Goal: Task Accomplishment & Management: Complete application form

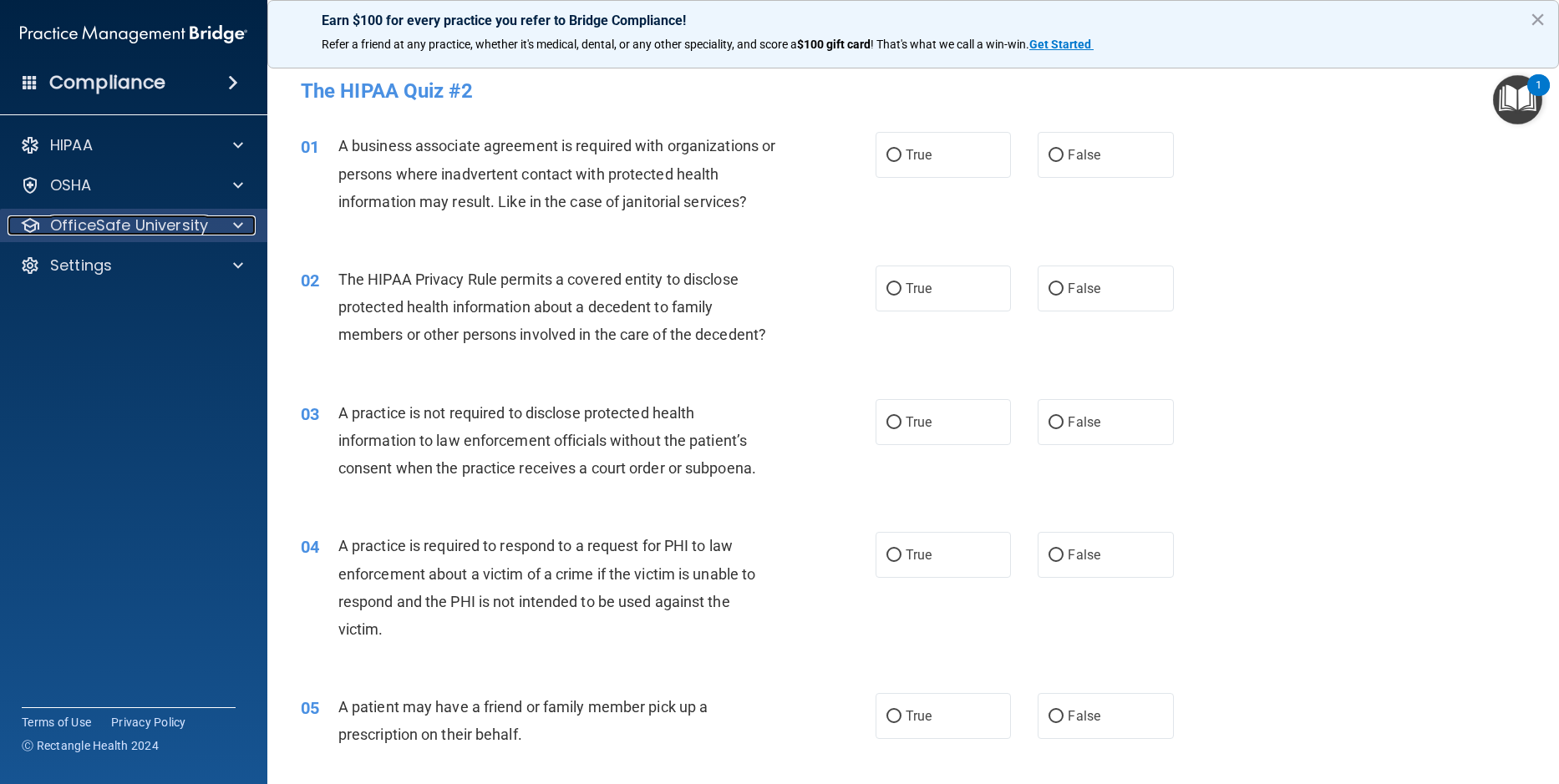
click at [117, 225] on p "OfficeSafe University" at bounding box center [128, 225] width 158 height 20
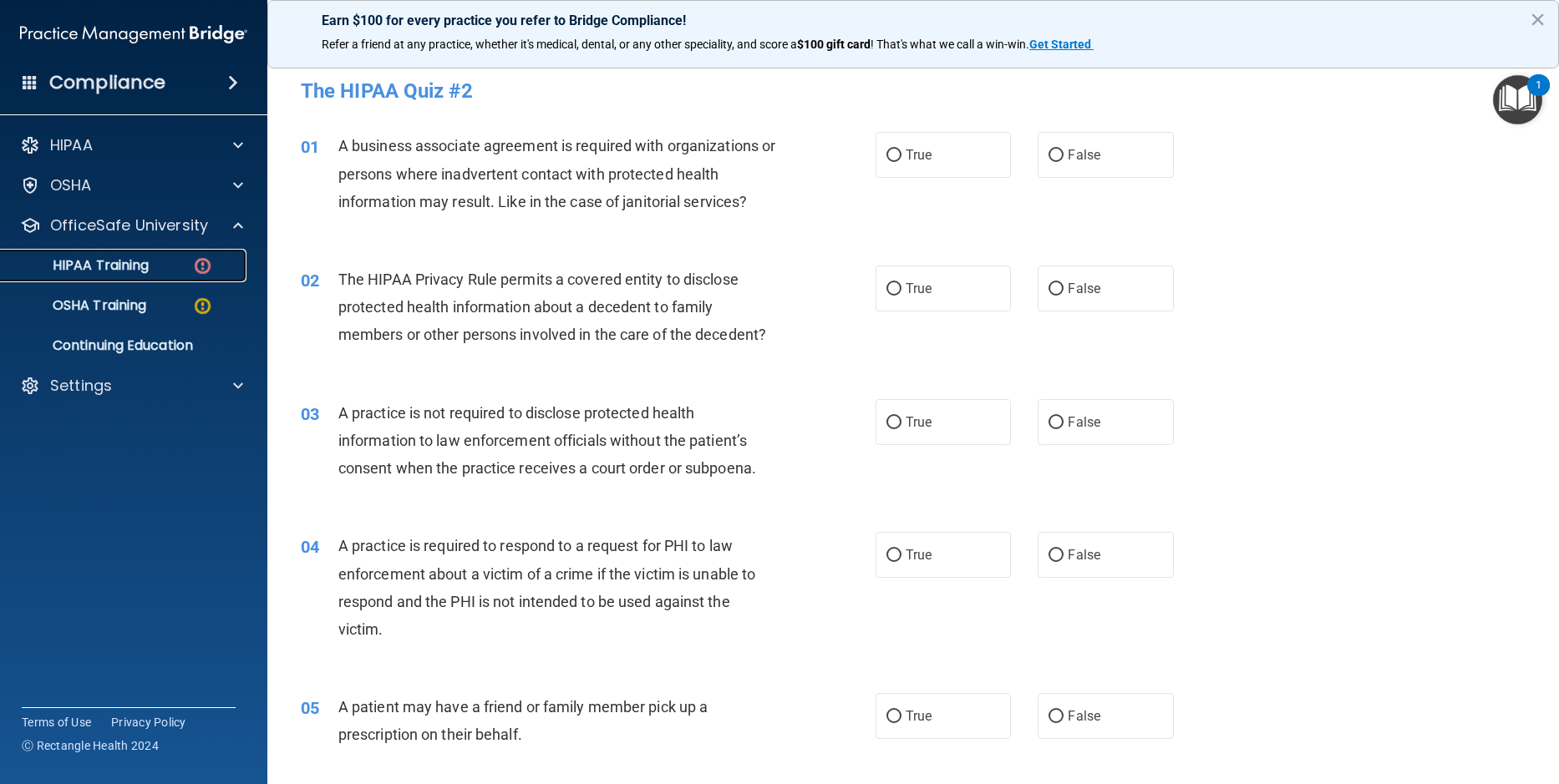
click at [120, 266] on p "HIPAA Training" at bounding box center [79, 265] width 138 height 16
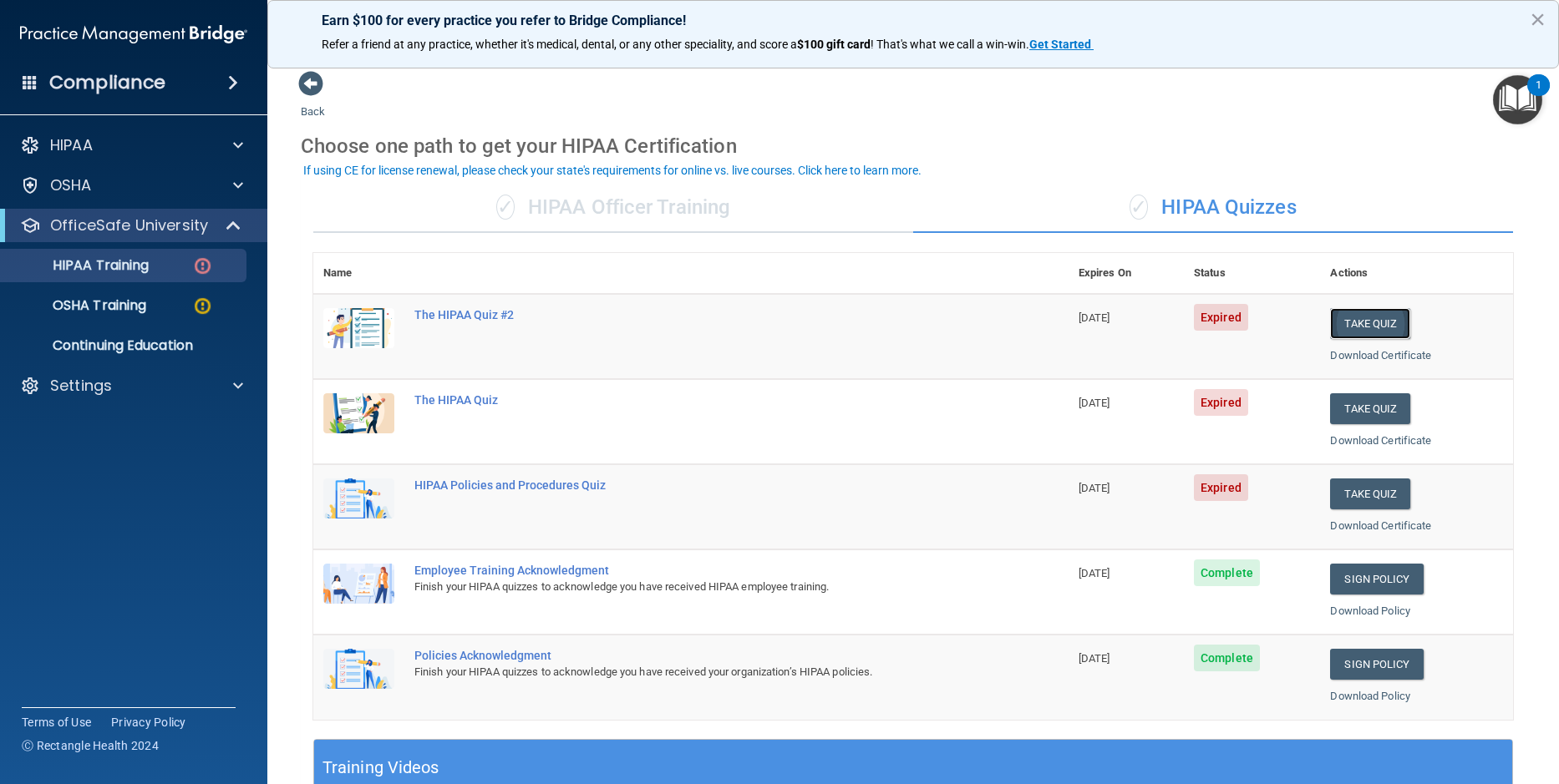
click at [1359, 326] on button "Take Quiz" at bounding box center [1370, 323] width 80 height 31
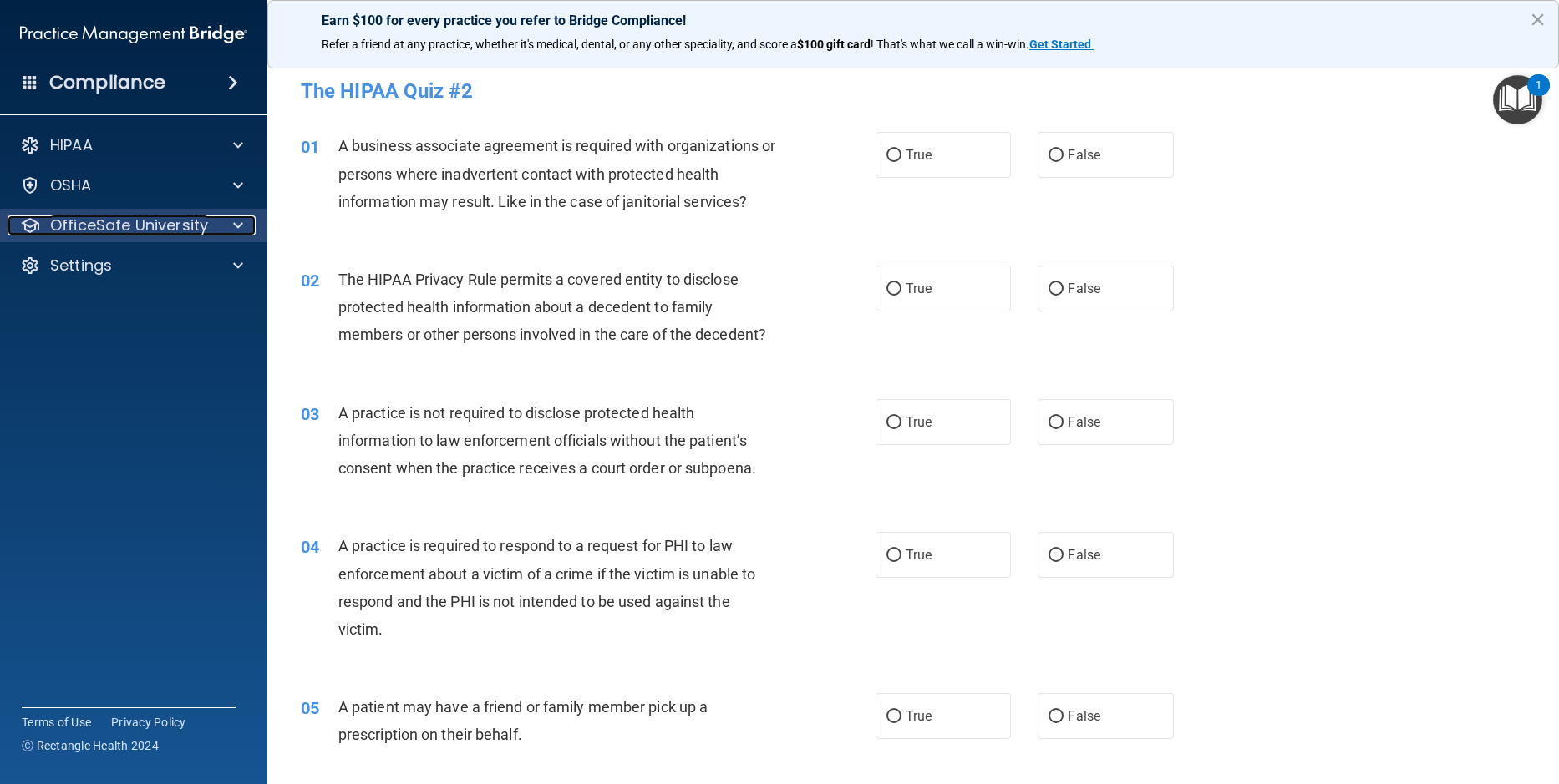
click at [149, 227] on p "OfficeSafe University" at bounding box center [128, 225] width 158 height 20
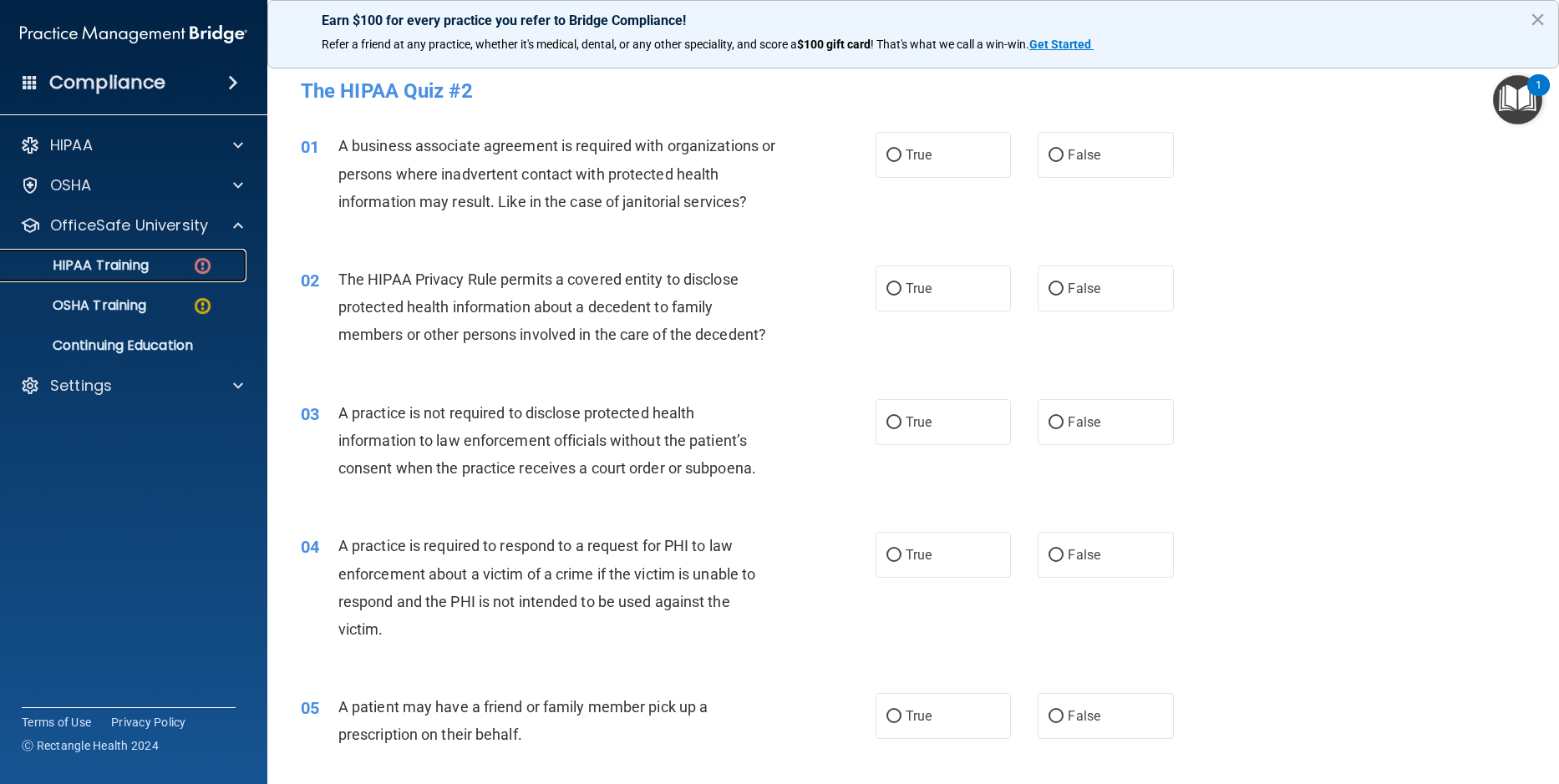
click at [111, 265] on p "HIPAA Training" at bounding box center [79, 265] width 138 height 16
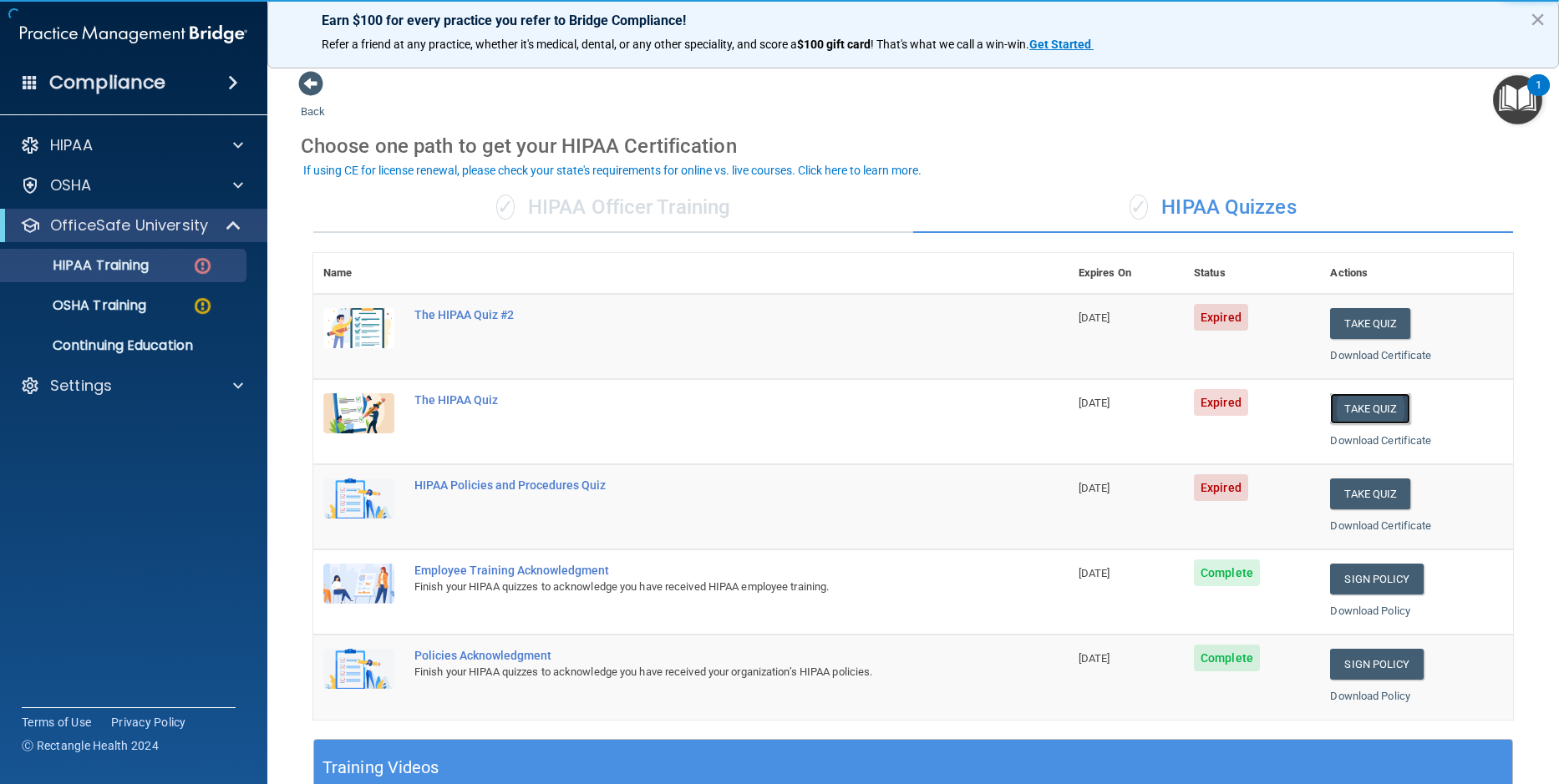
click at [1349, 412] on button "Take Quiz" at bounding box center [1370, 408] width 80 height 31
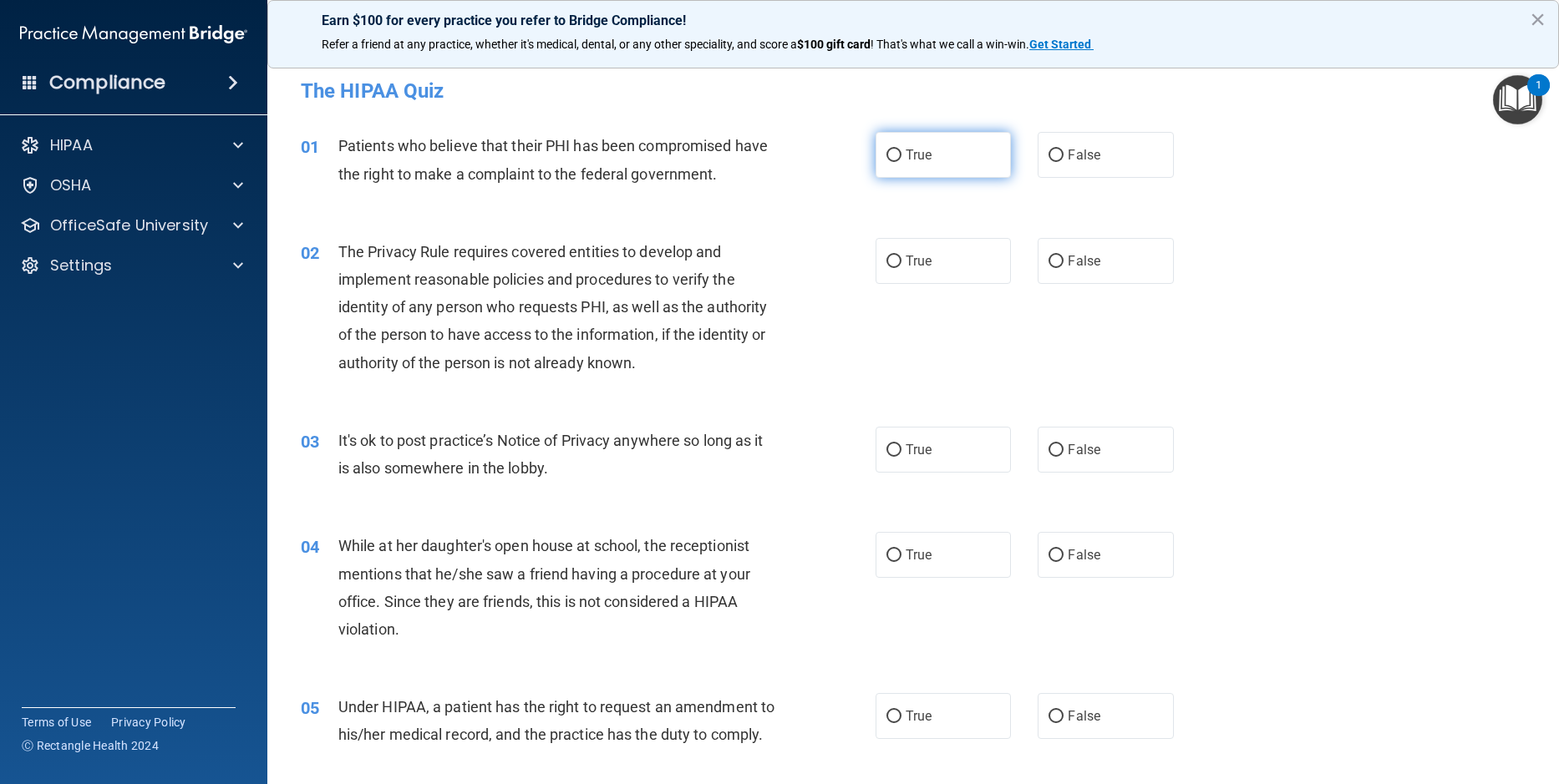
click at [887, 161] on input "True" at bounding box center [894, 155] width 15 height 12
radio input "true"
click at [887, 261] on input "True" at bounding box center [894, 261] width 15 height 12
radio input "true"
click at [1308, 267] on div "02 The Privacy Rule requires covered entities to develop and implement reasonab…" at bounding box center [912, 311] width 1250 height 188
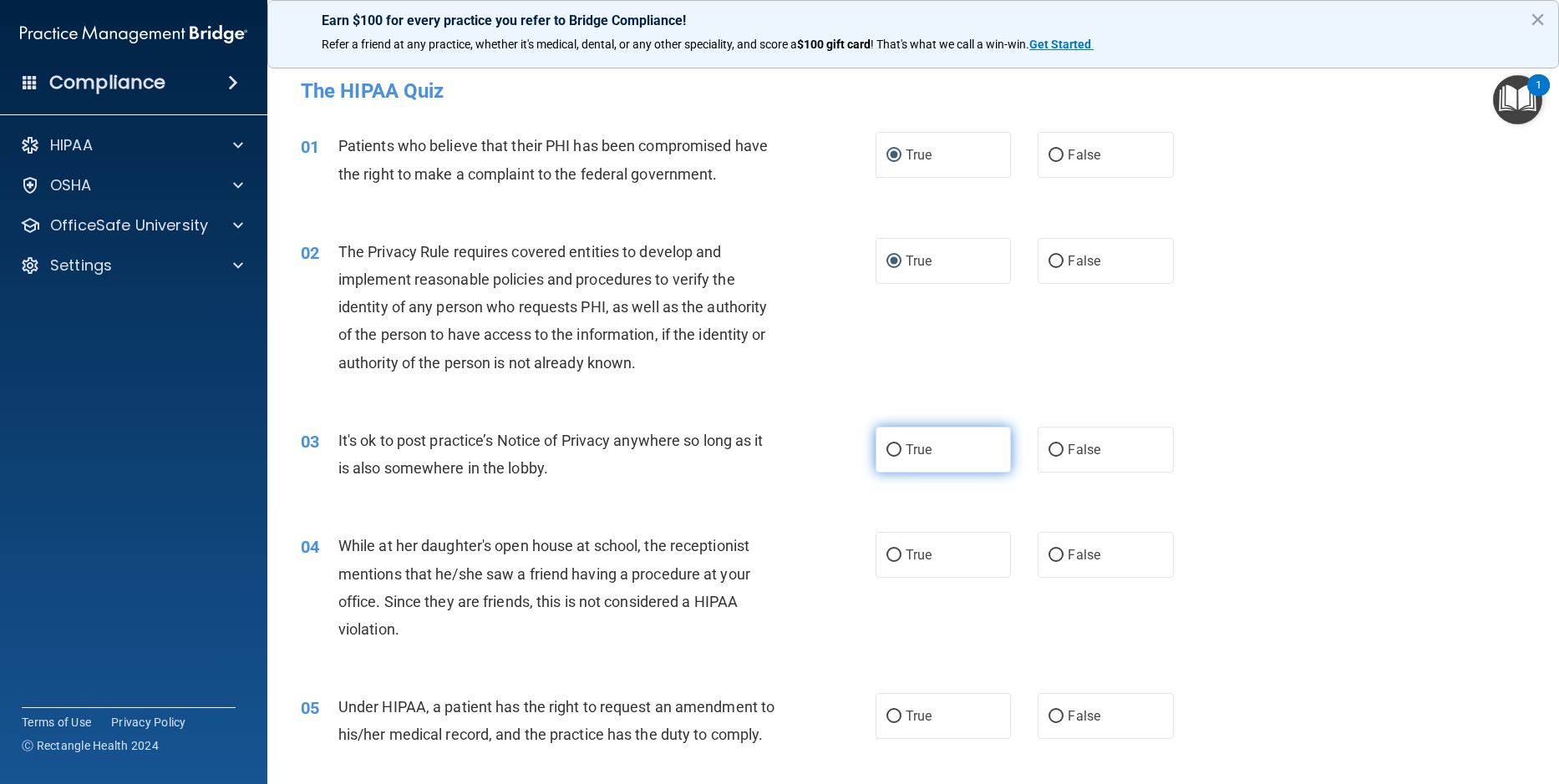
click at [887, 450] on input "True" at bounding box center [894, 450] width 15 height 12
radio input "true"
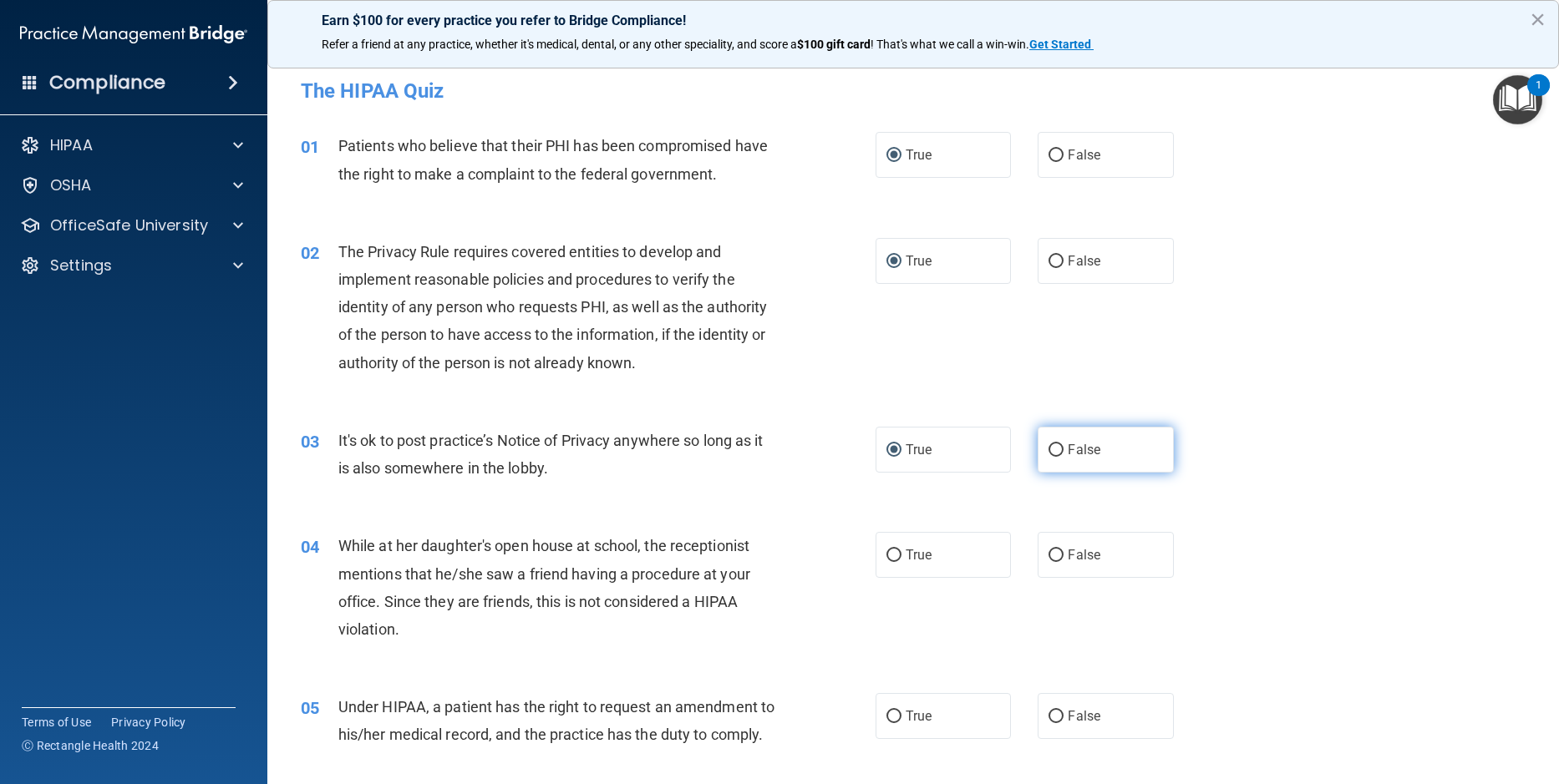
click at [1051, 445] on input "False" at bounding box center [1056, 450] width 15 height 12
radio input "true"
radio input "false"
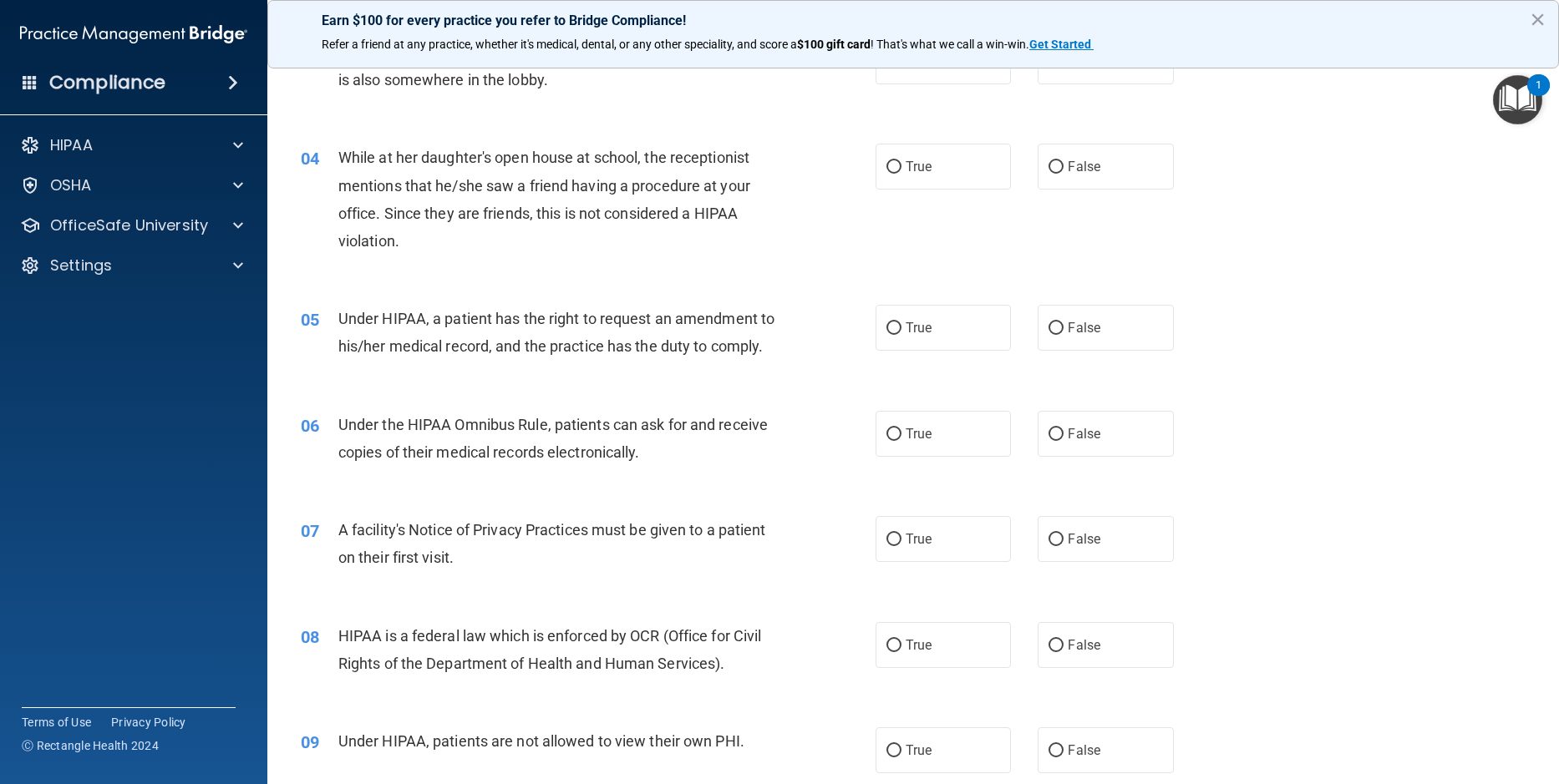
scroll to position [418, 0]
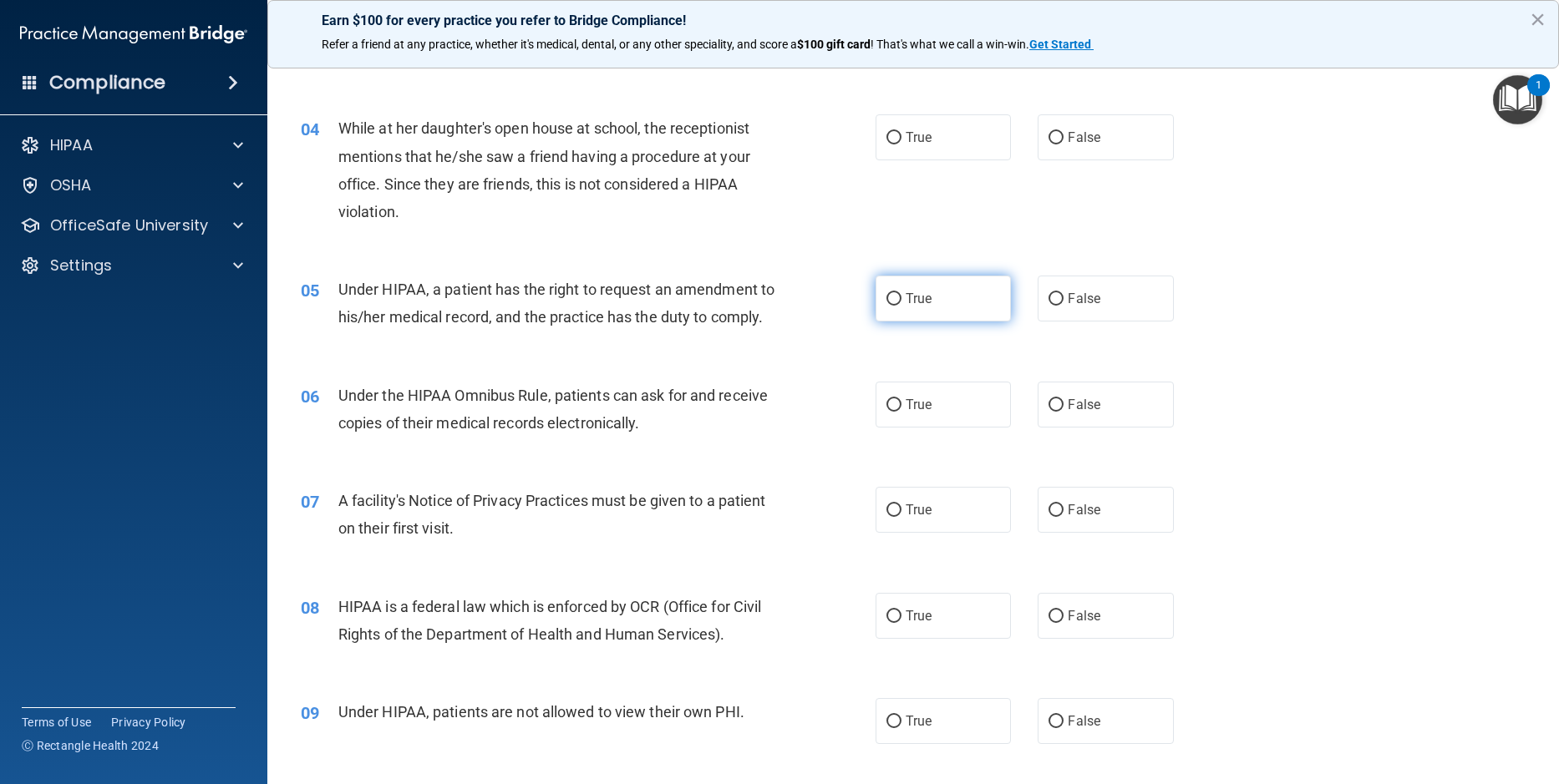
click at [887, 295] on input "True" at bounding box center [894, 299] width 15 height 12
radio input "true"
click at [1056, 135] on input "False" at bounding box center [1056, 138] width 15 height 12
radio input "true"
click at [1281, 327] on div "05 Under HIPAA, a patient has the right to request an amendment to his/her medi…" at bounding box center [912, 307] width 1250 height 105
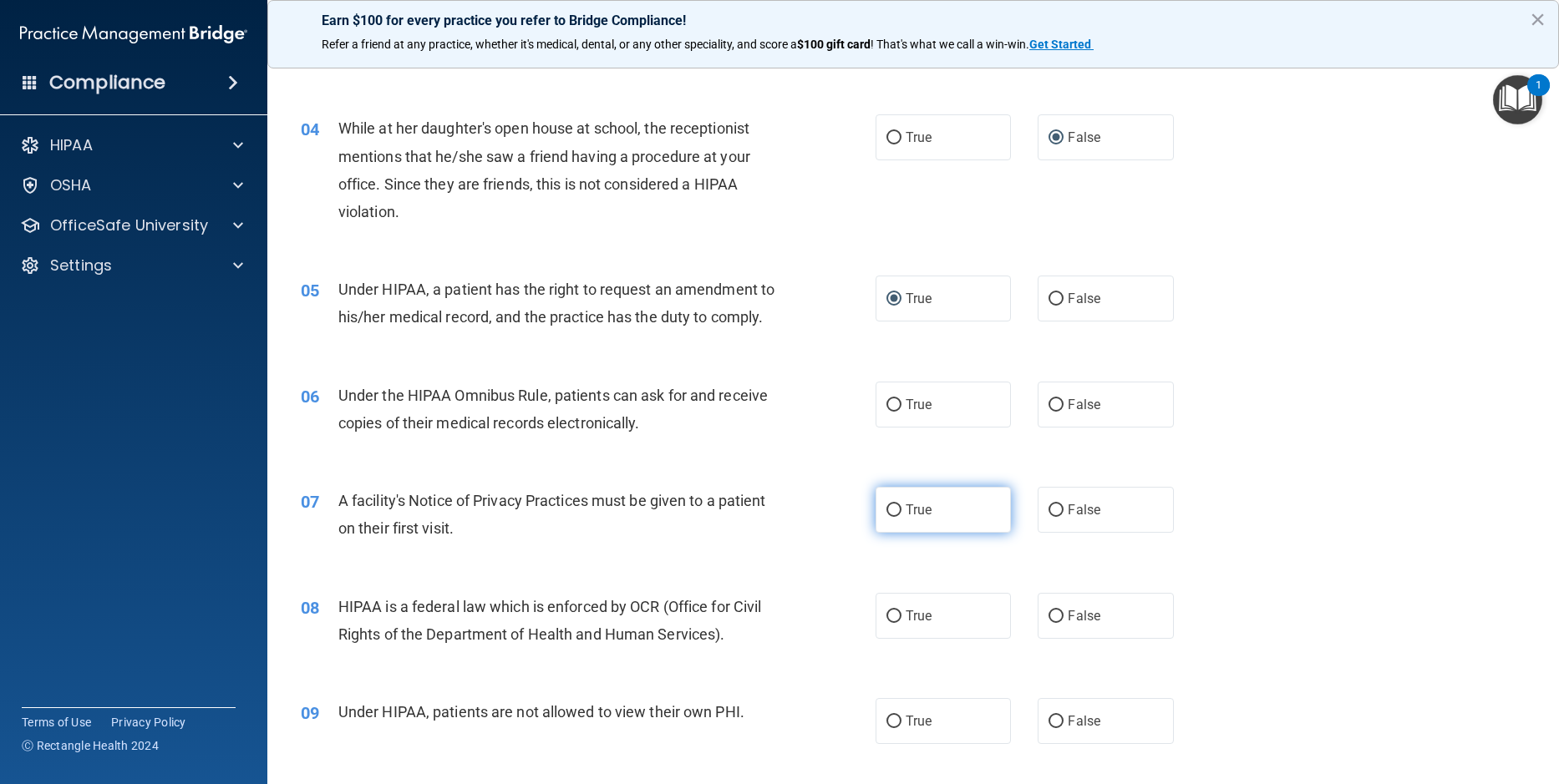
click at [887, 517] on input "True" at bounding box center [894, 511] width 15 height 12
radio input "true"
click at [889, 623] on input "True" at bounding box center [894, 616] width 15 height 12
radio input "true"
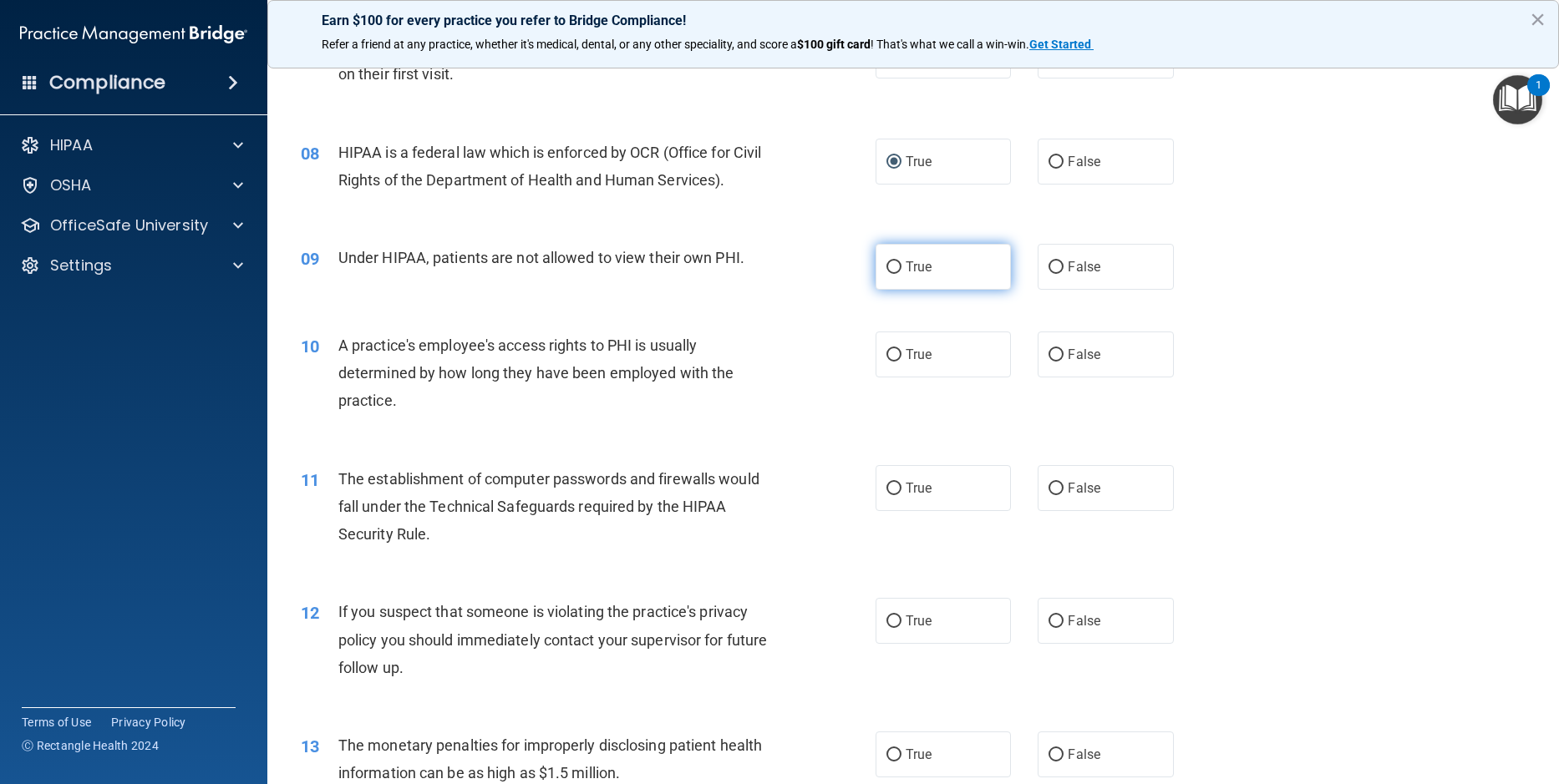
scroll to position [835, 0]
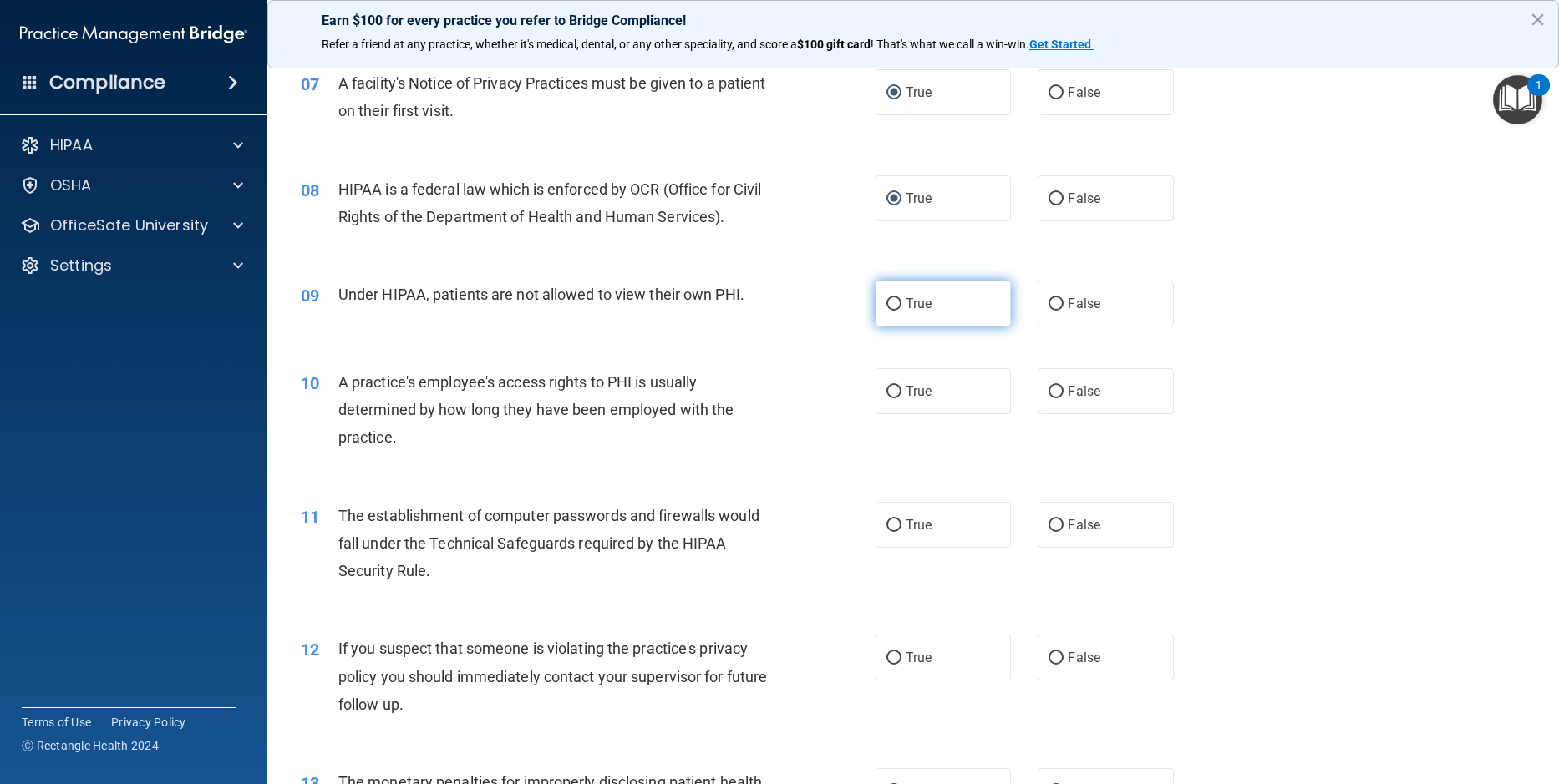
click at [887, 311] on input "True" at bounding box center [894, 304] width 15 height 12
radio input "true"
click at [1048, 399] on input "False" at bounding box center [1056, 391] width 15 height 12
radio input "true"
click at [887, 532] on input "True" at bounding box center [894, 525] width 15 height 12
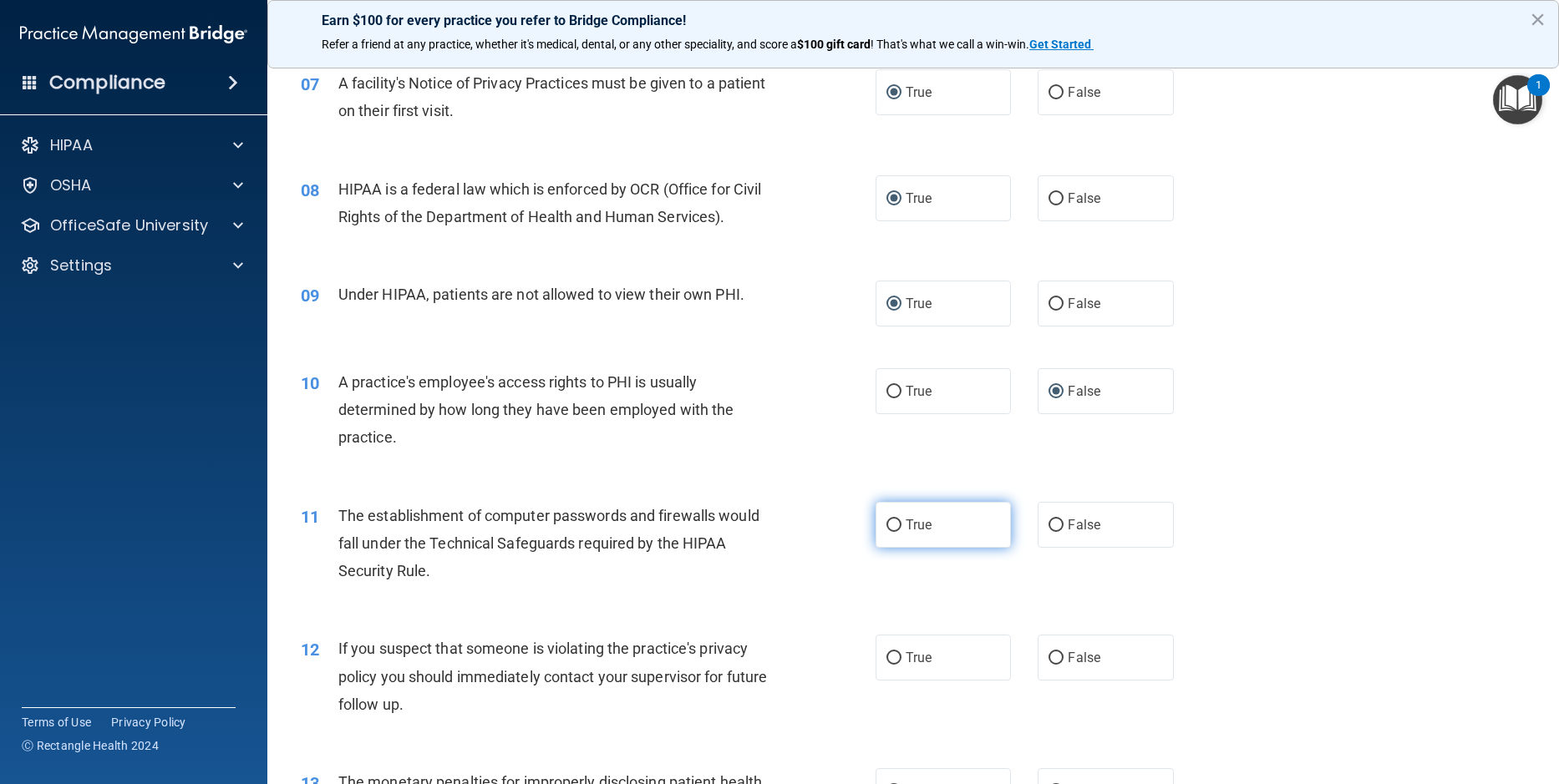
radio input "true"
drag, startPoint x: 888, startPoint y: 686, endPoint x: 997, endPoint y: 640, distance: 118.3
click at [891, 664] on input "True" at bounding box center [894, 658] width 15 height 12
radio input "true"
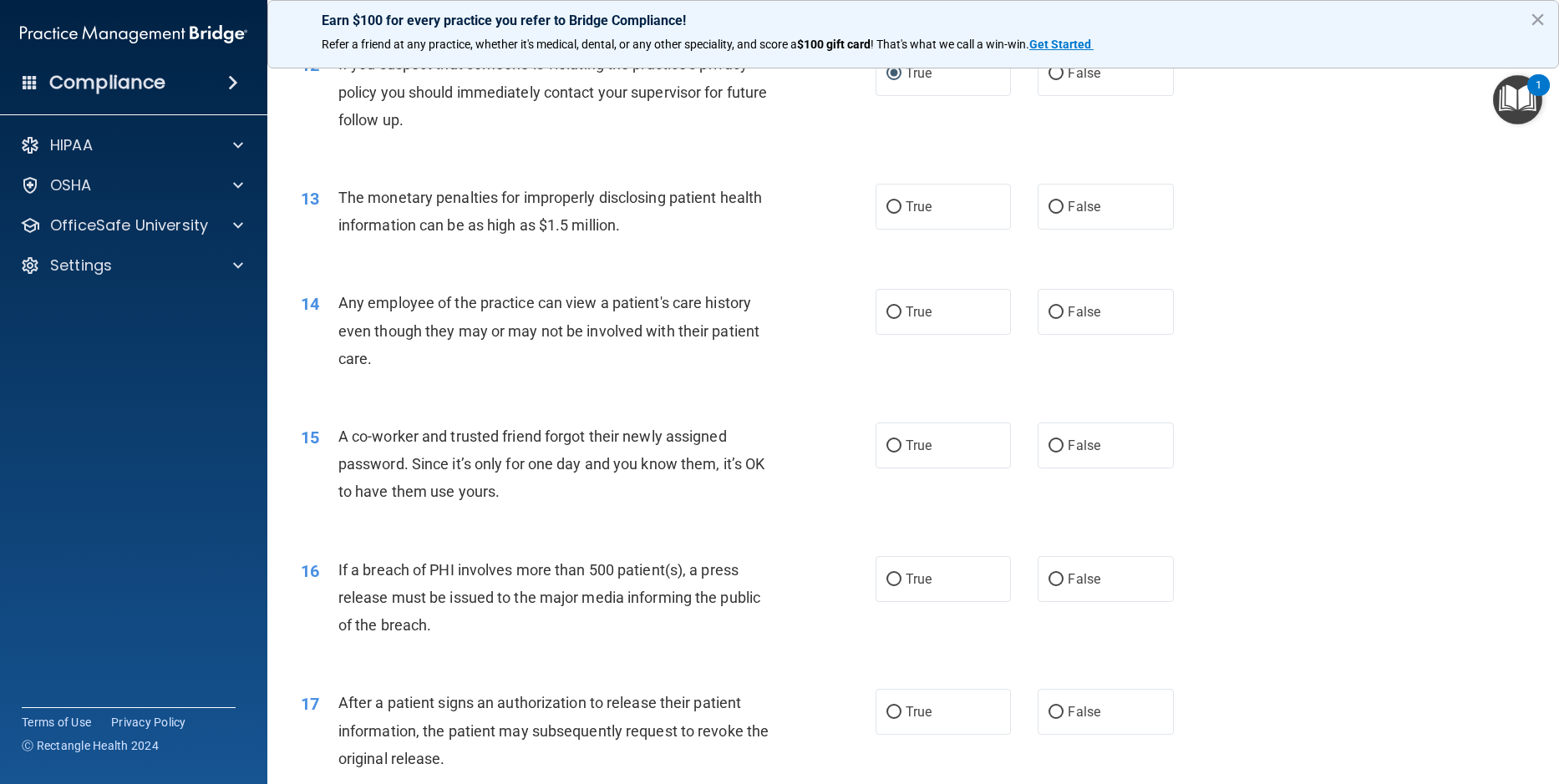
scroll to position [1503, 0]
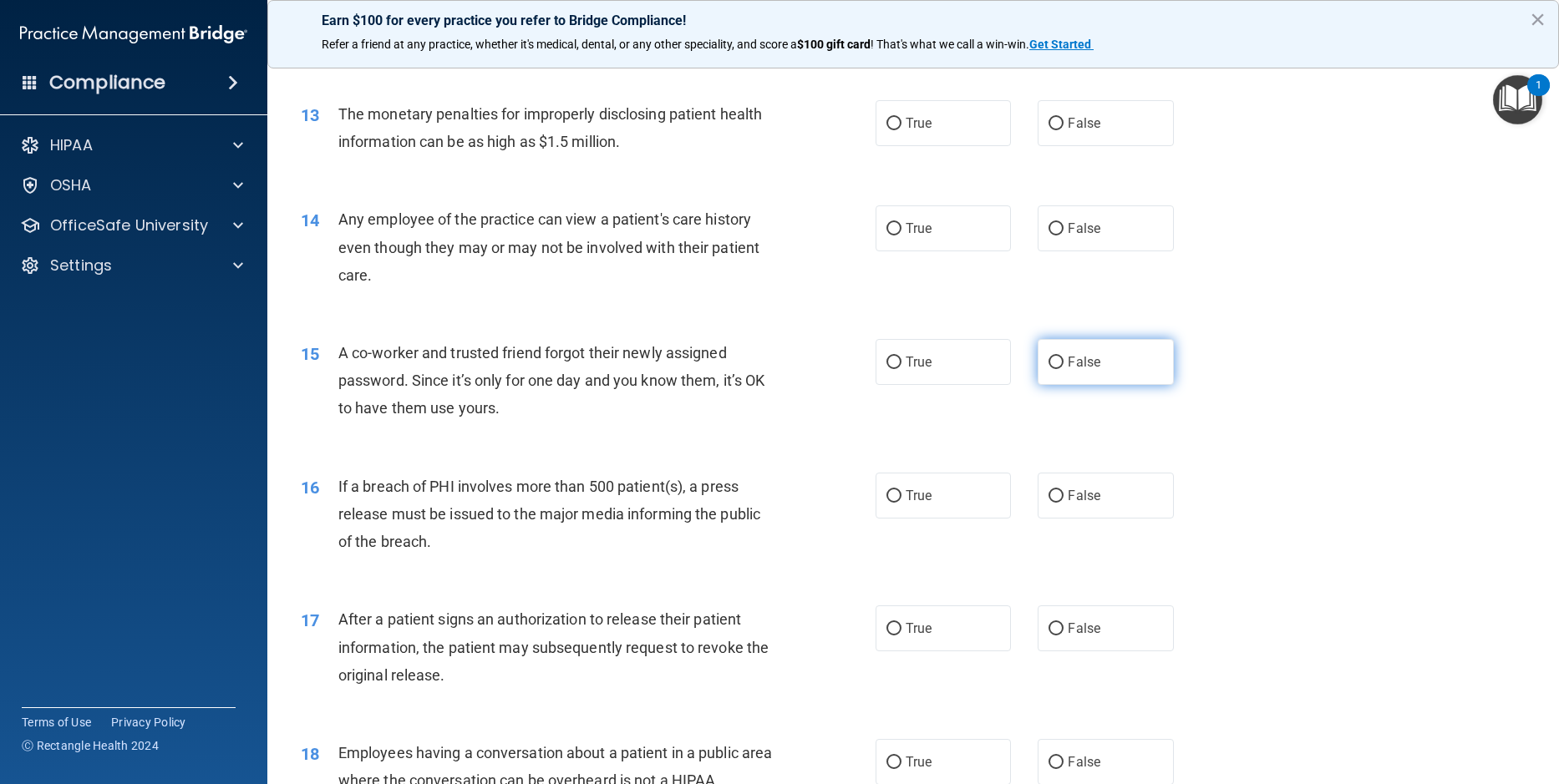
click at [1053, 369] on input "False" at bounding box center [1056, 362] width 15 height 12
radio input "true"
click at [891, 503] on input "True" at bounding box center [894, 496] width 15 height 12
radio input "true"
click at [887, 636] on input "True" at bounding box center [894, 629] width 15 height 12
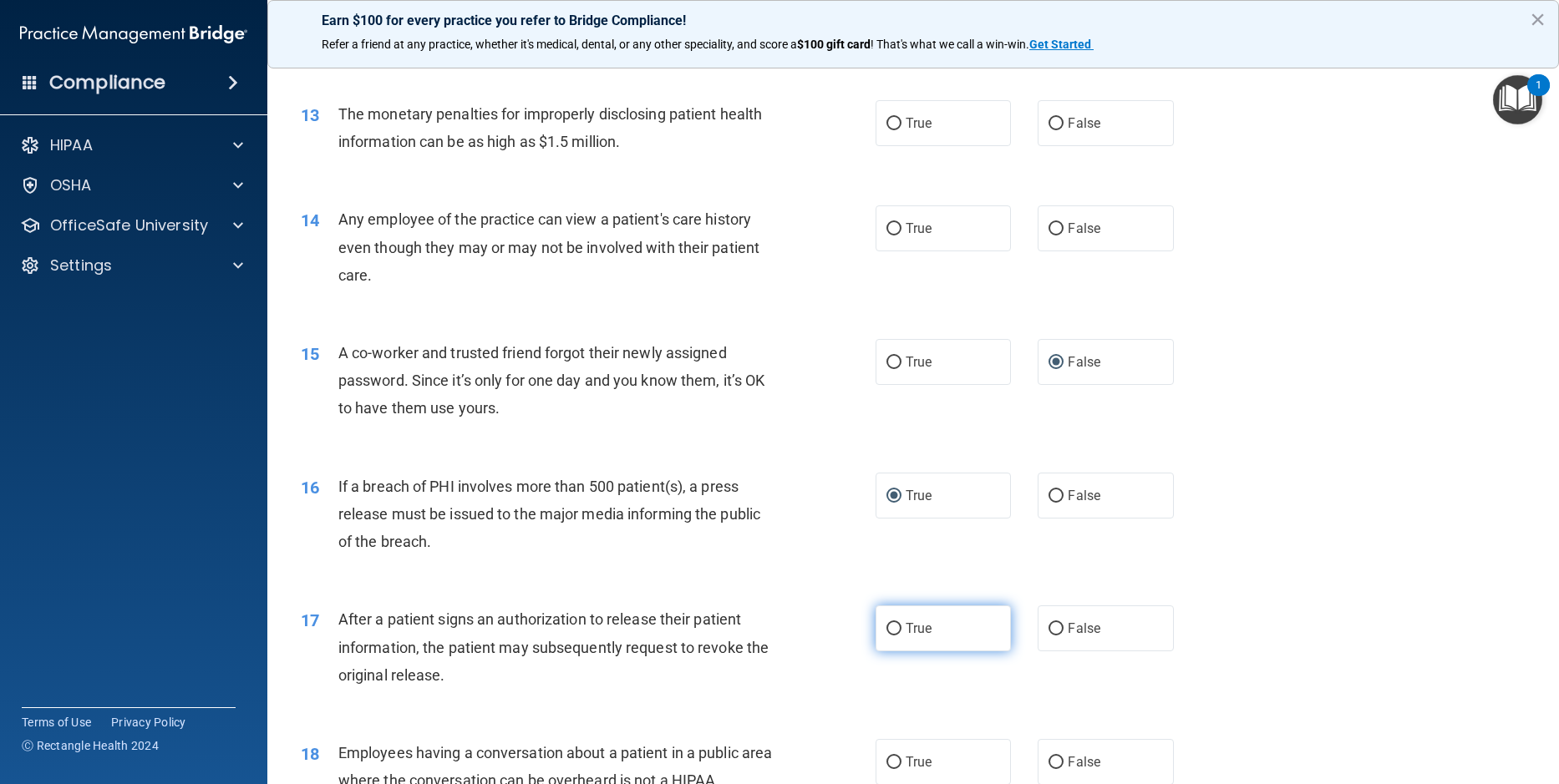
radio input "true"
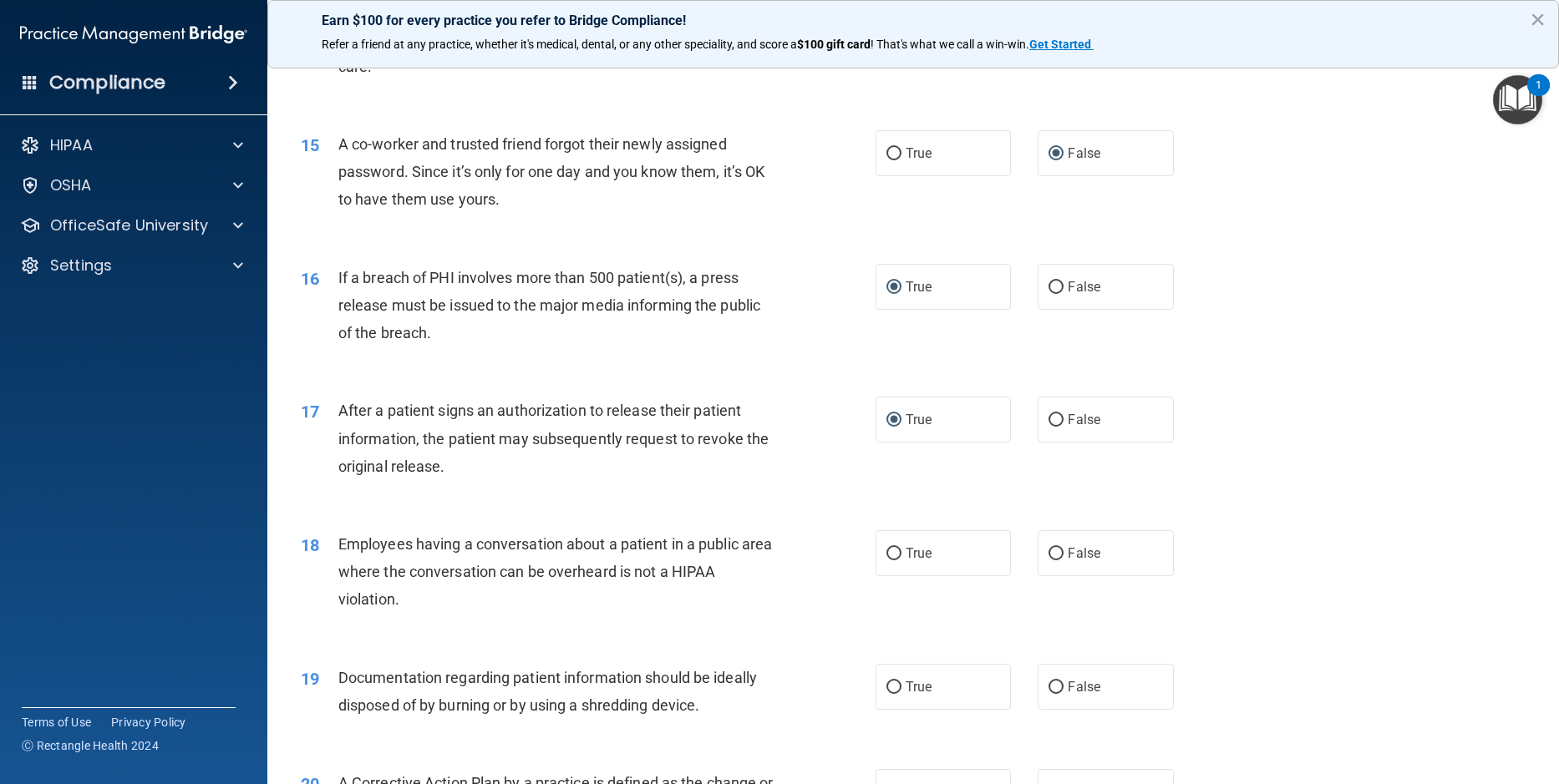
scroll to position [1837, 0]
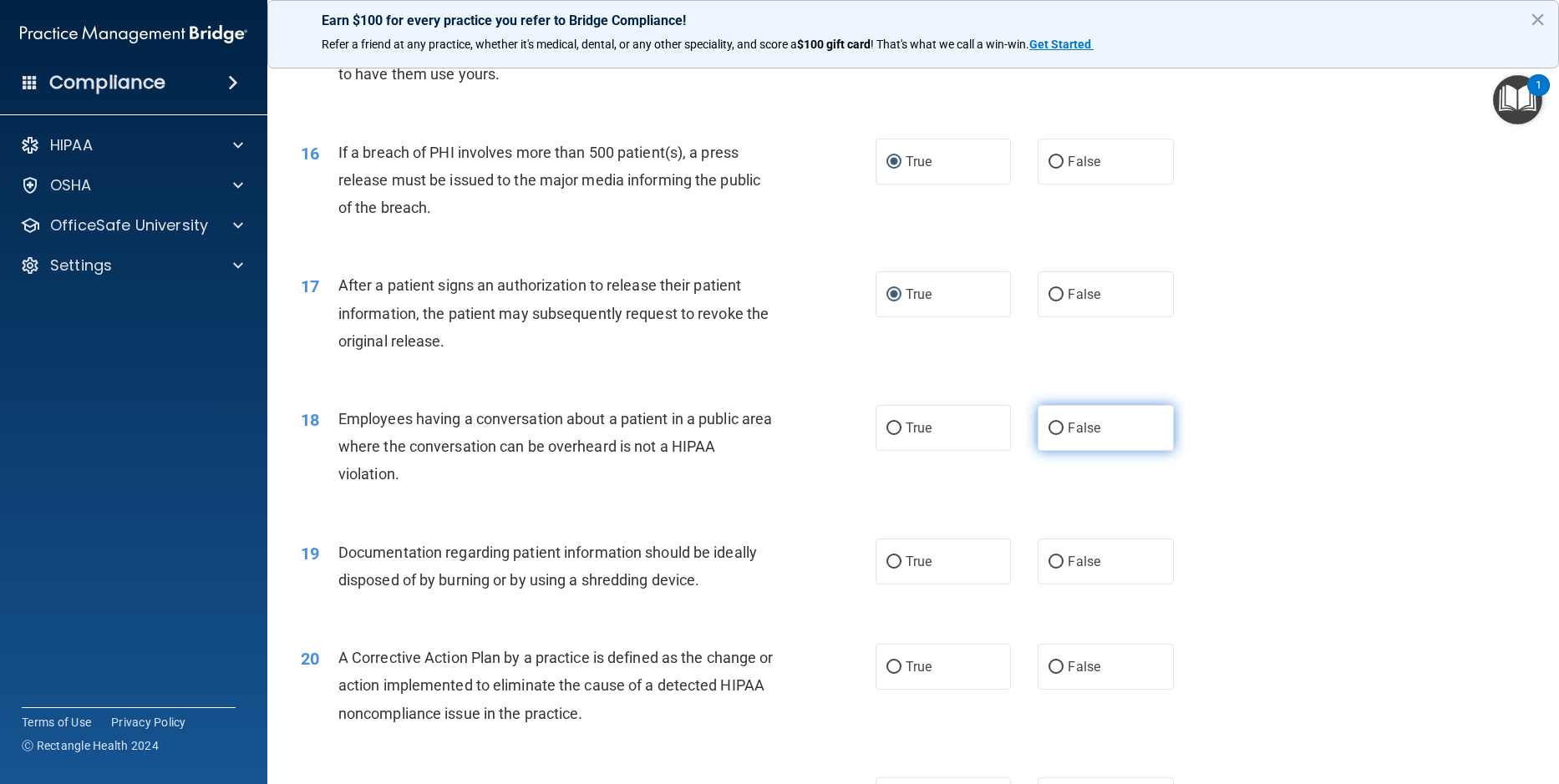
click at [1052, 435] on input "False" at bounding box center [1056, 428] width 15 height 12
radio input "true"
click at [1320, 384] on div "17 After a patient signs an authorization to release their patient information,…" at bounding box center [912, 317] width 1250 height 134
click at [893, 569] on input "True" at bounding box center [894, 562] width 15 height 12
radio input "true"
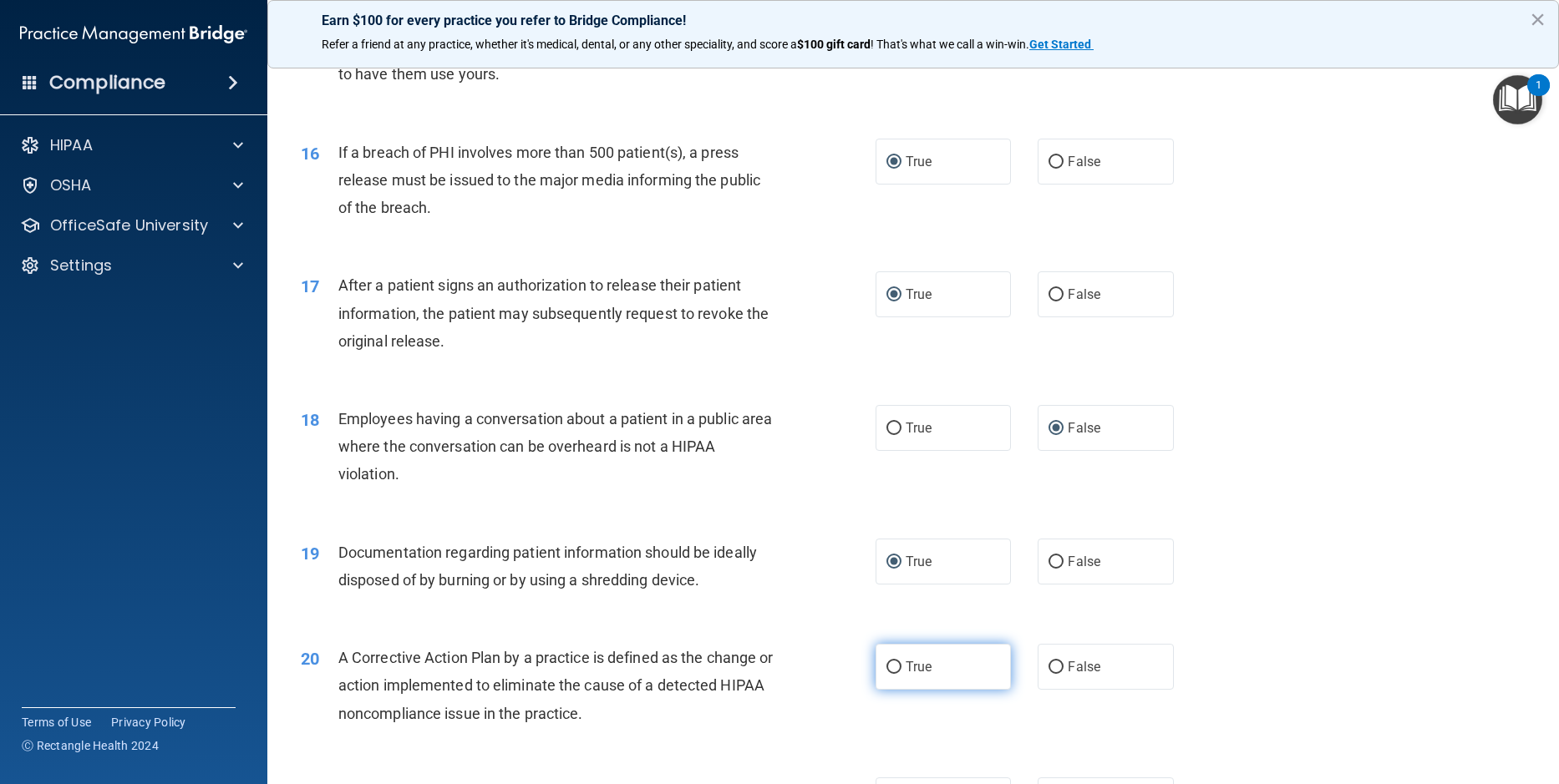
click at [887, 674] on input "True" at bounding box center [894, 667] width 15 height 12
radio input "true"
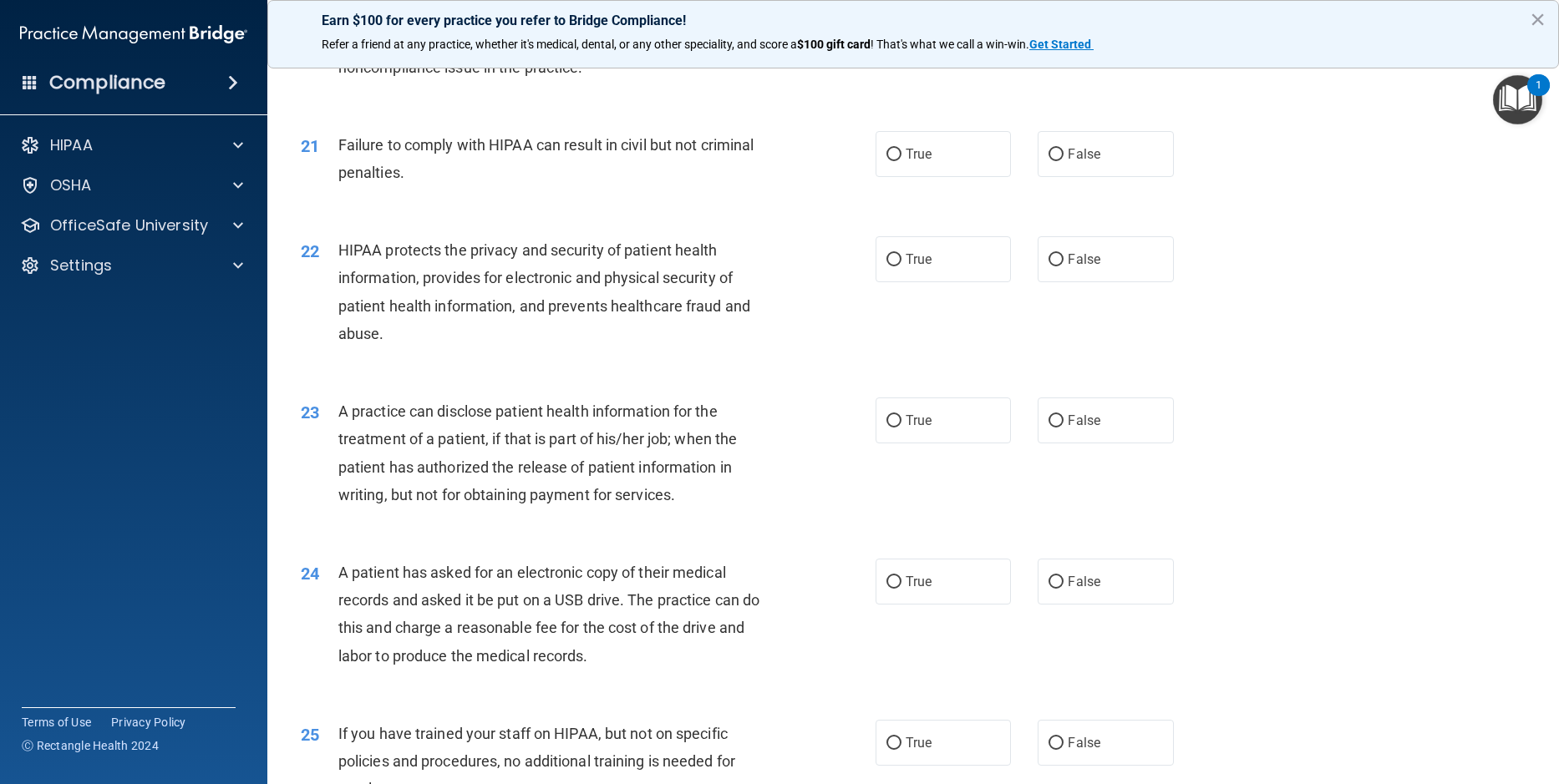
scroll to position [2505, 0]
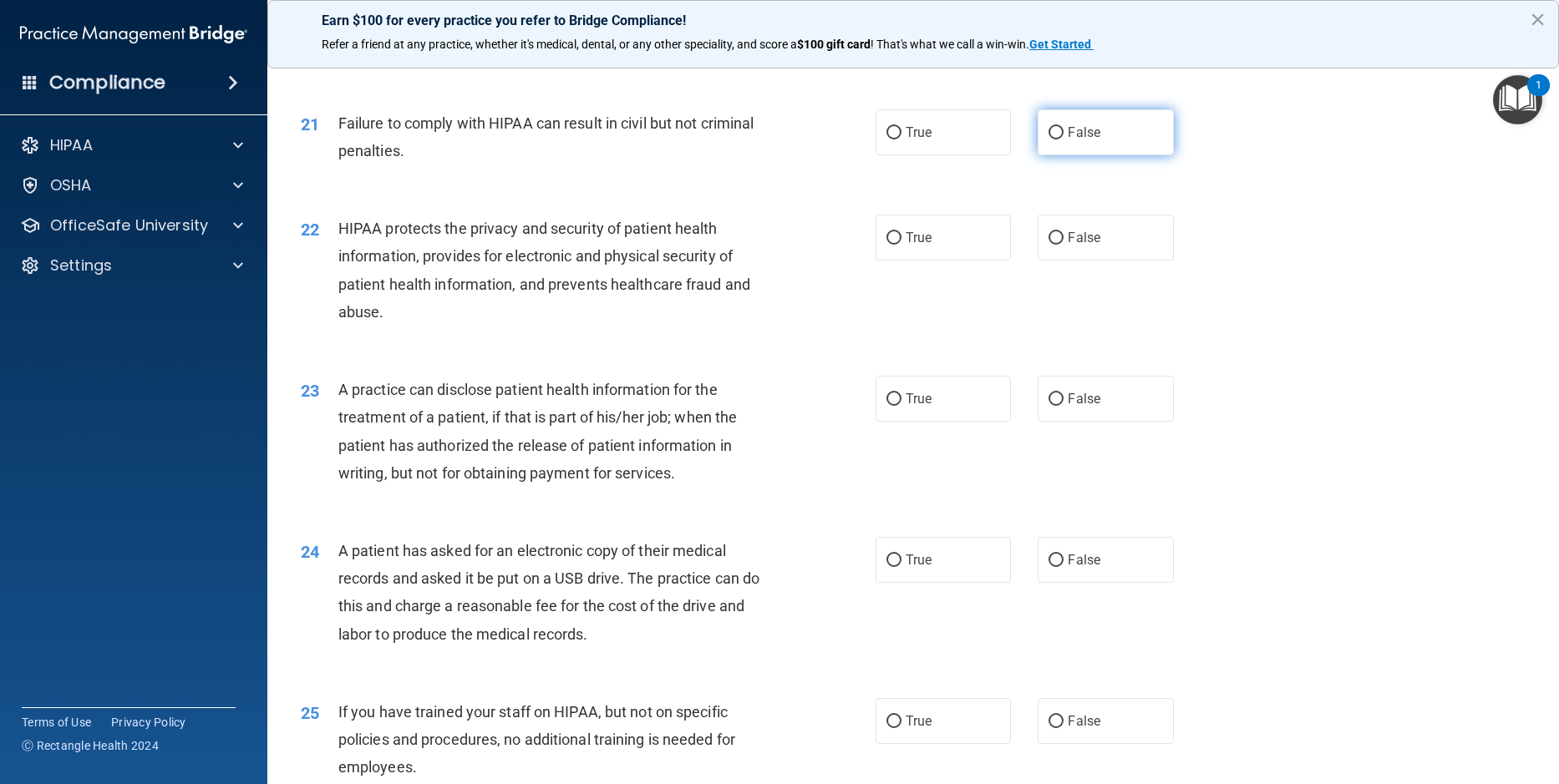
click at [1051, 140] on input "False" at bounding box center [1056, 133] width 15 height 12
radio input "true"
click at [887, 245] on input "True" at bounding box center [894, 238] width 15 height 12
radio input "true"
click at [888, 405] on input "True" at bounding box center [894, 399] width 15 height 12
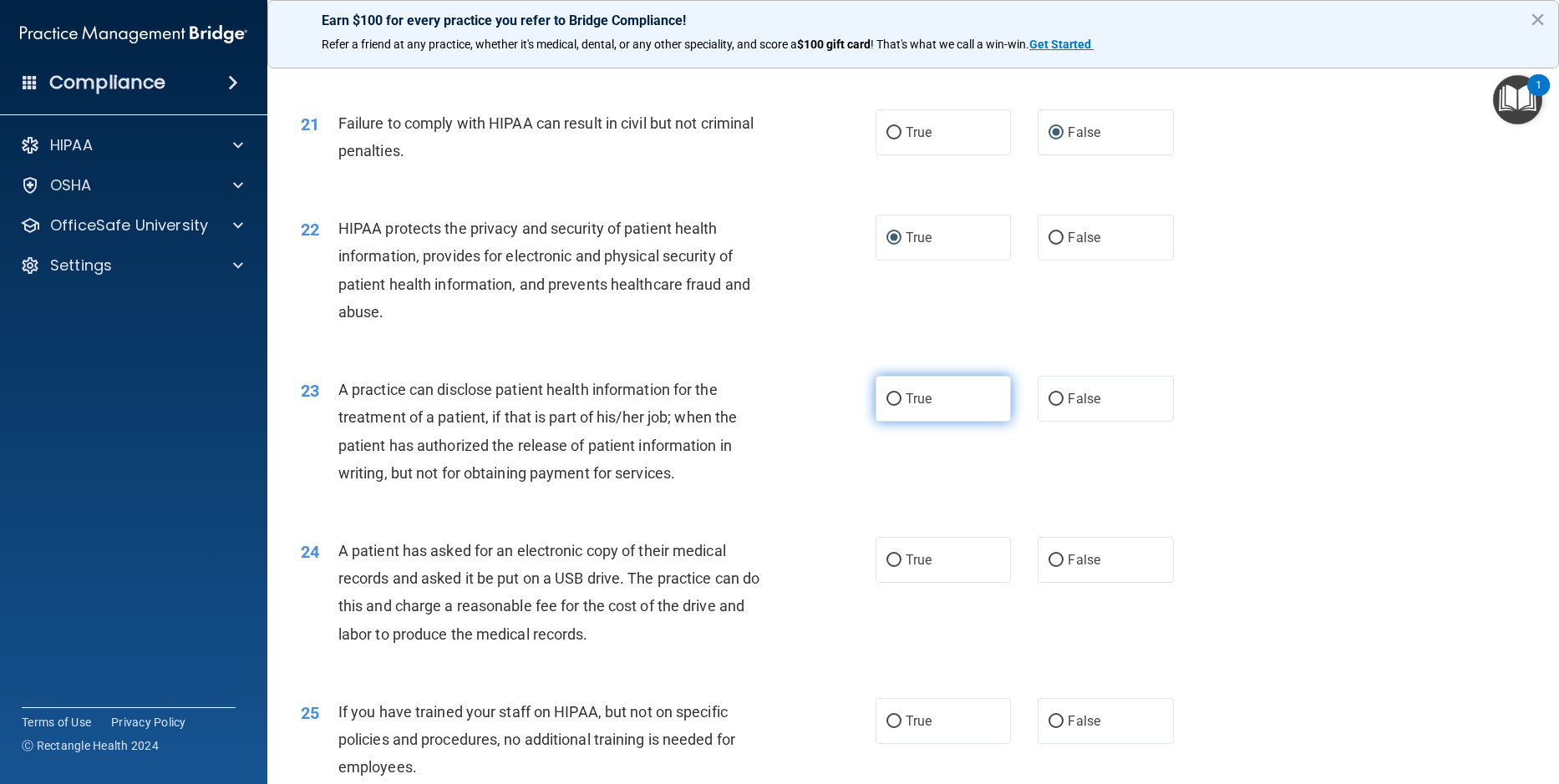
radio input "true"
click at [1052, 567] on input "False" at bounding box center [1056, 560] width 15 height 12
radio input "true"
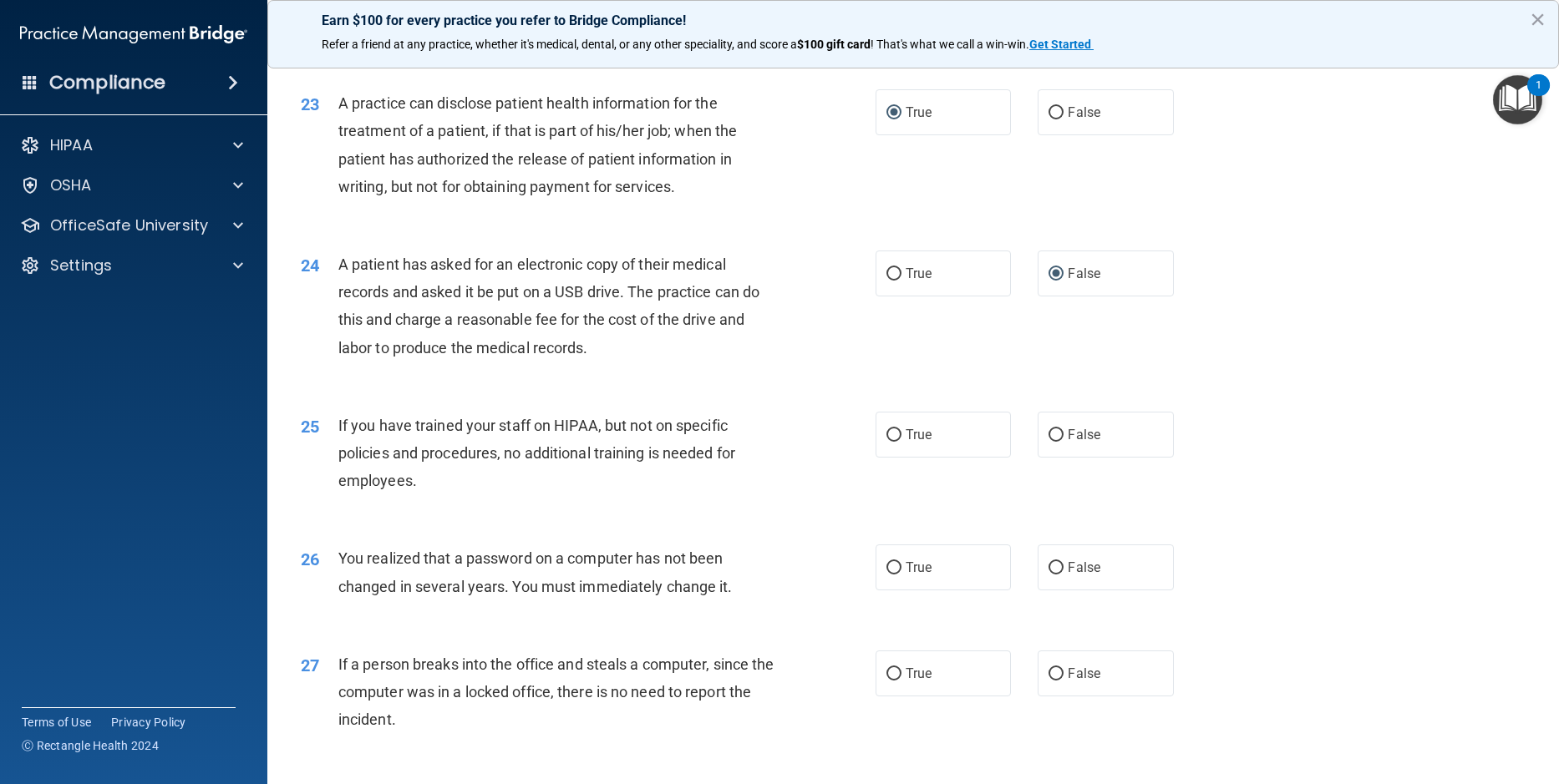
scroll to position [2923, 0]
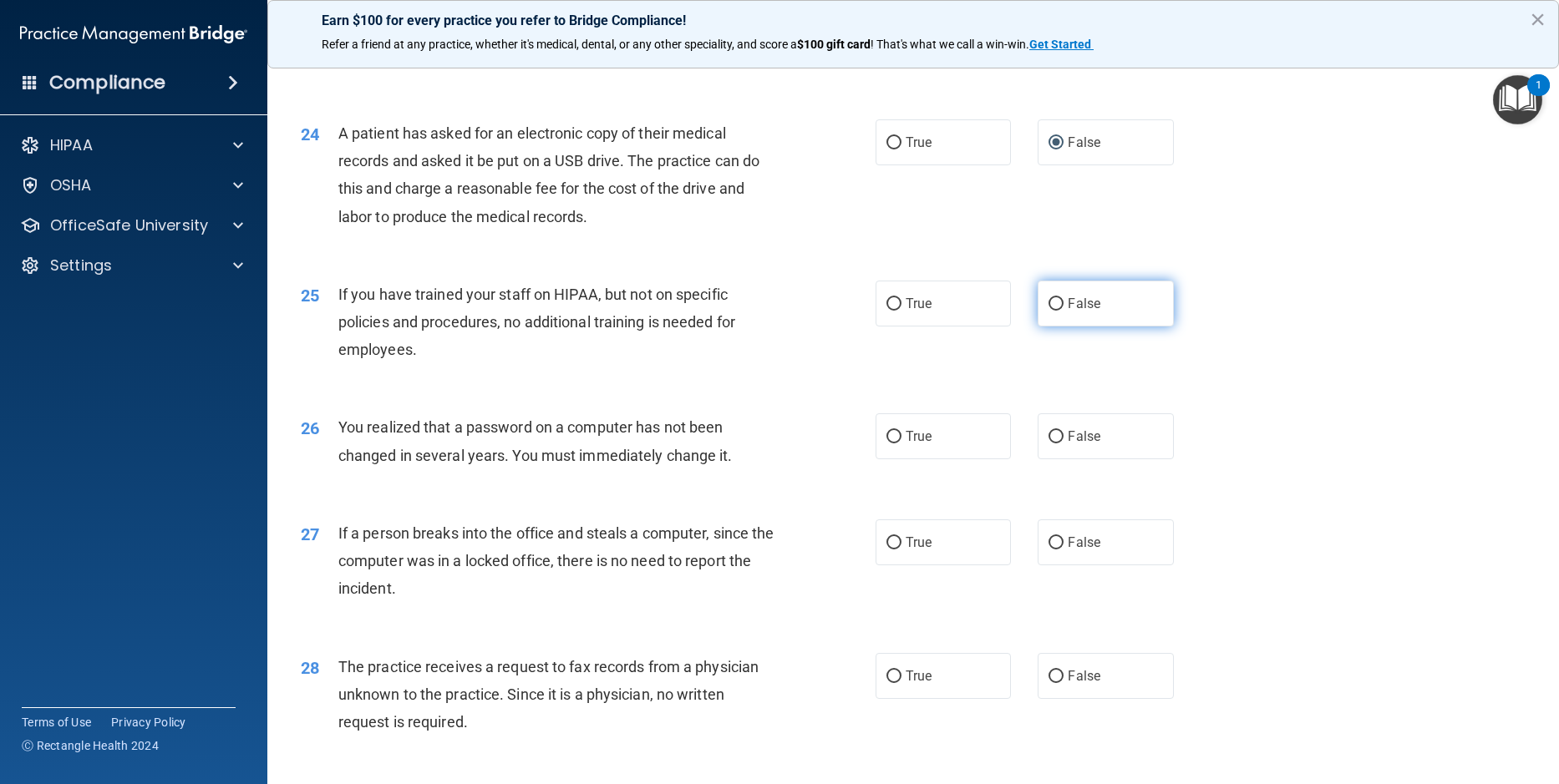
click at [1051, 311] on input "False" at bounding box center [1056, 304] width 15 height 12
radio input "true"
click at [889, 444] on input "True" at bounding box center [894, 437] width 15 height 12
radio input "true"
click at [1048, 550] on input "False" at bounding box center [1056, 543] width 15 height 12
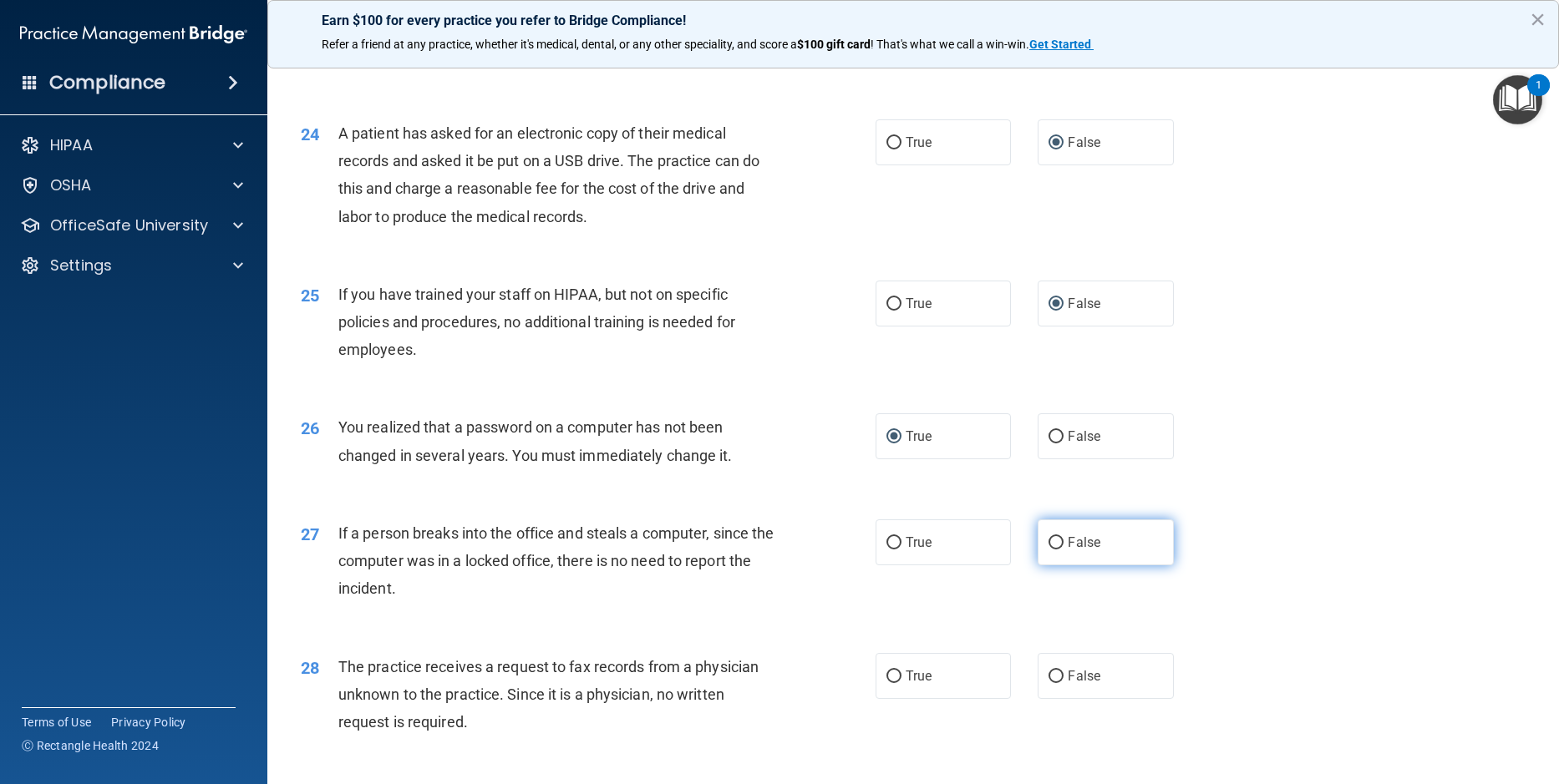
radio input "true"
click at [1052, 683] on input "False" at bounding box center [1056, 676] width 15 height 12
radio input "true"
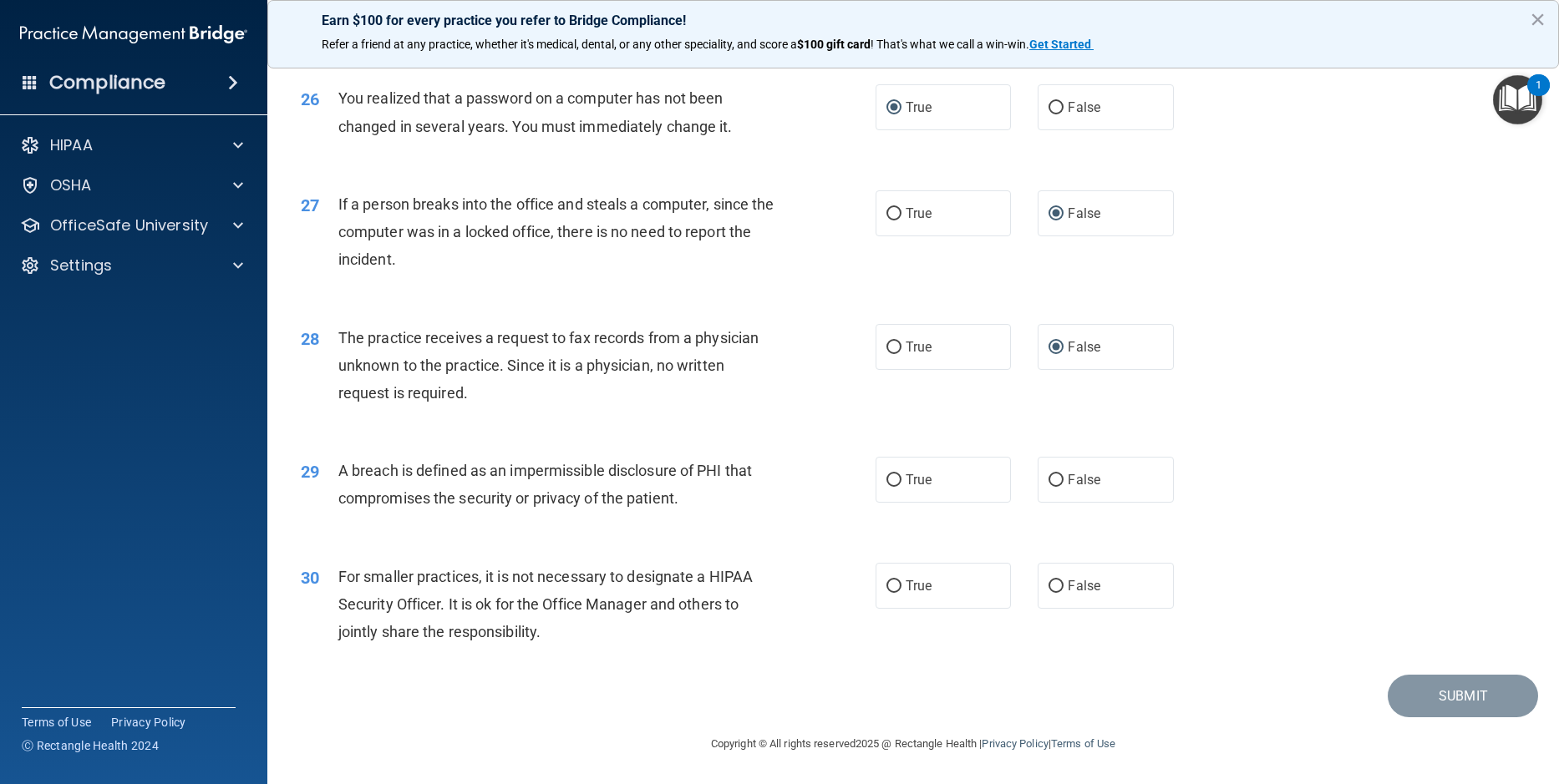
scroll to position [3279, 0]
click at [888, 474] on input "True" at bounding box center [894, 480] width 15 height 12
radio input "true"
click at [1048, 586] on input "False" at bounding box center [1056, 586] width 15 height 12
radio input "true"
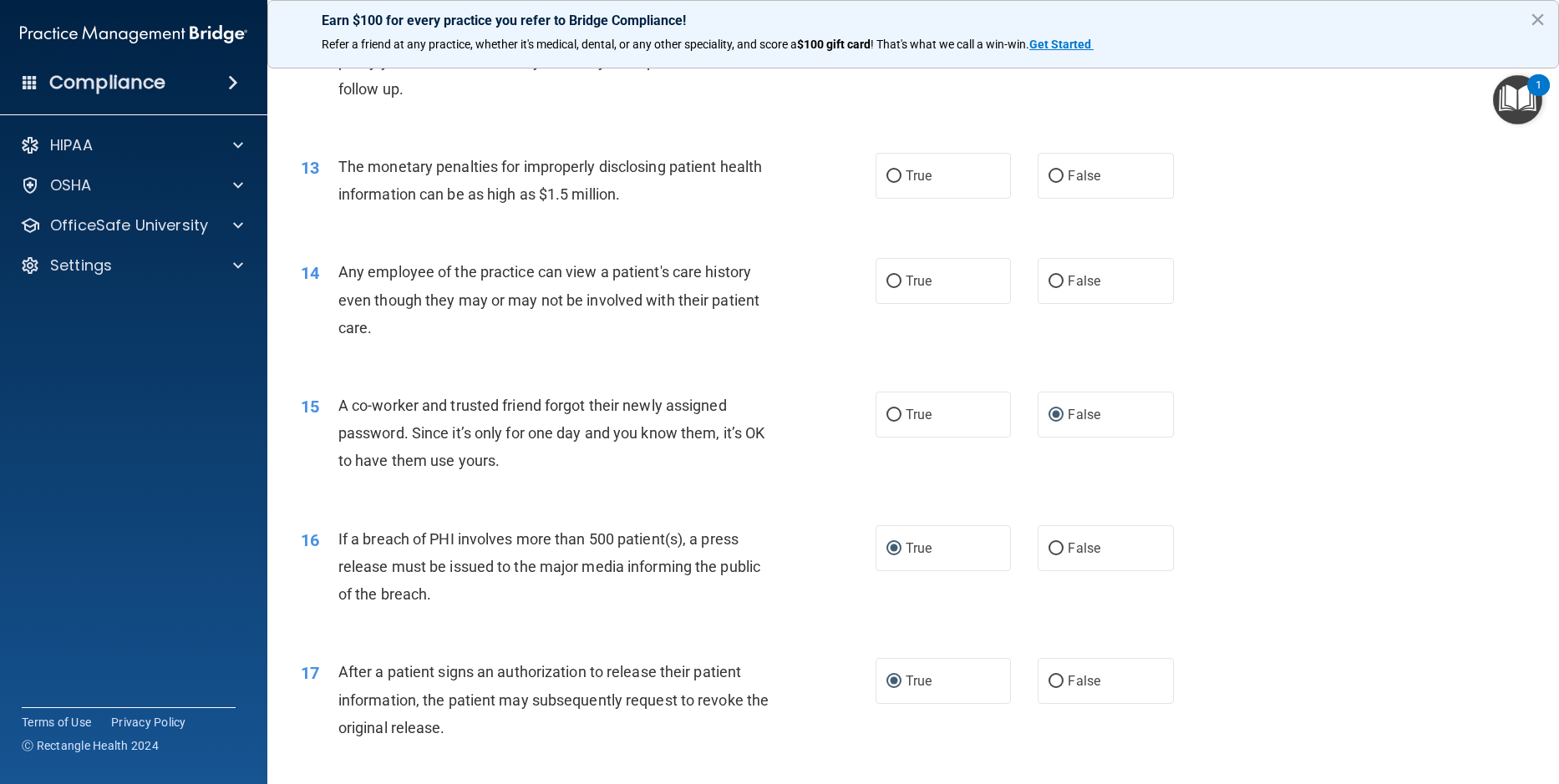
scroll to position [1359, 0]
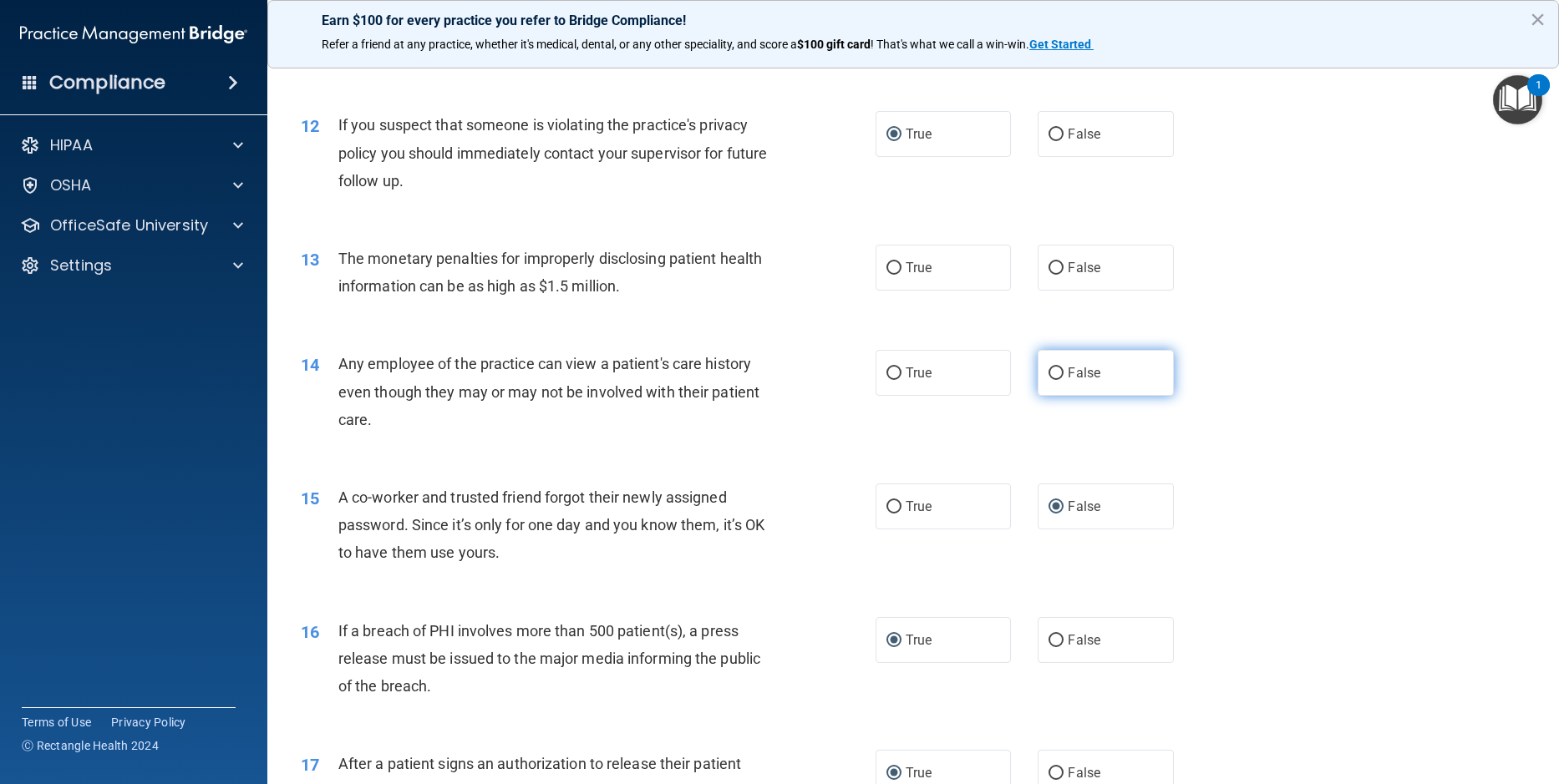
click at [1051, 380] on input "False" at bounding box center [1056, 373] width 15 height 12
radio input "true"
click at [889, 274] on input "True" at bounding box center [894, 268] width 15 height 12
radio input "true"
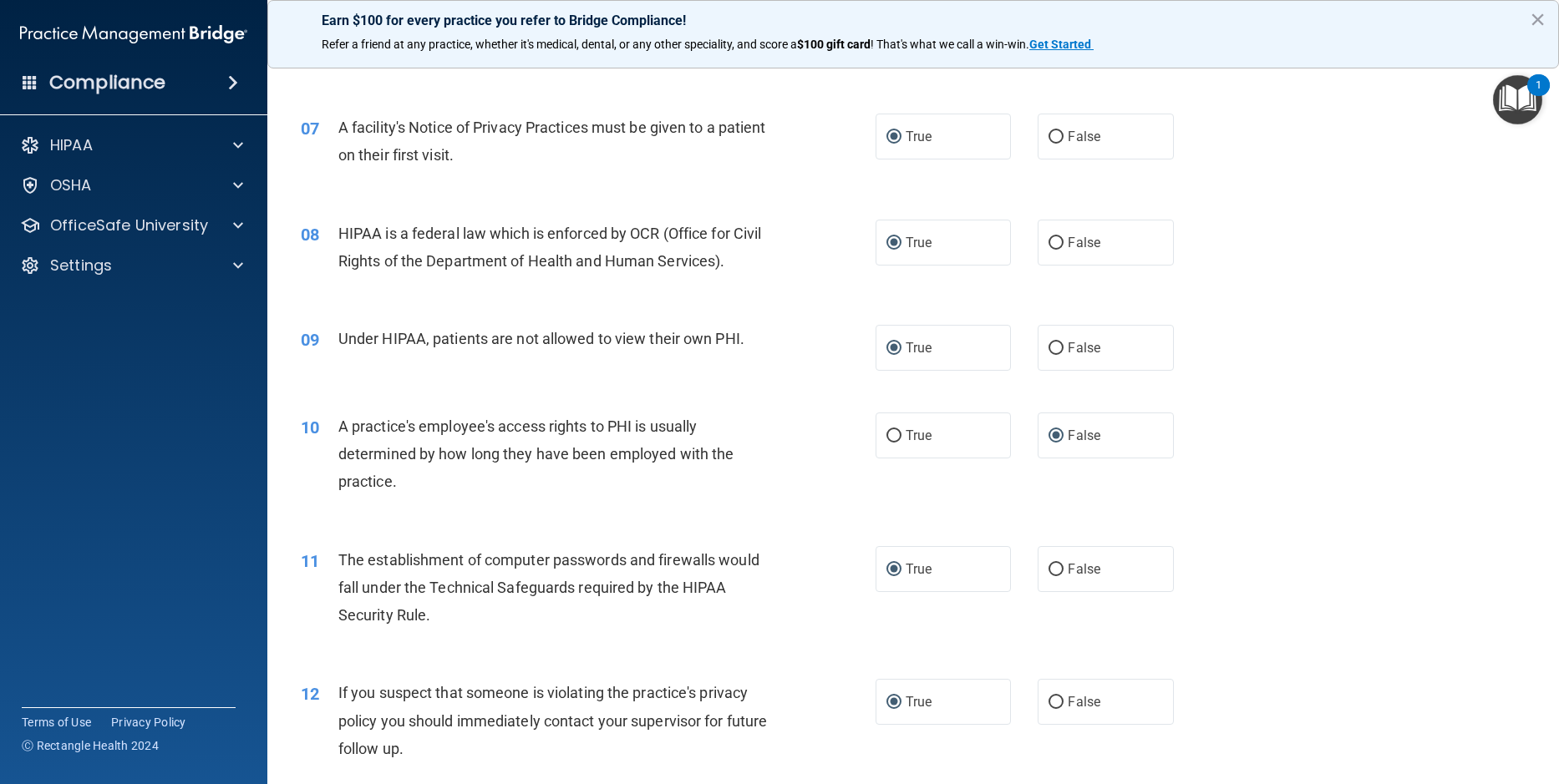
scroll to position [690, 0]
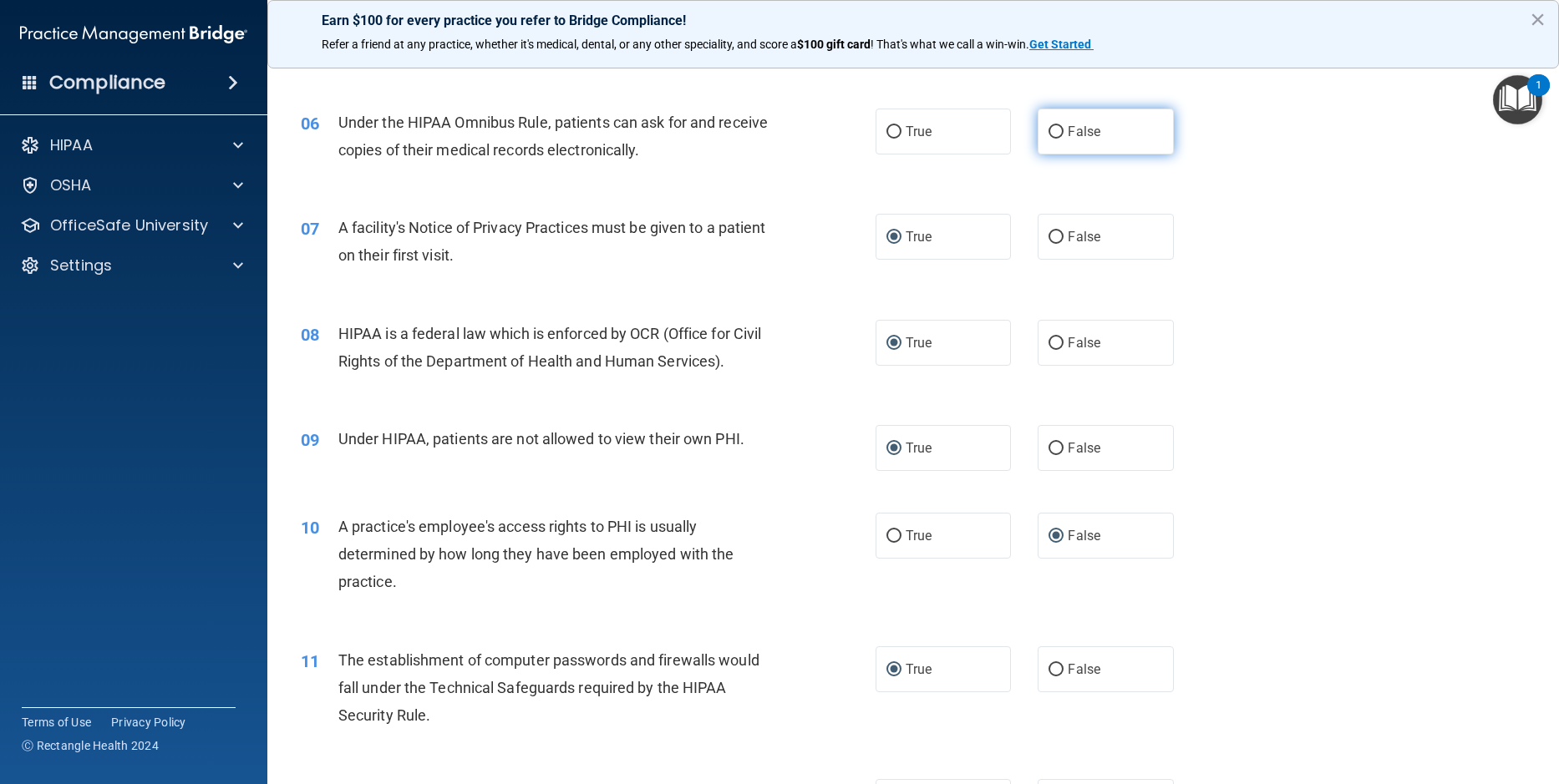
click at [1048, 139] on input "False" at bounding box center [1056, 132] width 15 height 12
radio input "true"
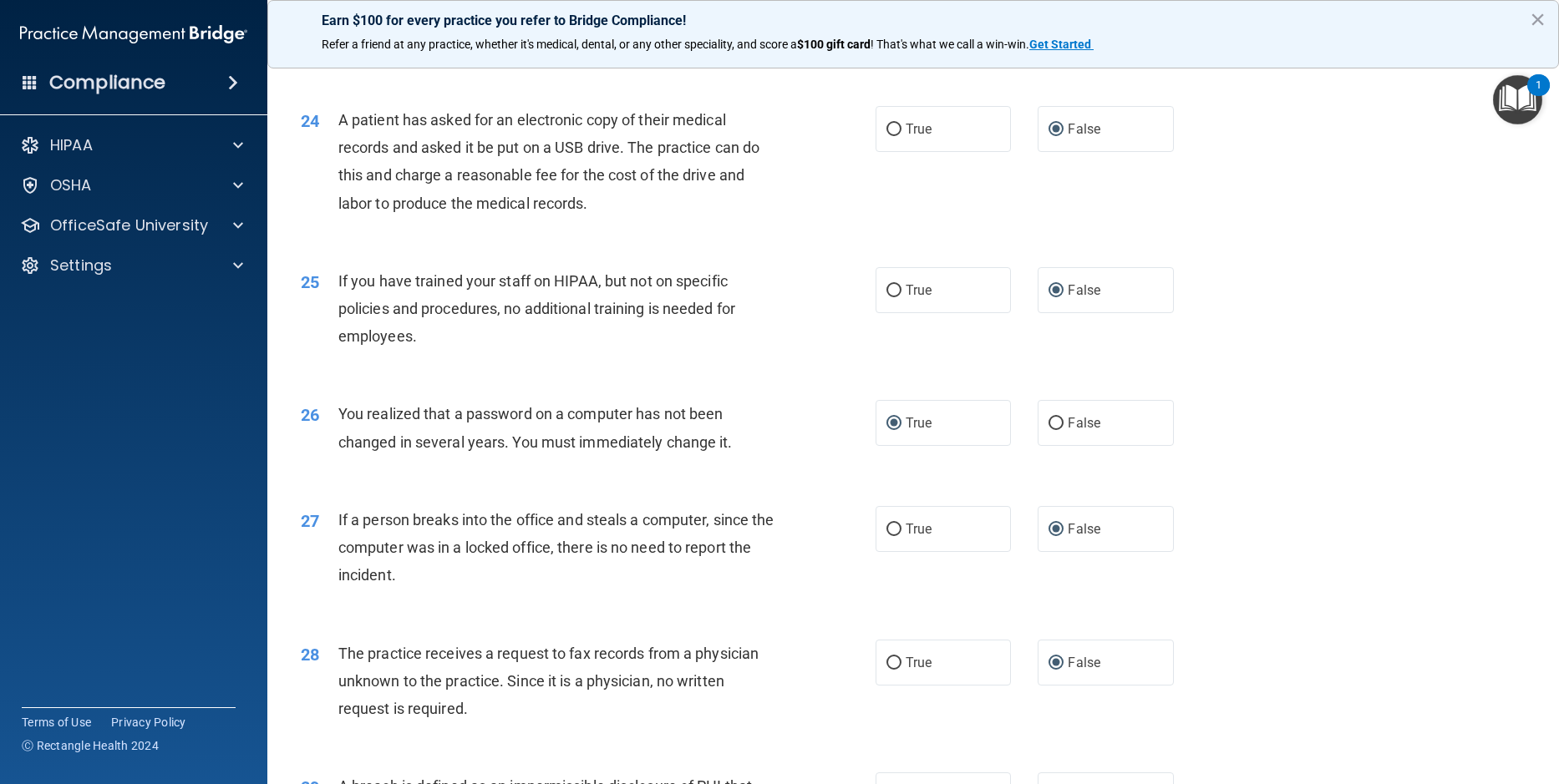
scroll to position [3279, 0]
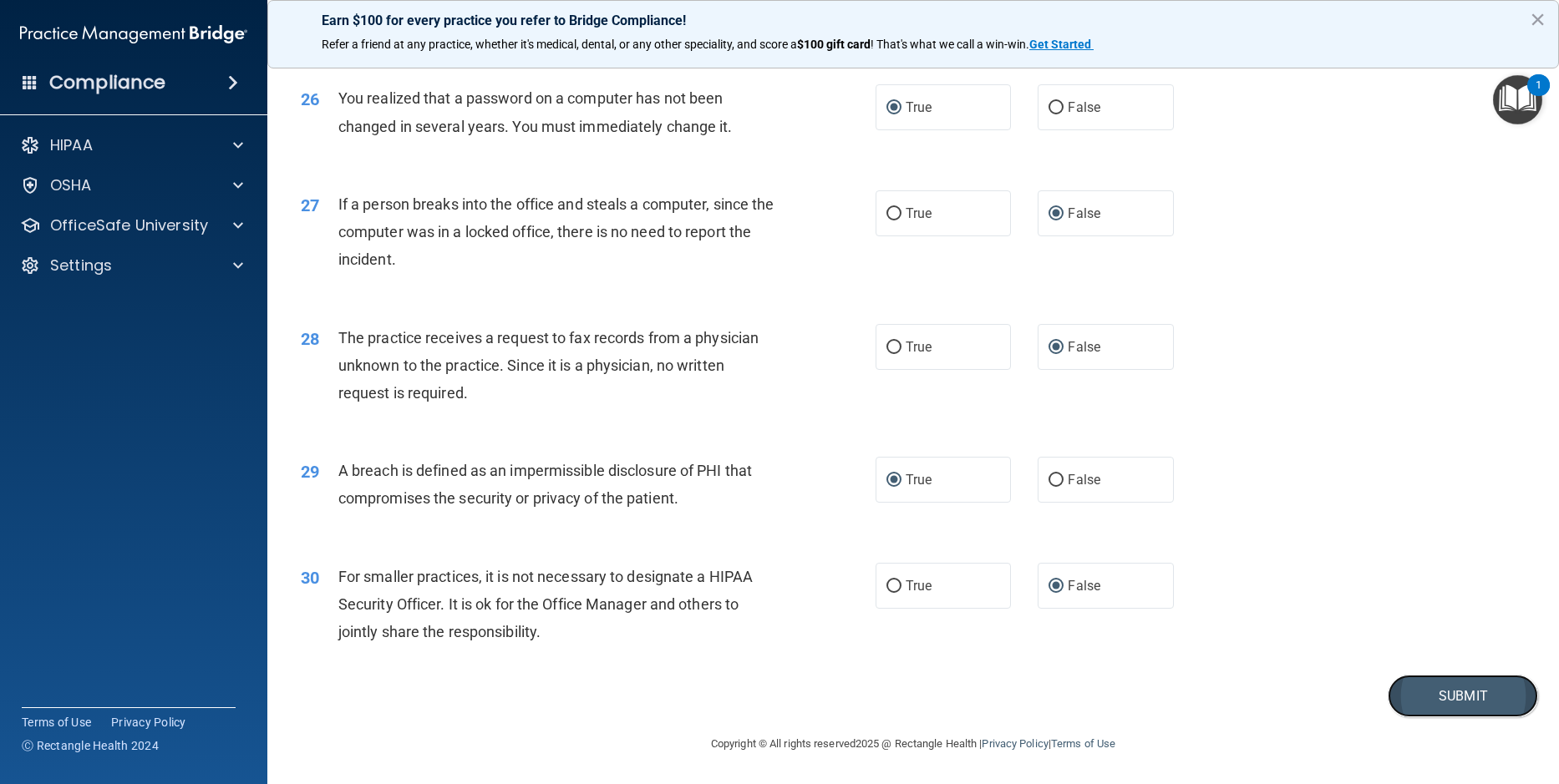
click at [1437, 703] on button "Submit" at bounding box center [1462, 696] width 150 height 43
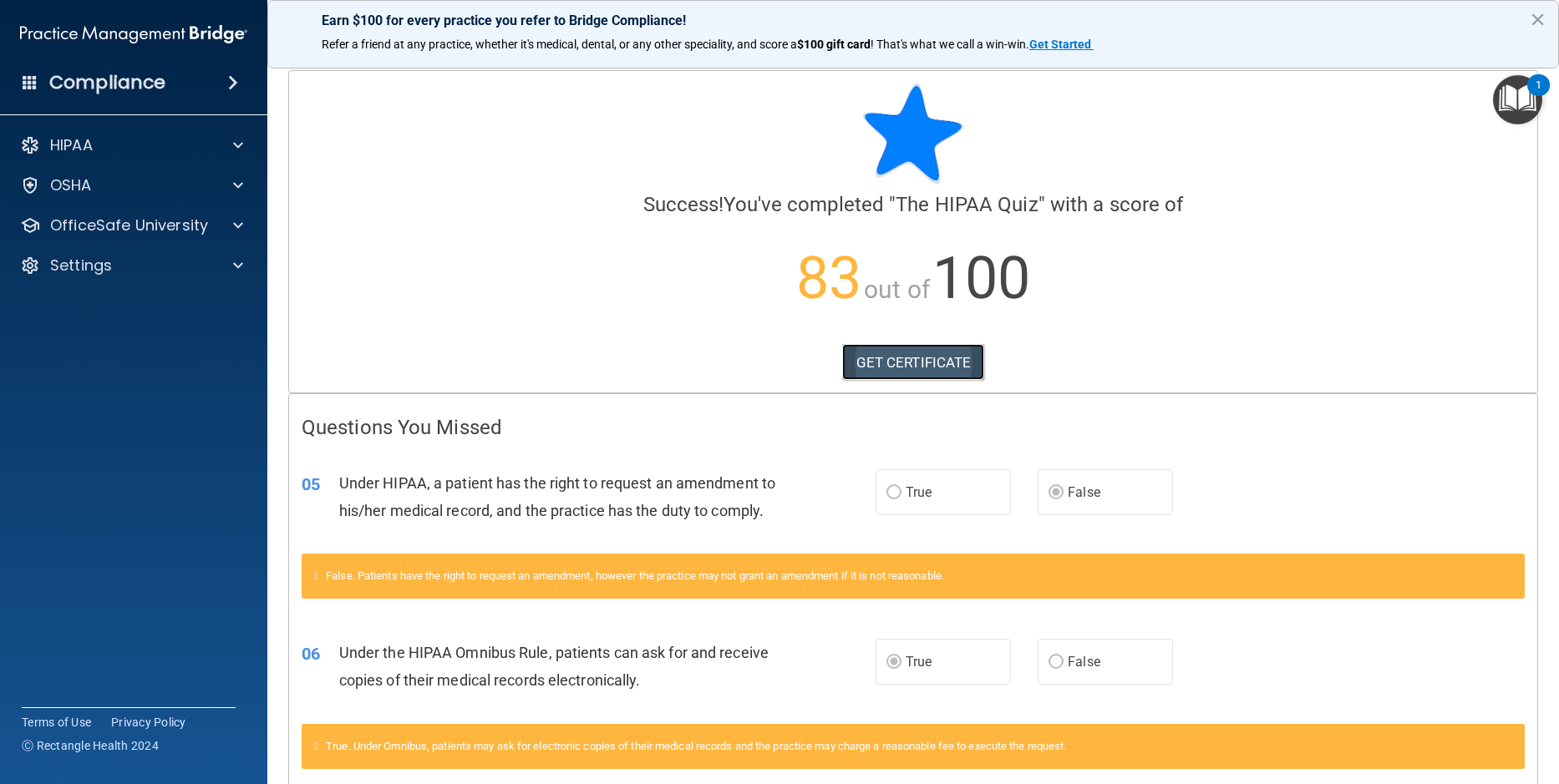
click at [900, 359] on link "GET CERTIFICATE" at bounding box center [912, 362] width 143 height 36
click at [904, 364] on link "GET CERTIFICATE" at bounding box center [912, 362] width 143 height 36
click at [113, 227] on p "OfficeSafe University" at bounding box center [128, 225] width 158 height 20
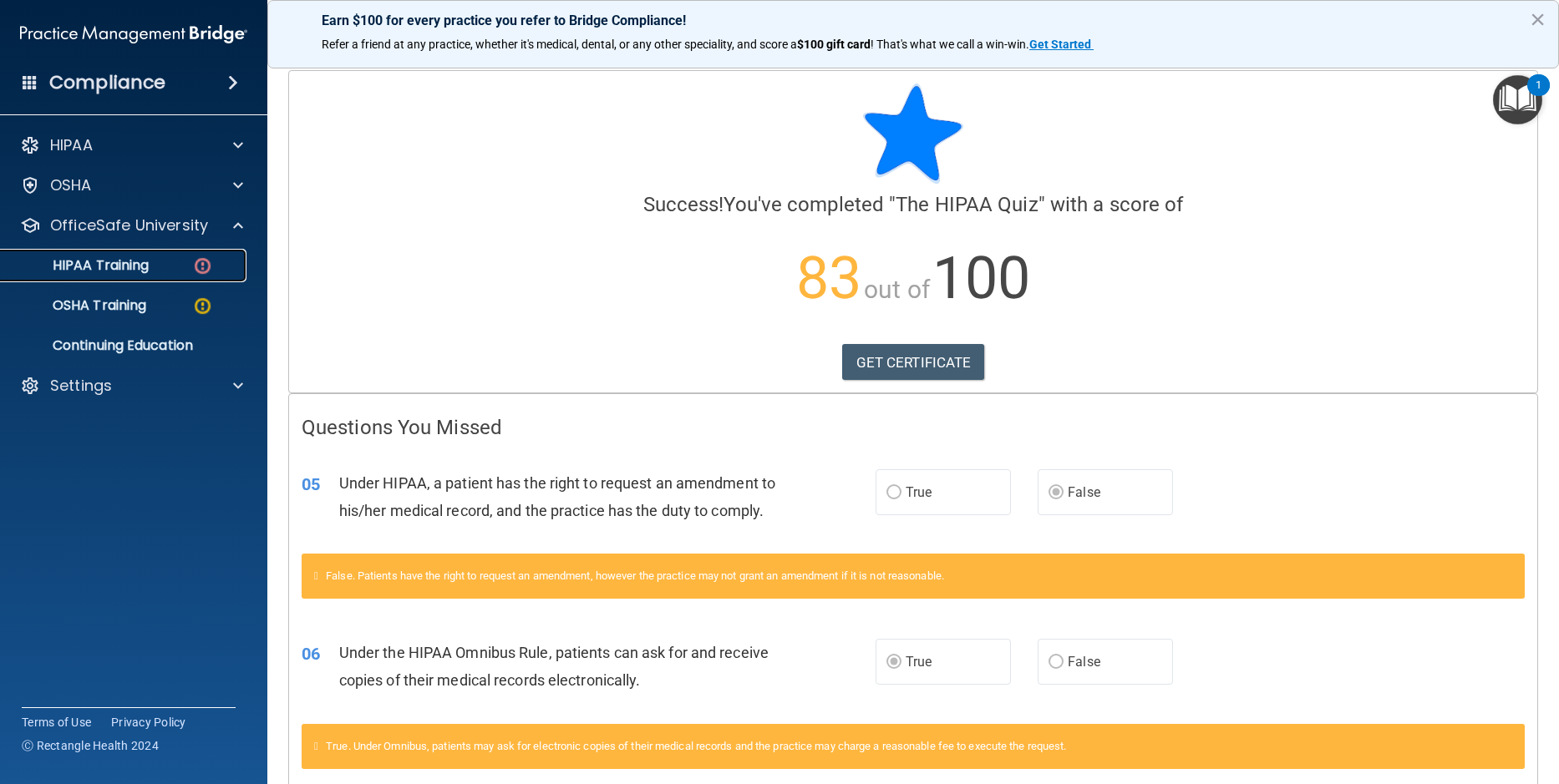
click at [113, 268] on p "HIPAA Training" at bounding box center [79, 265] width 138 height 16
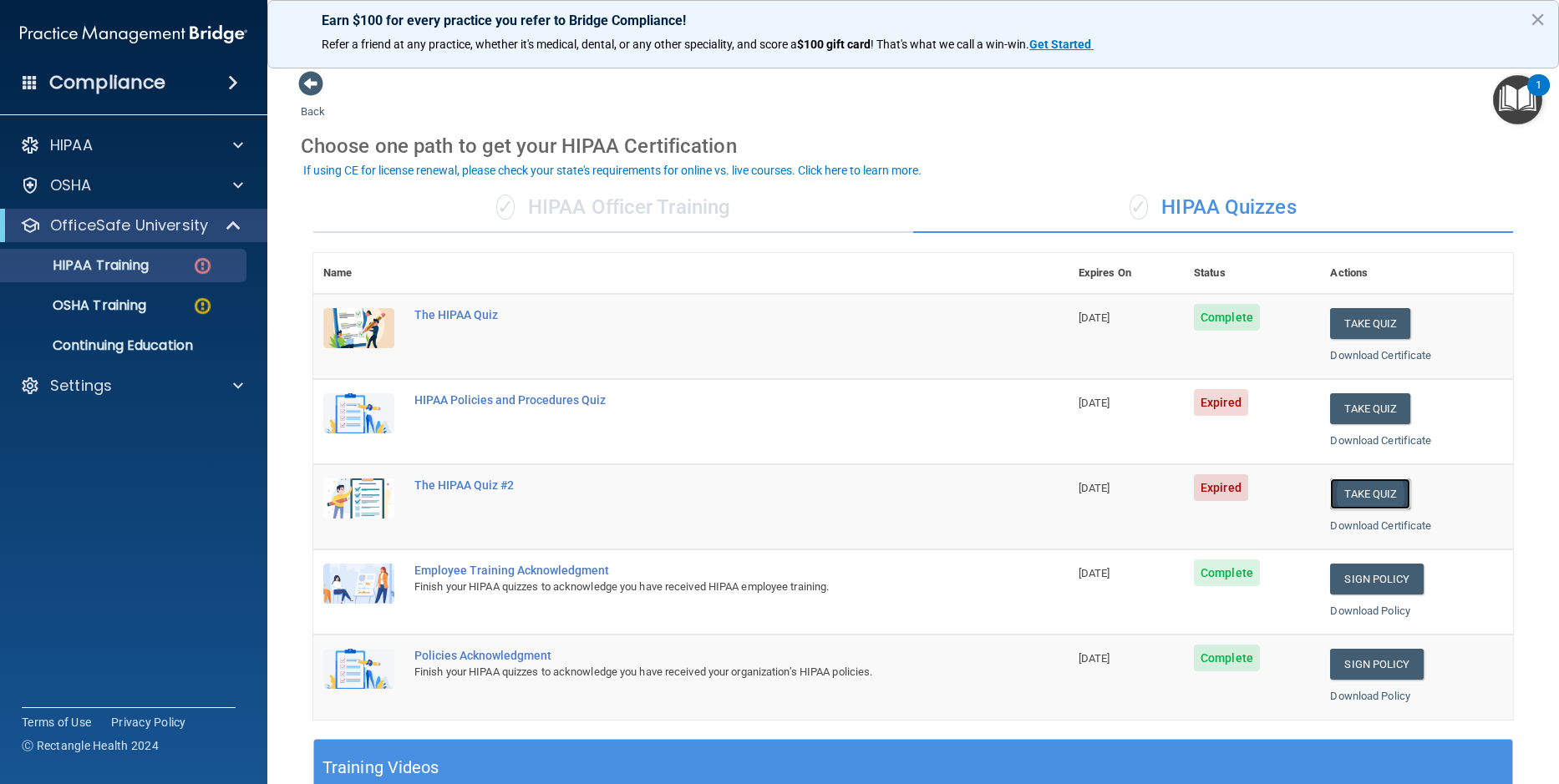
click at [1371, 491] on button "Take Quiz" at bounding box center [1370, 493] width 80 height 31
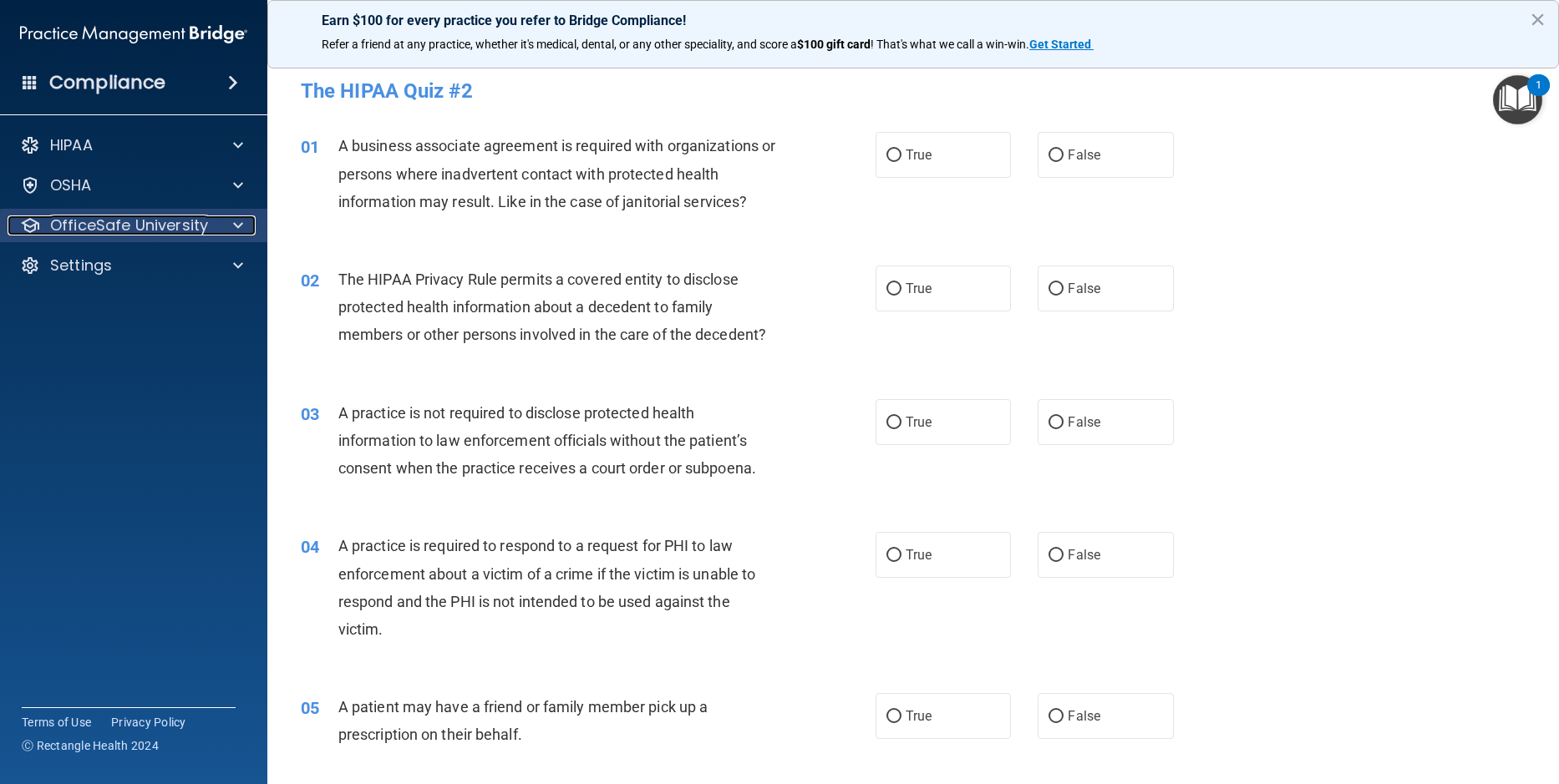
click at [142, 221] on p "OfficeSafe University" at bounding box center [128, 225] width 158 height 20
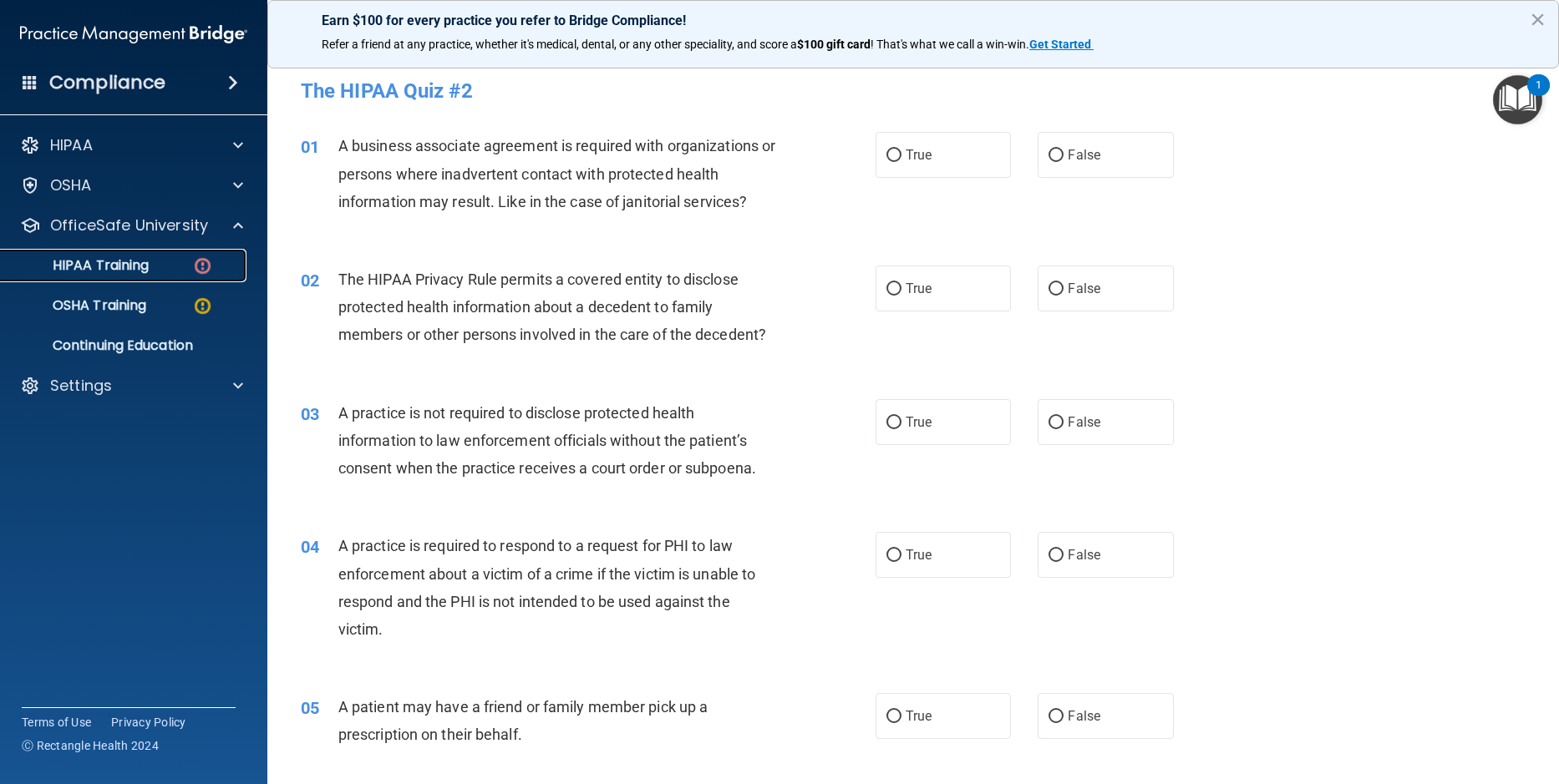
click at [122, 264] on p "HIPAA Training" at bounding box center [79, 265] width 138 height 16
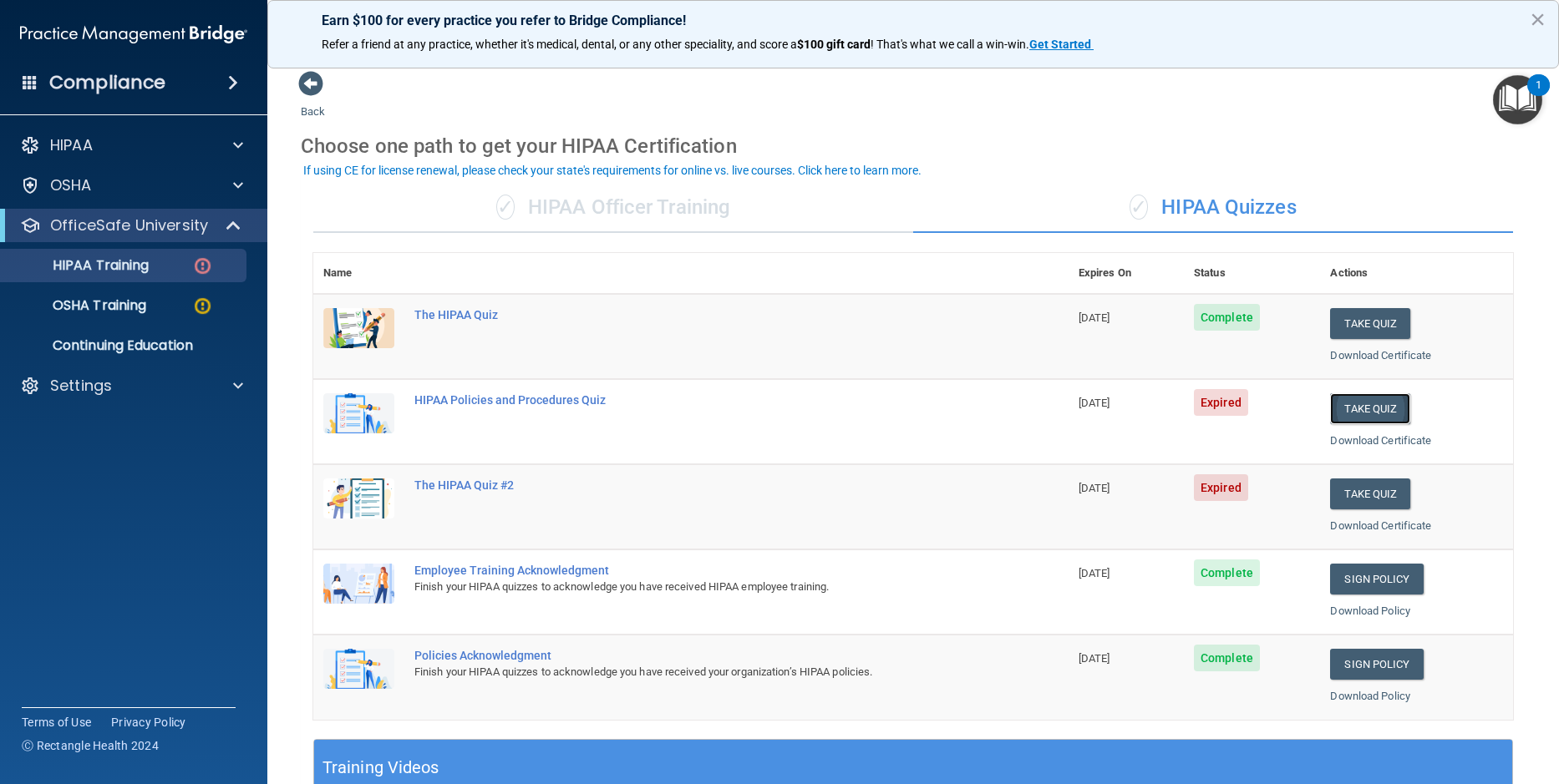
click at [1363, 407] on button "Take Quiz" at bounding box center [1370, 408] width 80 height 31
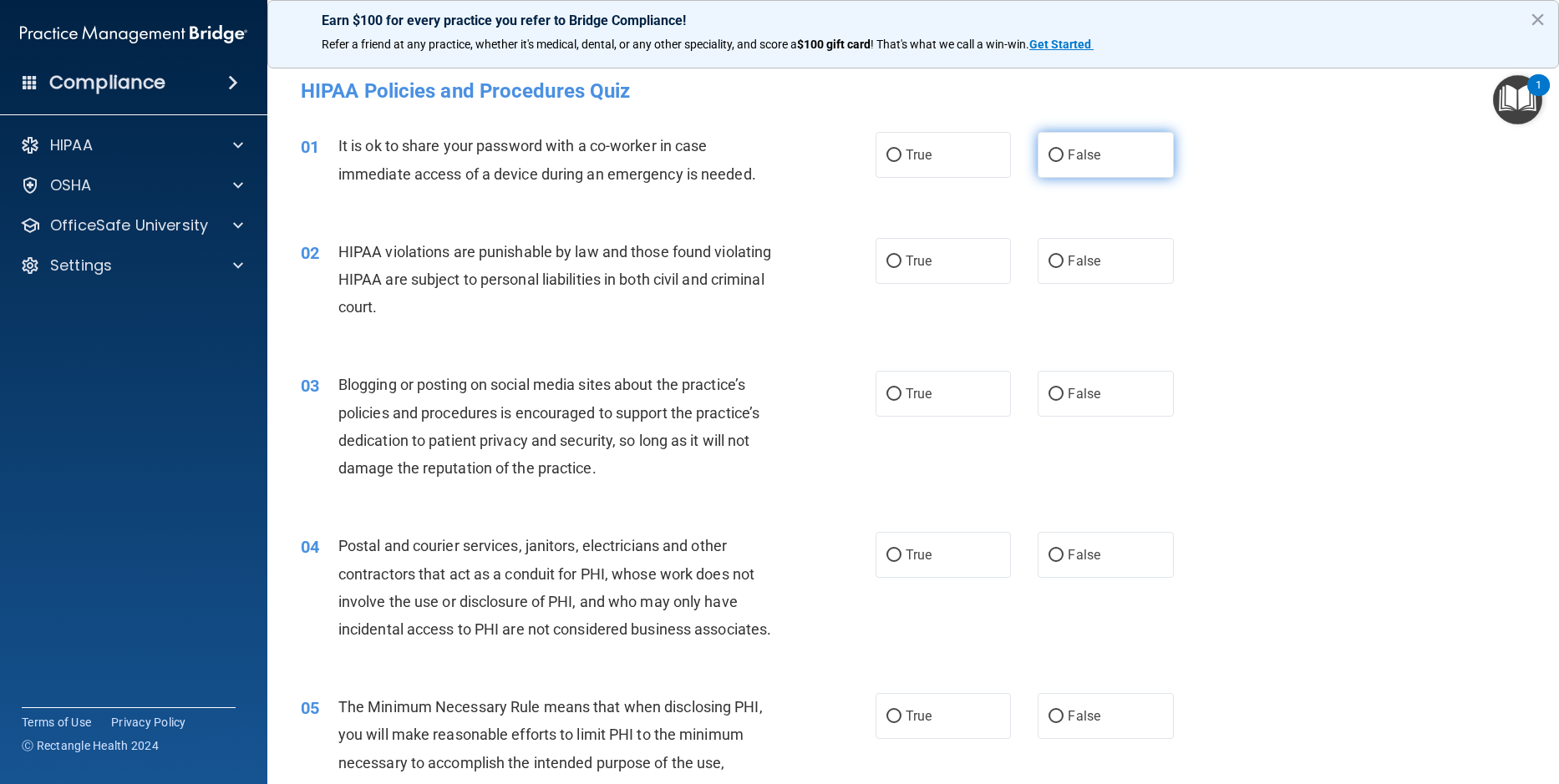
click at [1048, 153] on input "False" at bounding box center [1056, 155] width 15 height 12
radio input "true"
click at [887, 261] on input "True" at bounding box center [894, 261] width 15 height 12
radio input "true"
click at [890, 392] on input "True" at bounding box center [894, 394] width 15 height 12
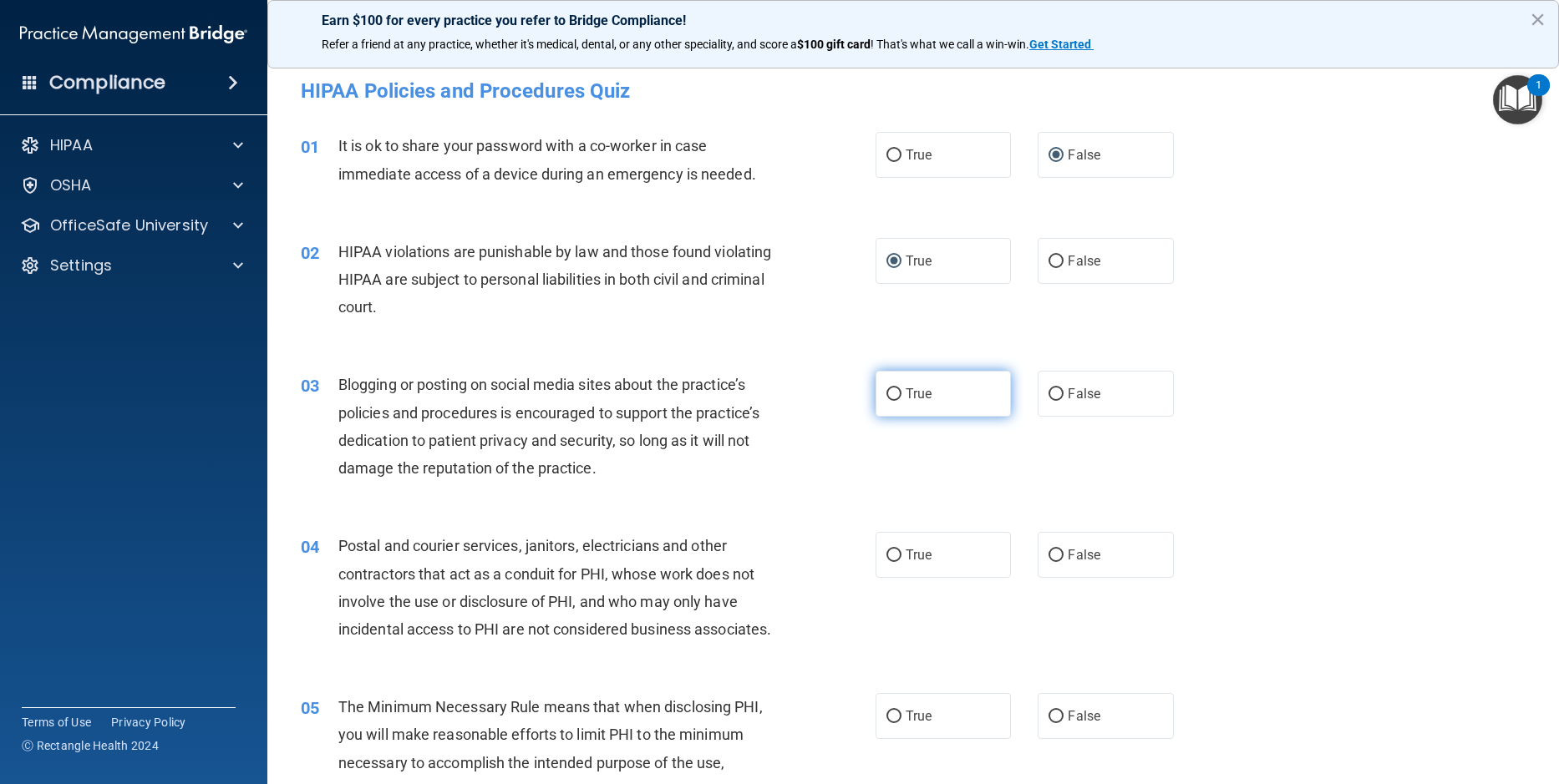
radio input "true"
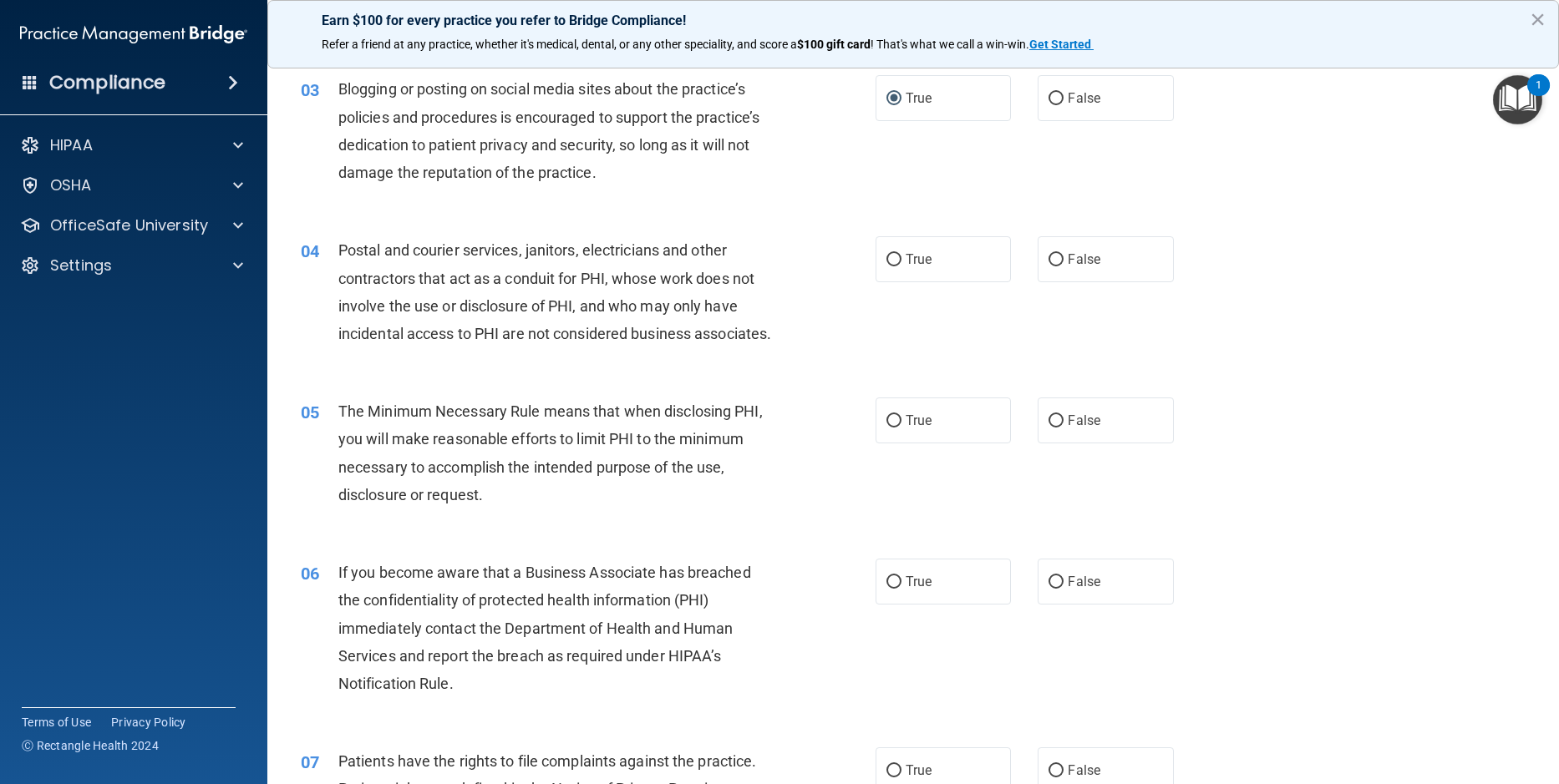
scroll to position [334, 0]
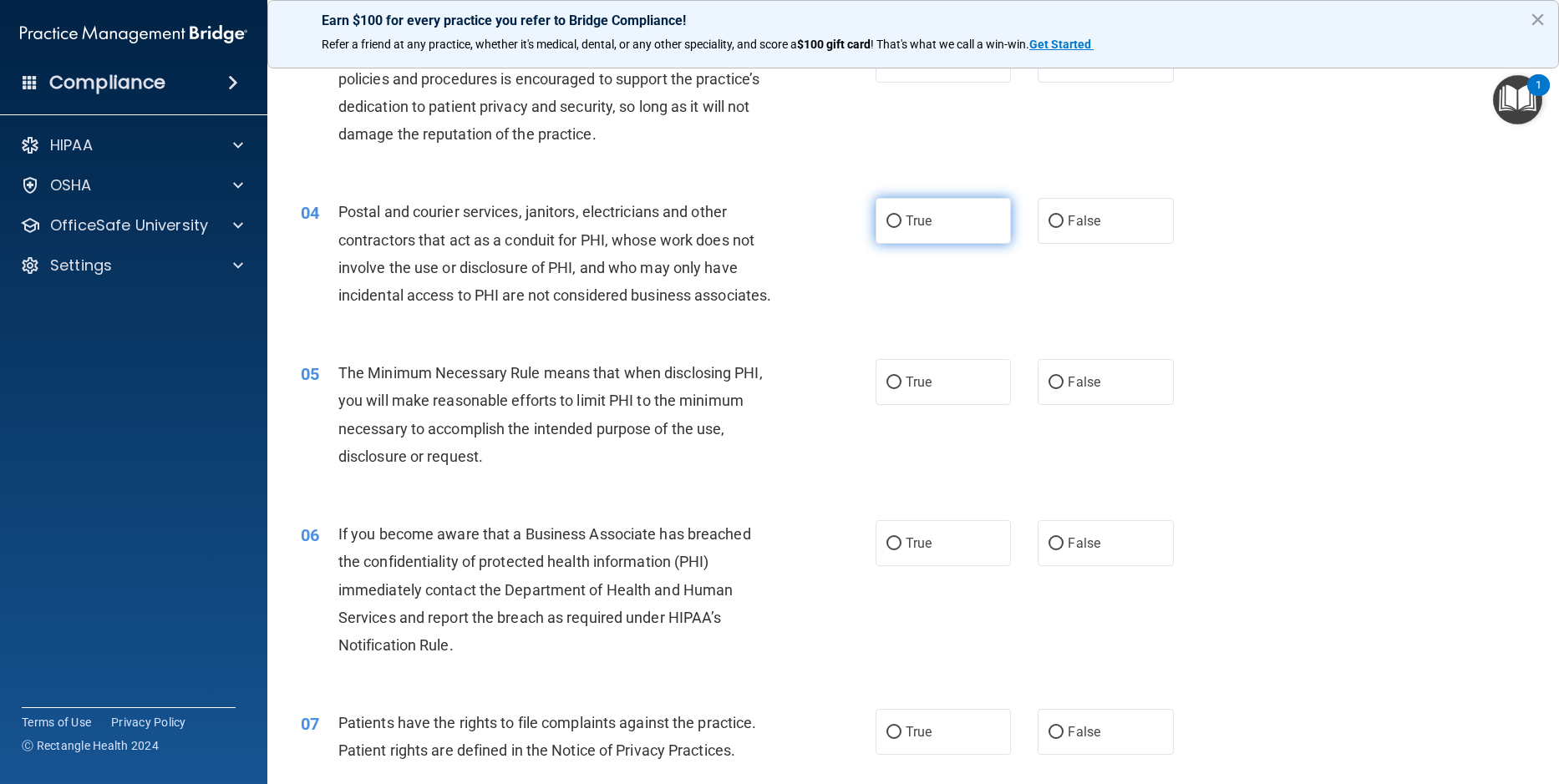
click at [888, 223] on input "True" at bounding box center [894, 221] width 15 height 12
radio input "true"
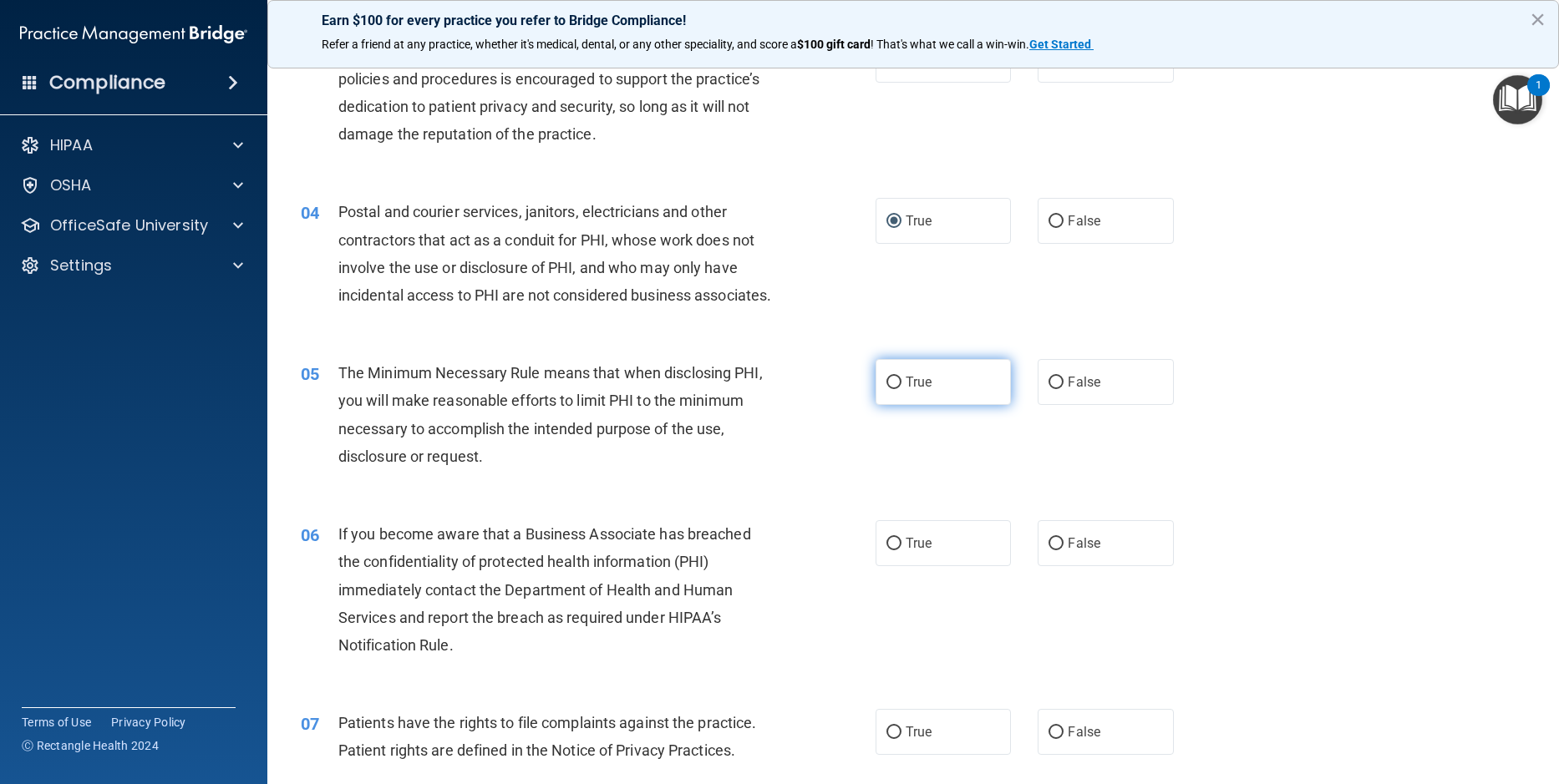
click at [888, 389] on input "True" at bounding box center [894, 382] width 15 height 12
radio input "true"
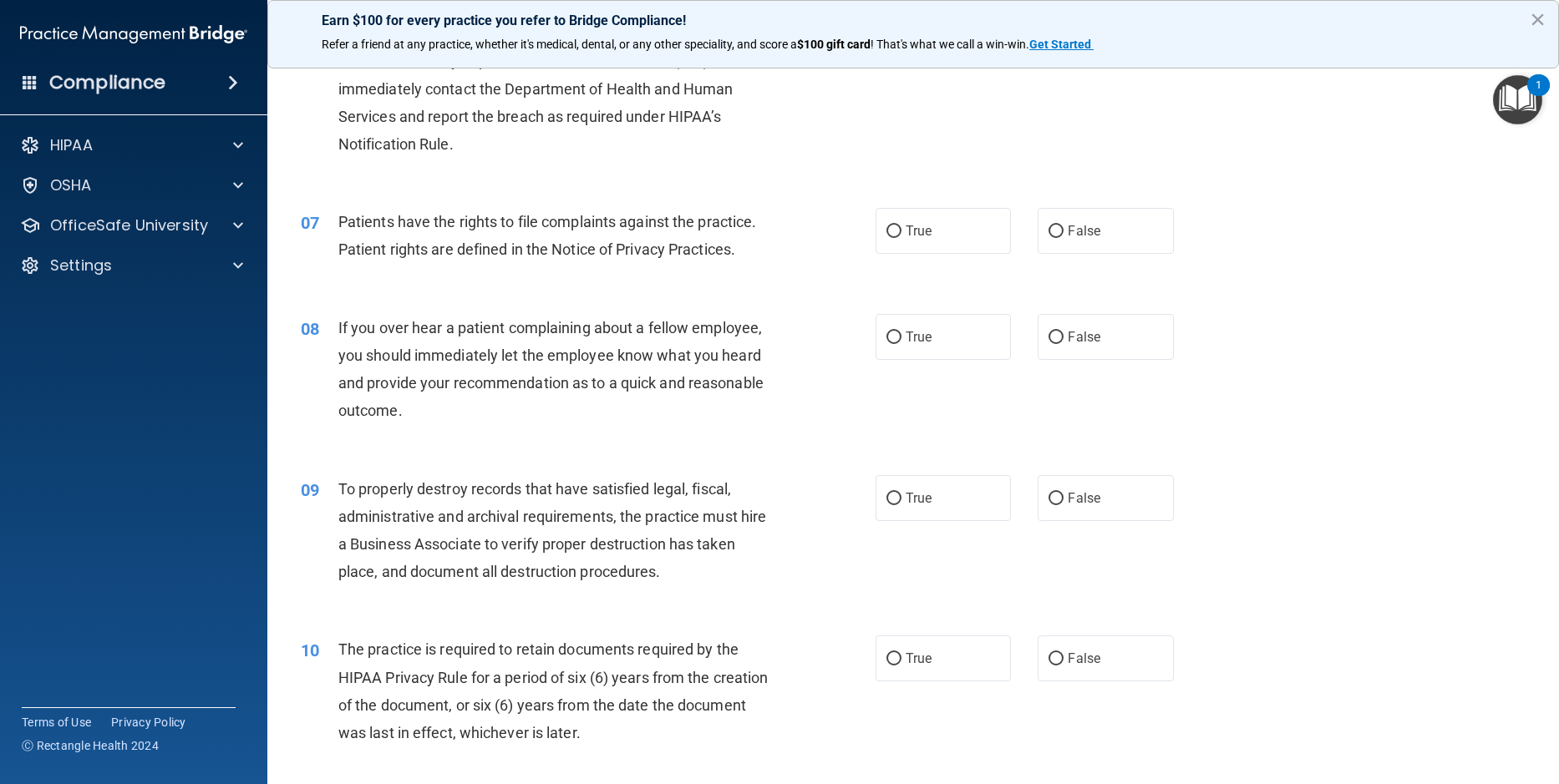
scroll to position [751, 0]
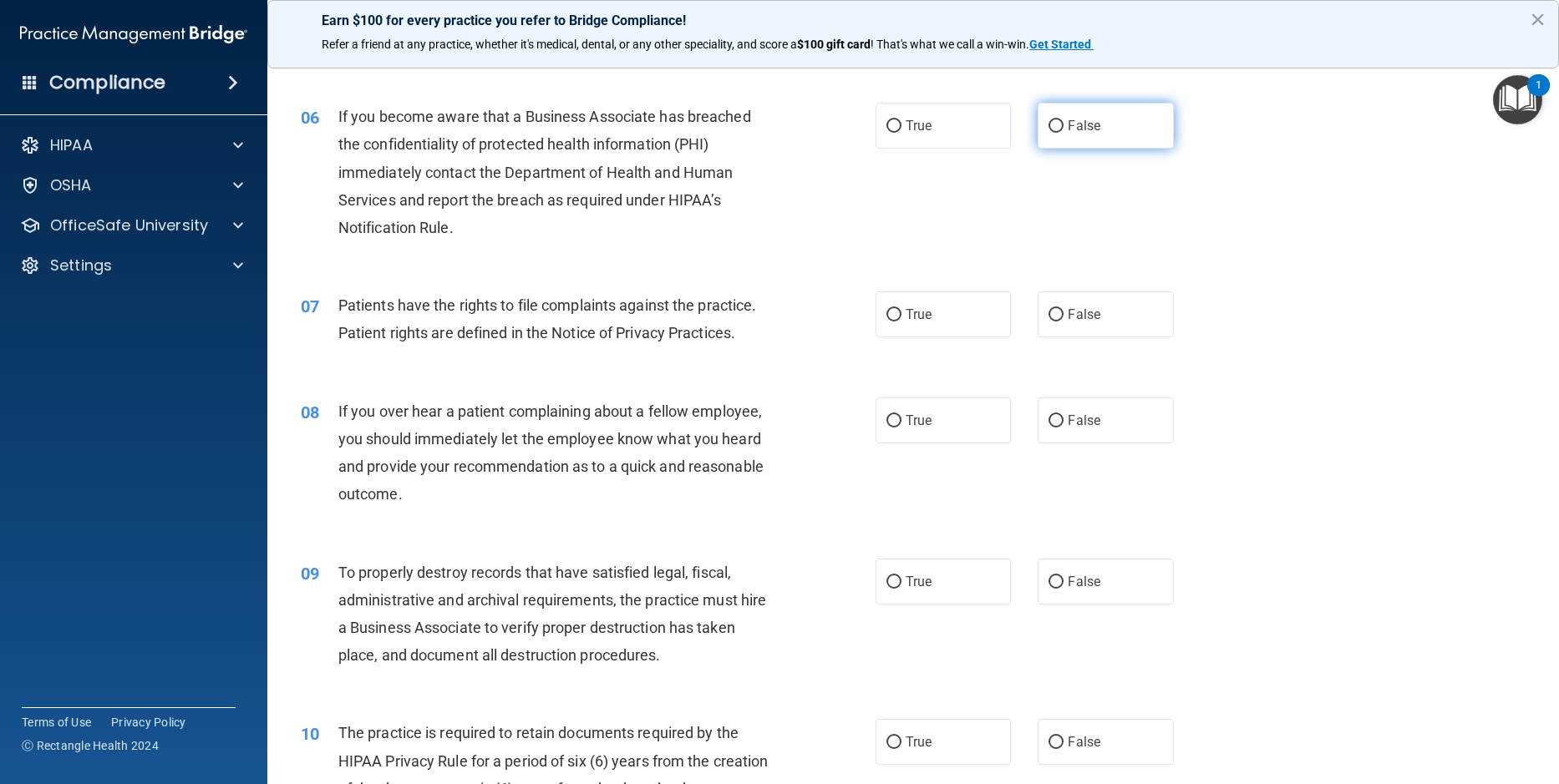
click at [1048, 133] on input "False" at bounding box center [1056, 126] width 15 height 12
radio input "true"
click at [888, 321] on input "True" at bounding box center [894, 315] width 15 height 12
radio input "true"
click at [1048, 427] on input "False" at bounding box center [1056, 421] width 15 height 12
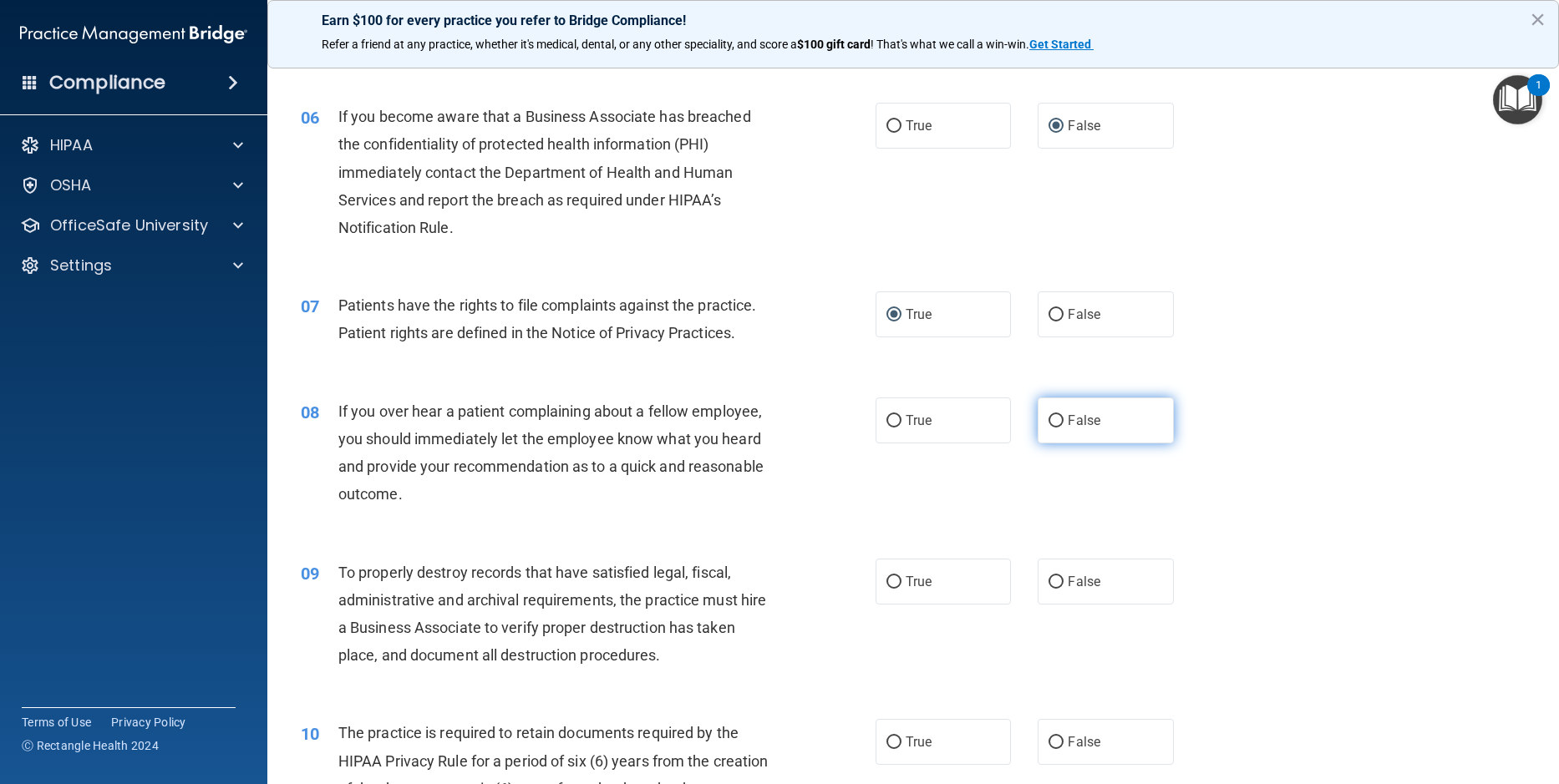
radio input "true"
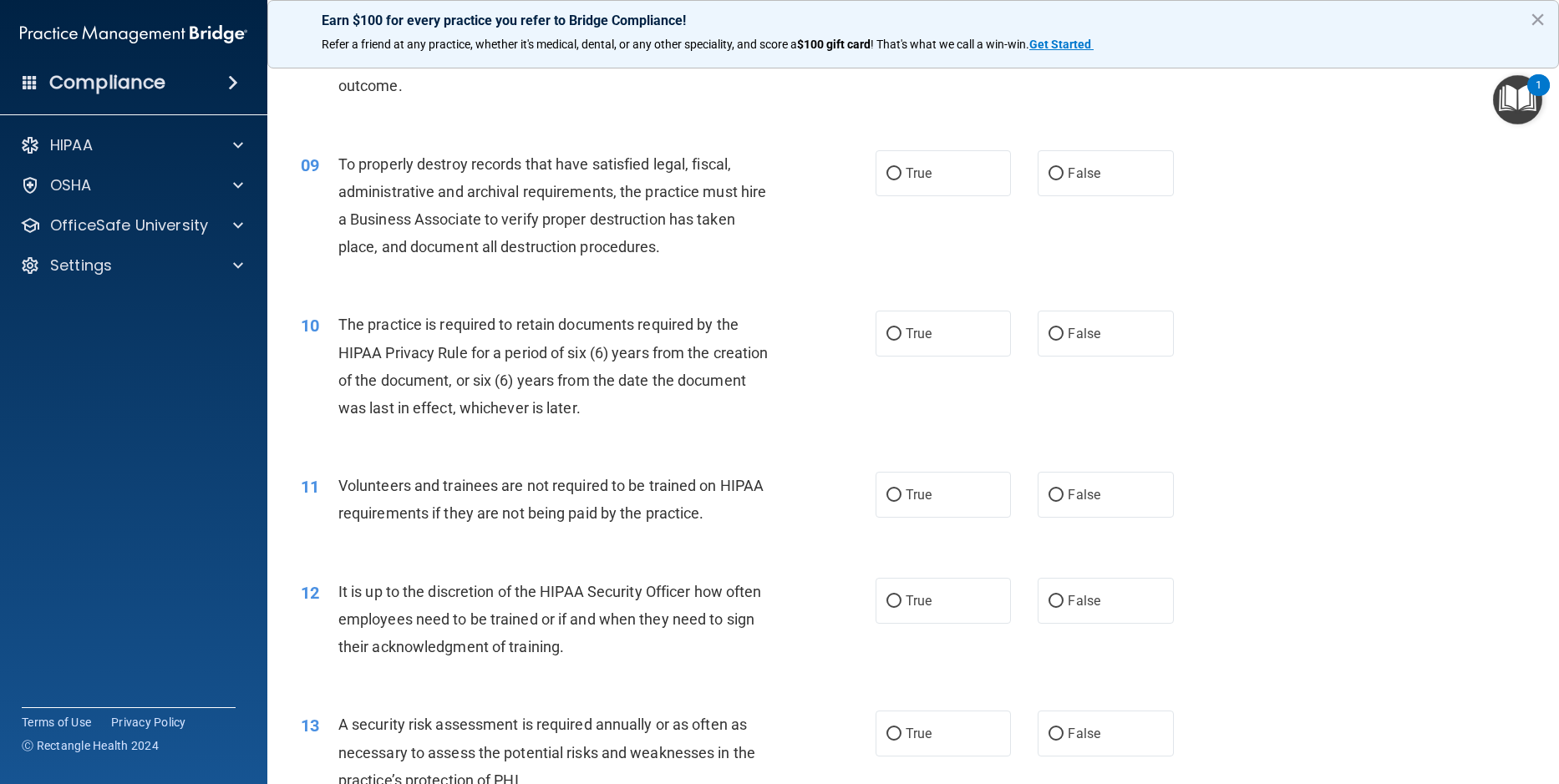
scroll to position [1169, 0]
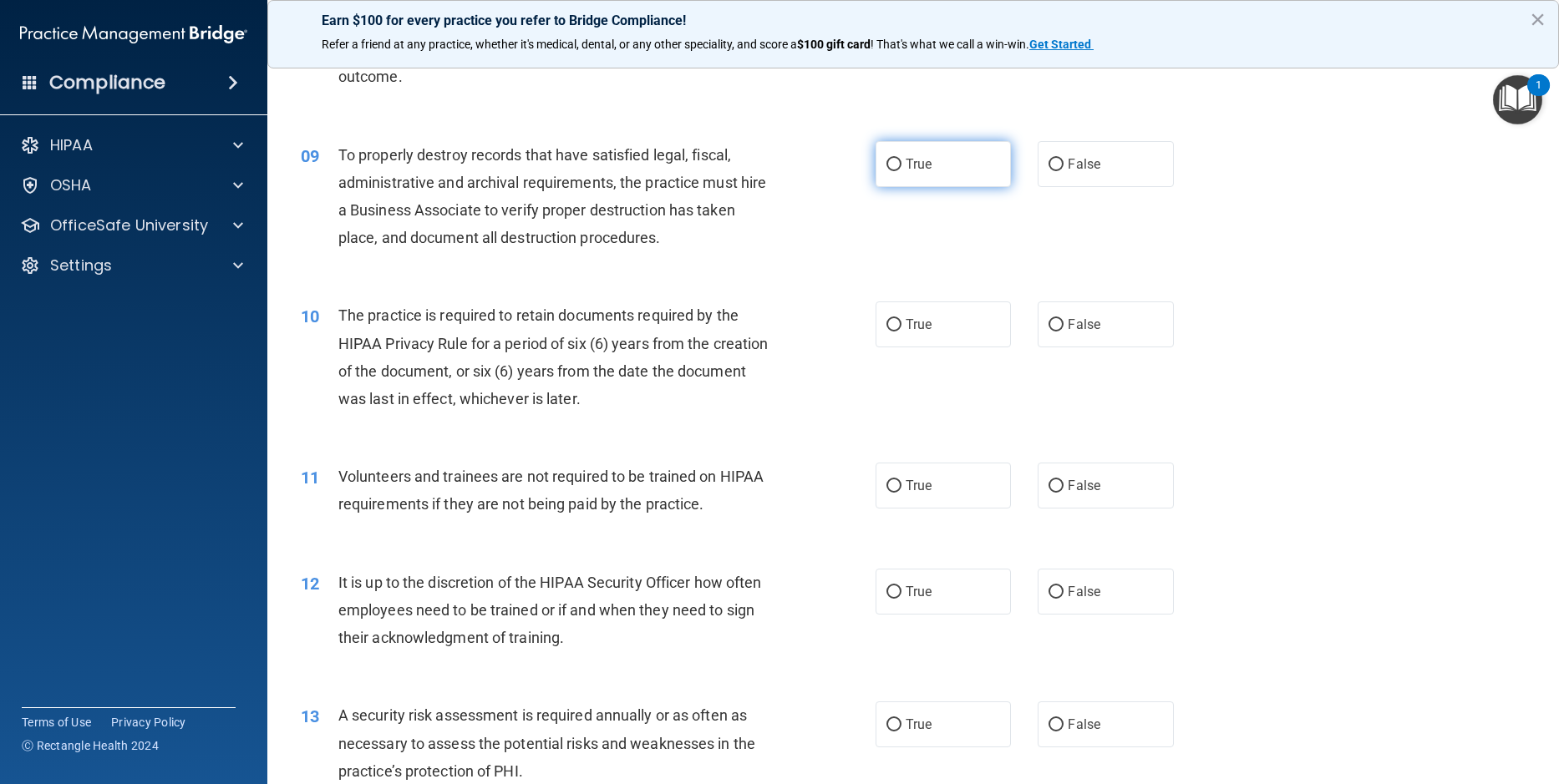
click at [889, 171] on input "True" at bounding box center [894, 164] width 15 height 12
radio input "true"
click at [1052, 332] on input "False" at bounding box center [1056, 325] width 15 height 12
radio input "true"
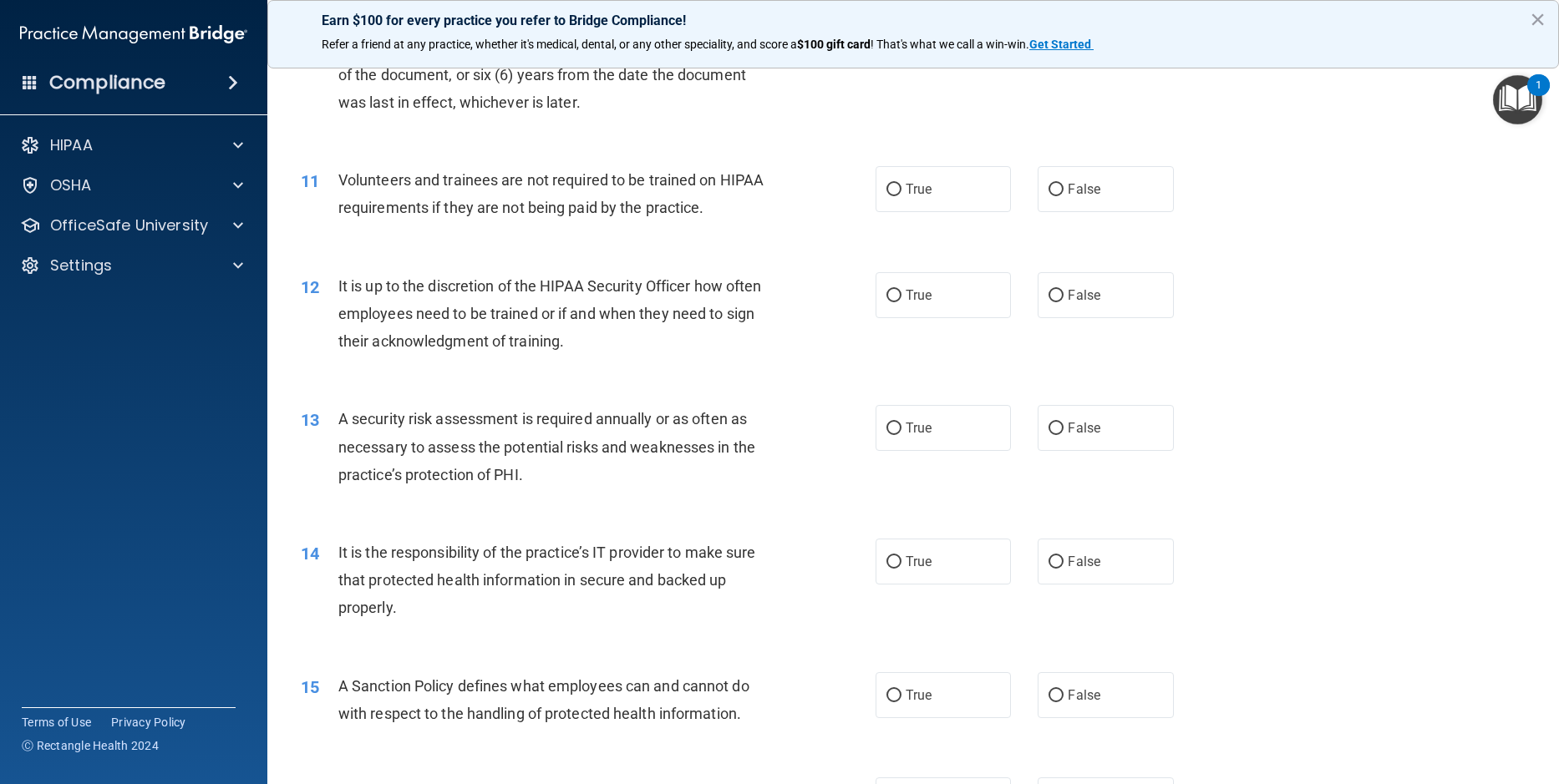
scroll to position [1503, 0]
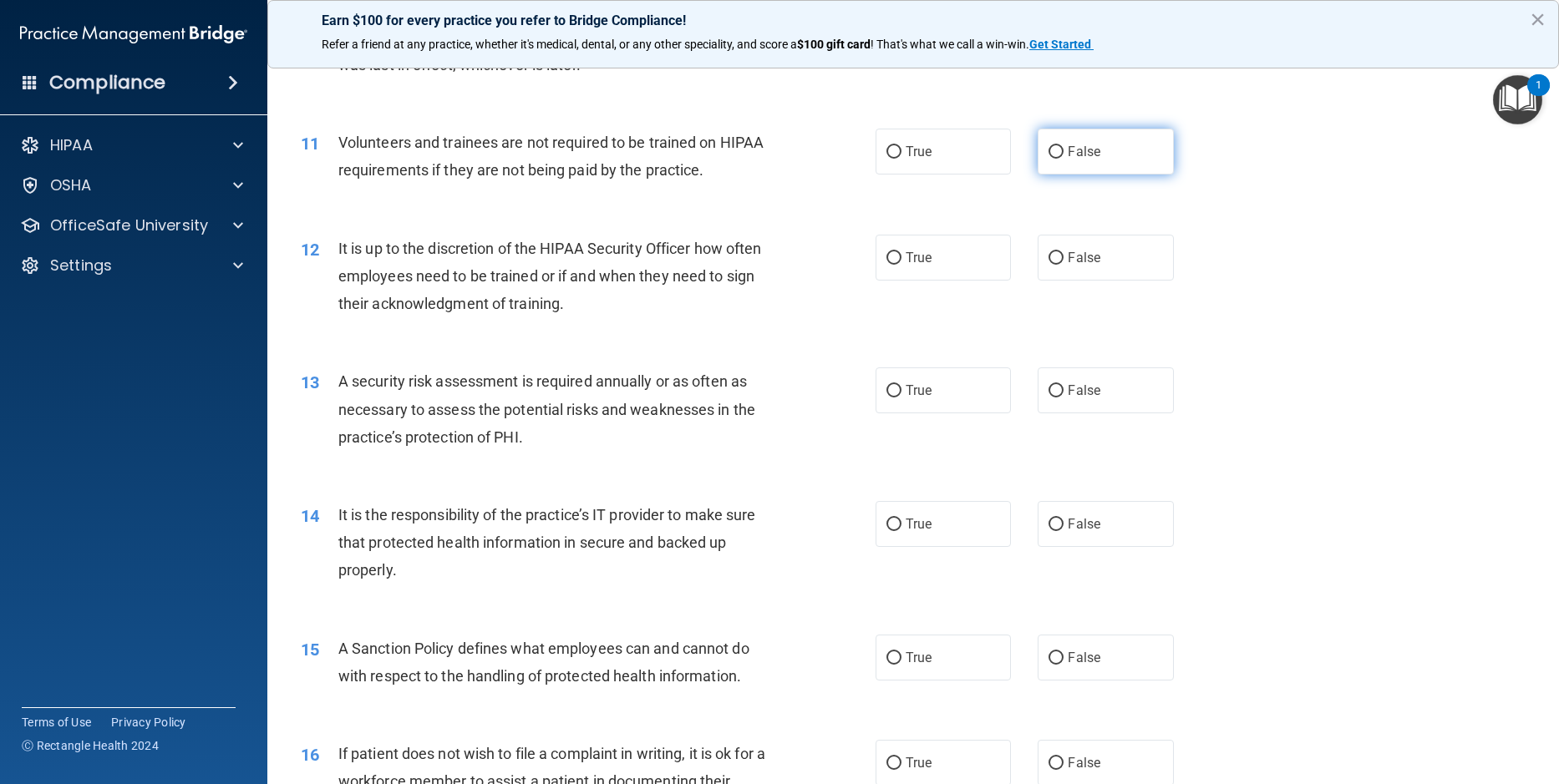
click at [1048, 159] on input "False" at bounding box center [1056, 152] width 15 height 12
radio input "true"
click at [1048, 265] on input "False" at bounding box center [1056, 258] width 15 height 12
radio input "true"
click at [887, 398] on input "True" at bounding box center [894, 391] width 15 height 12
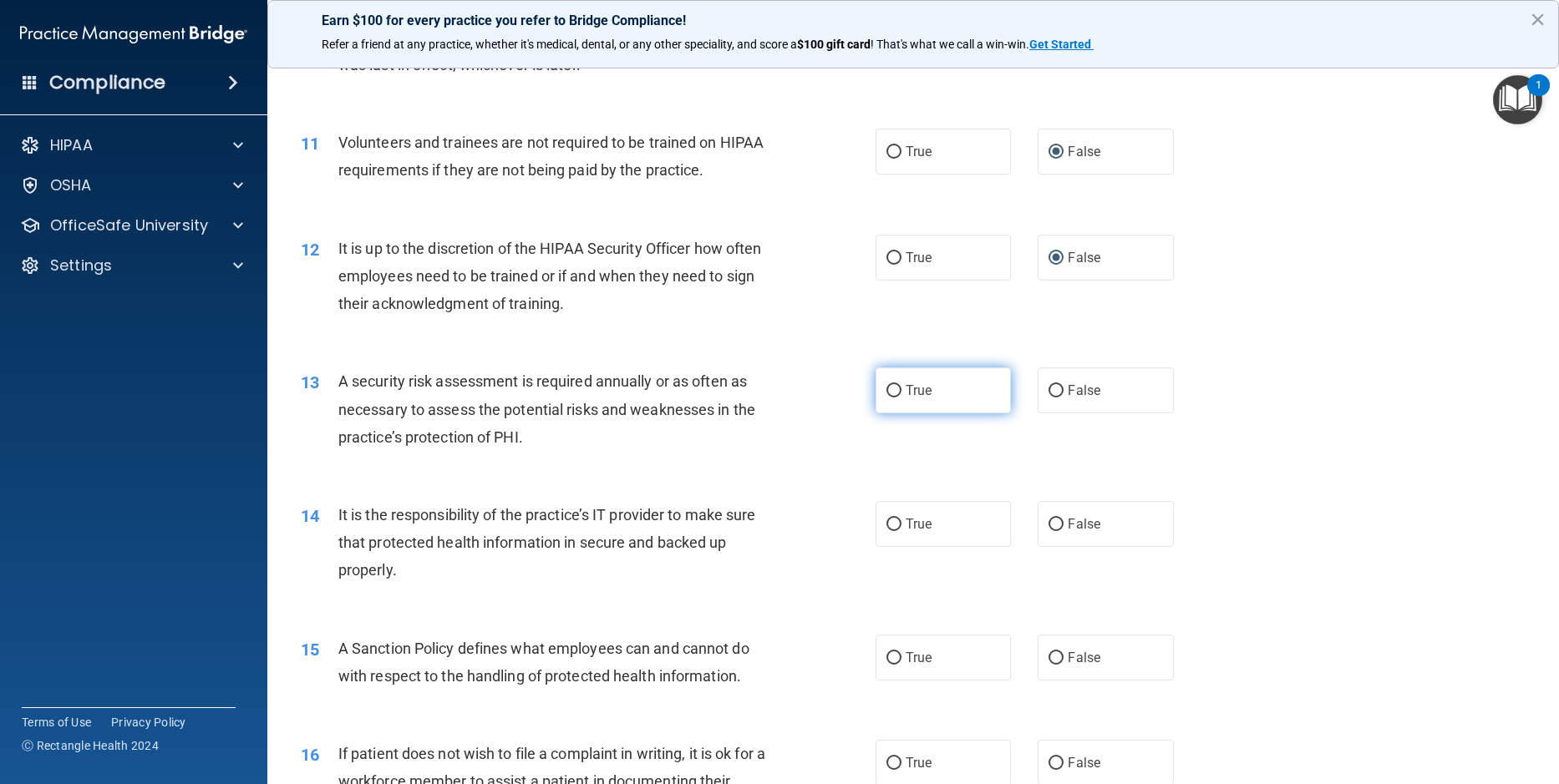
radio input "true"
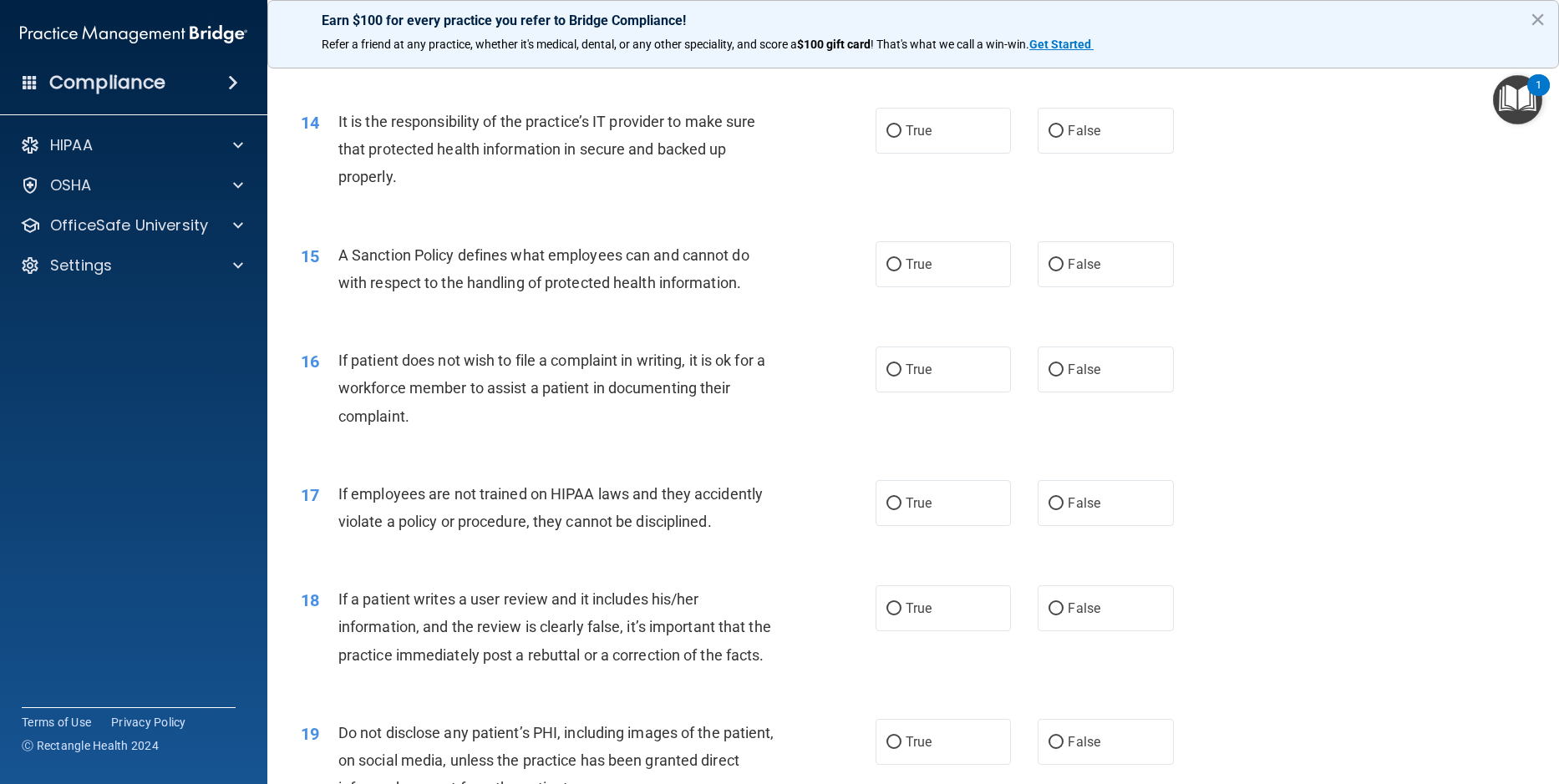
scroll to position [1921, 0]
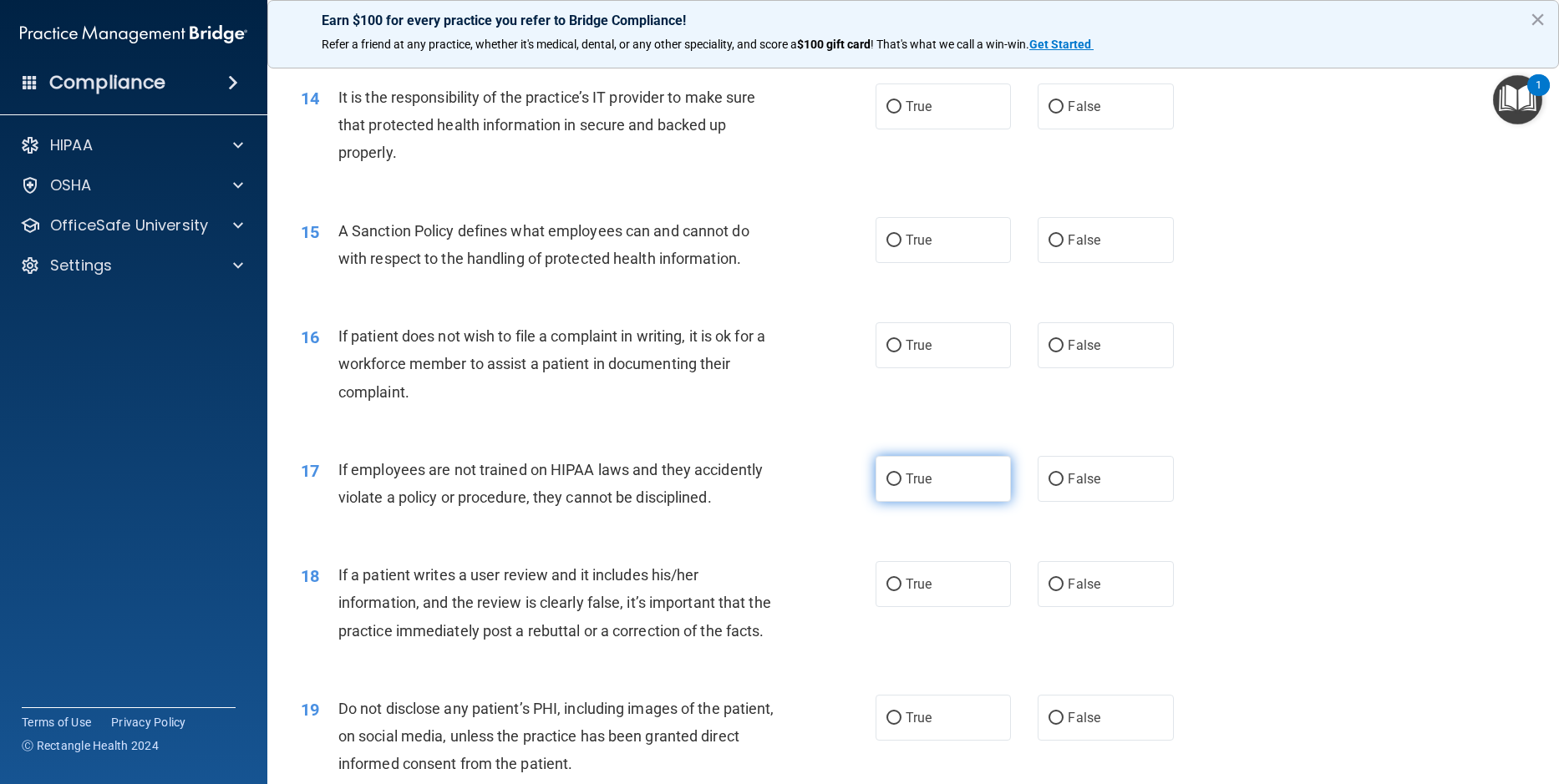
click at [887, 486] on input "True" at bounding box center [894, 479] width 15 height 12
radio input "true"
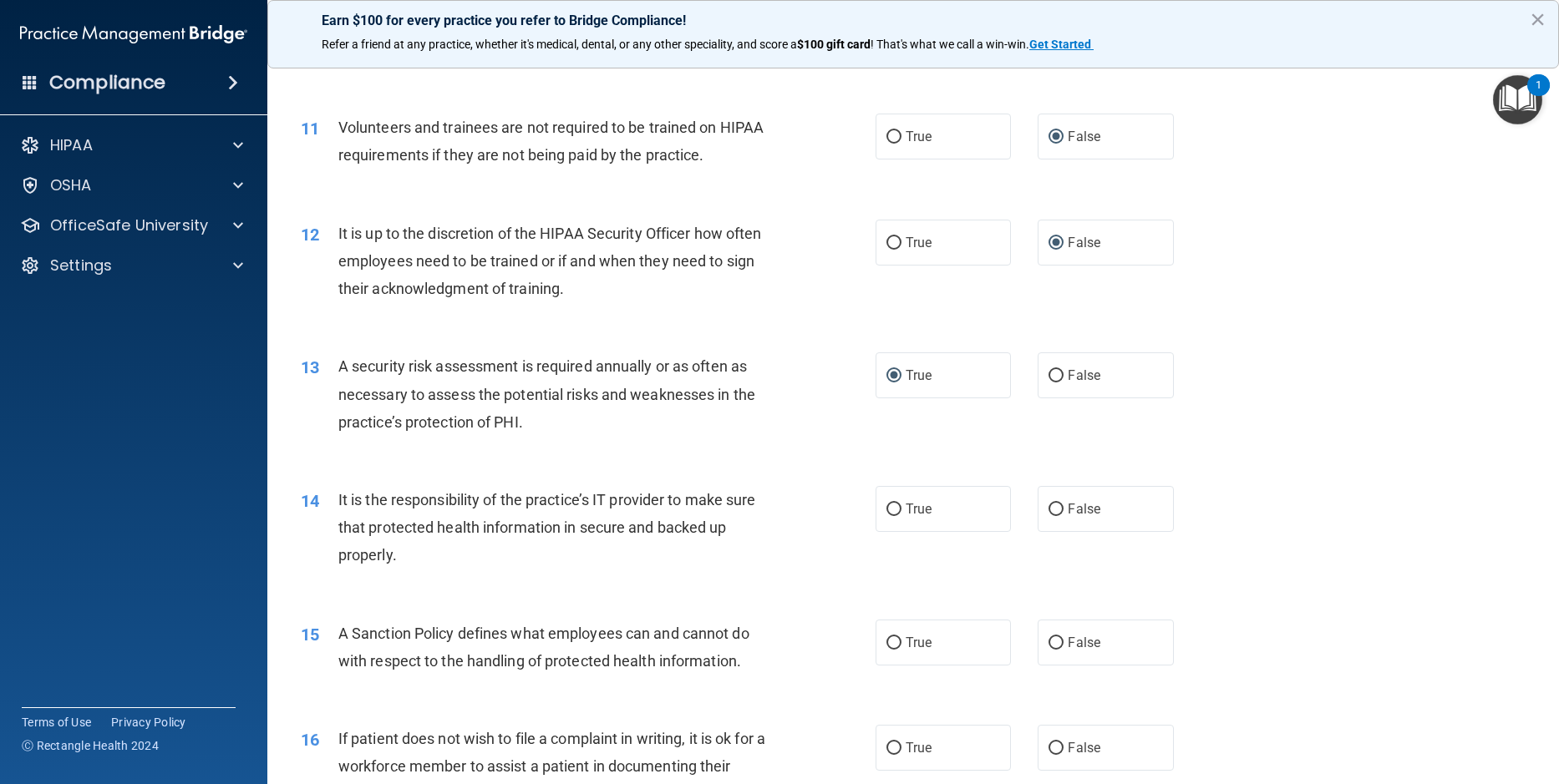
scroll to position [1503, 0]
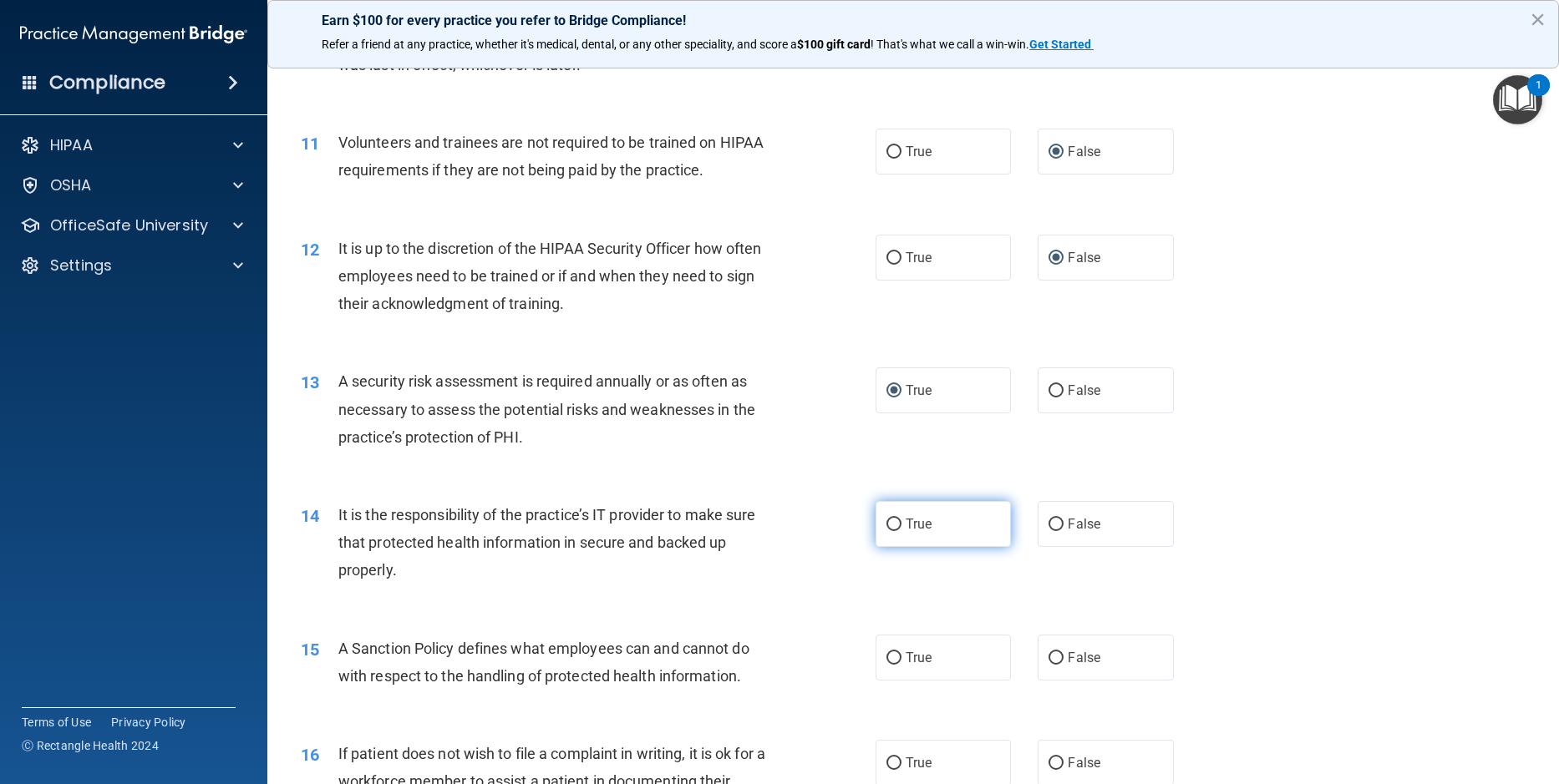
click at [890, 531] on input "True" at bounding box center [894, 524] width 15 height 12
radio input "true"
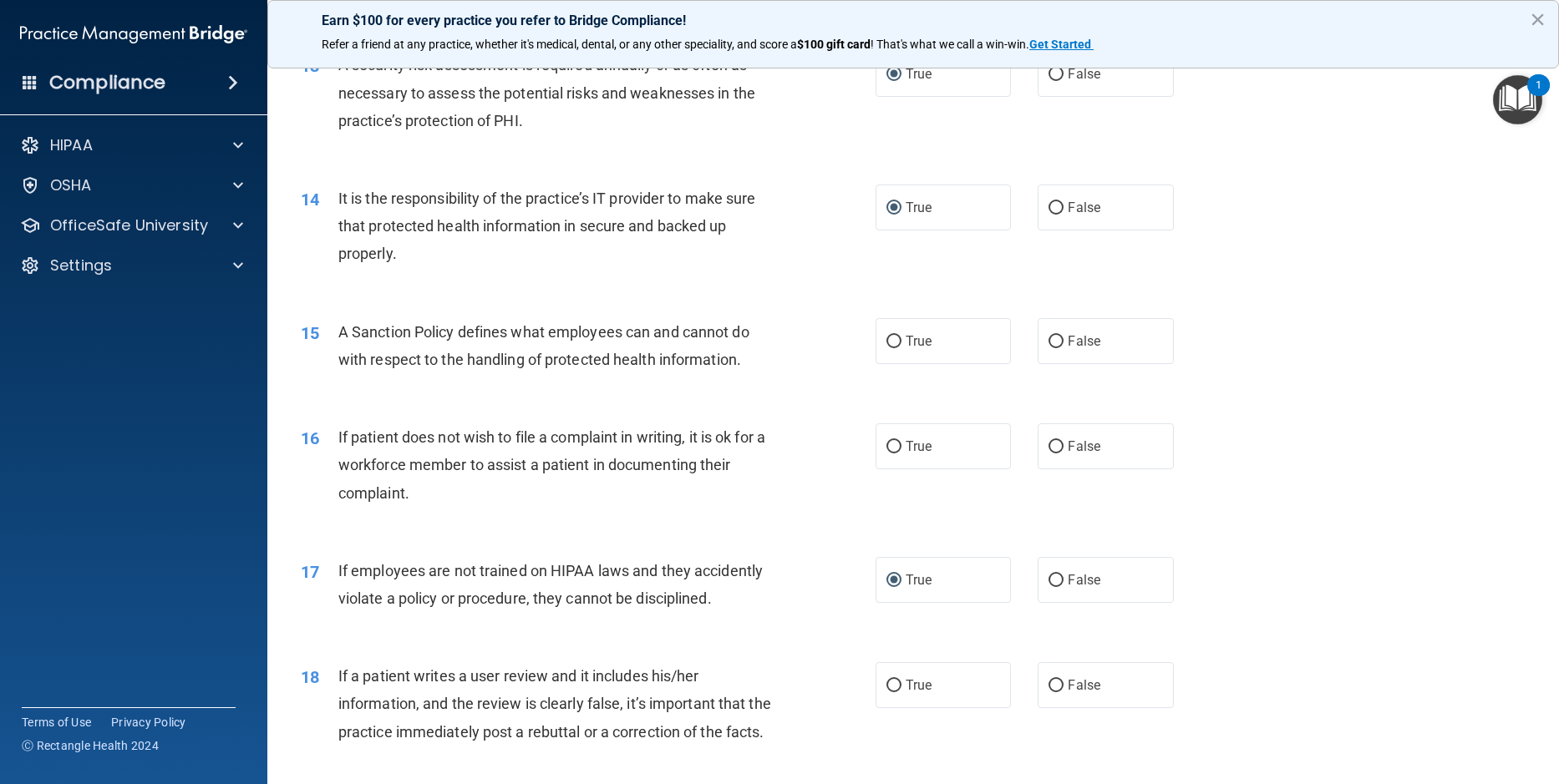
scroll to position [2004, 0]
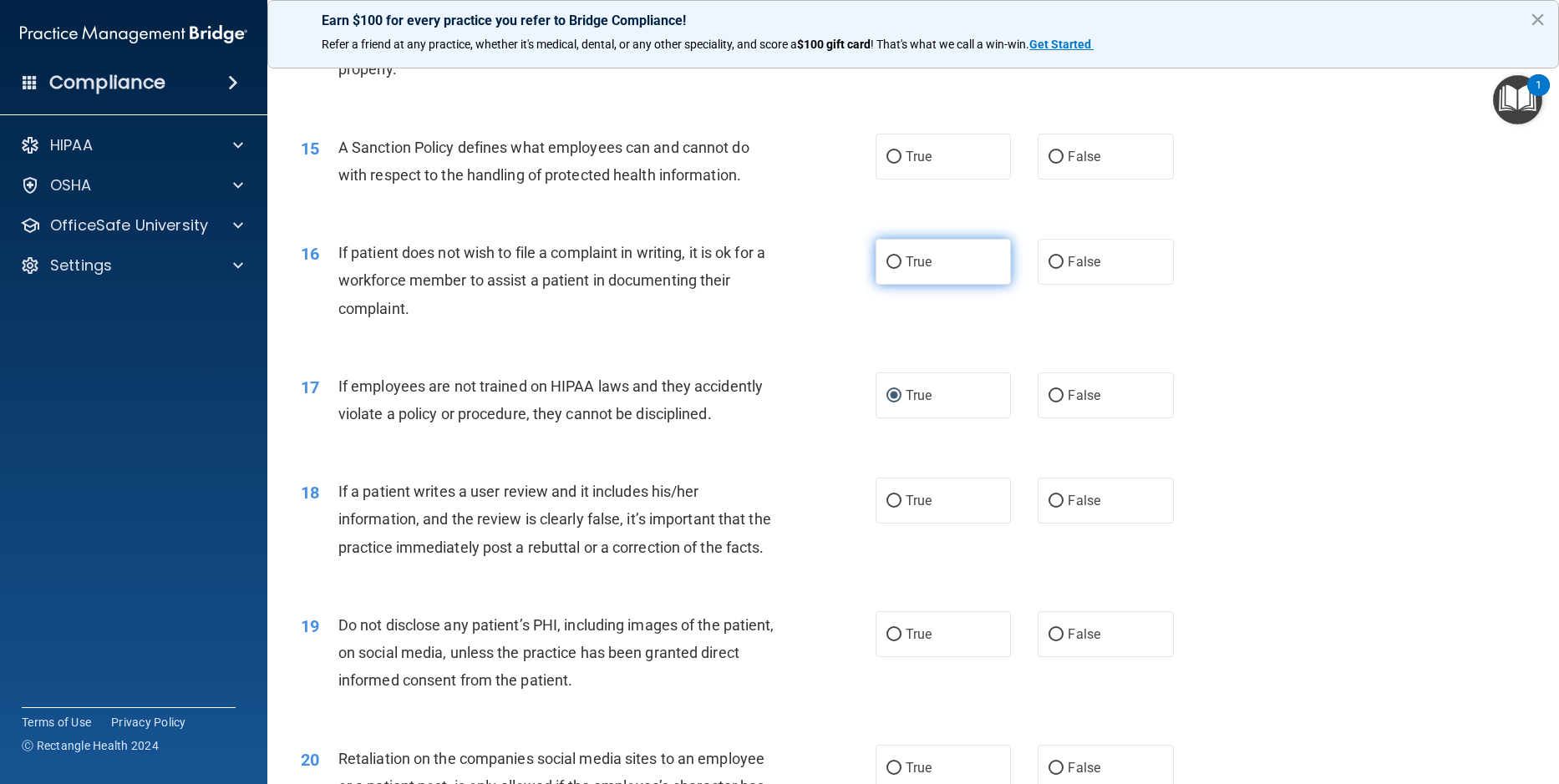
click at [888, 269] on input "True" at bounding box center [894, 262] width 15 height 12
radio input "true"
click at [1050, 403] on input "False" at bounding box center [1056, 396] width 15 height 12
radio input "true"
radio input "false"
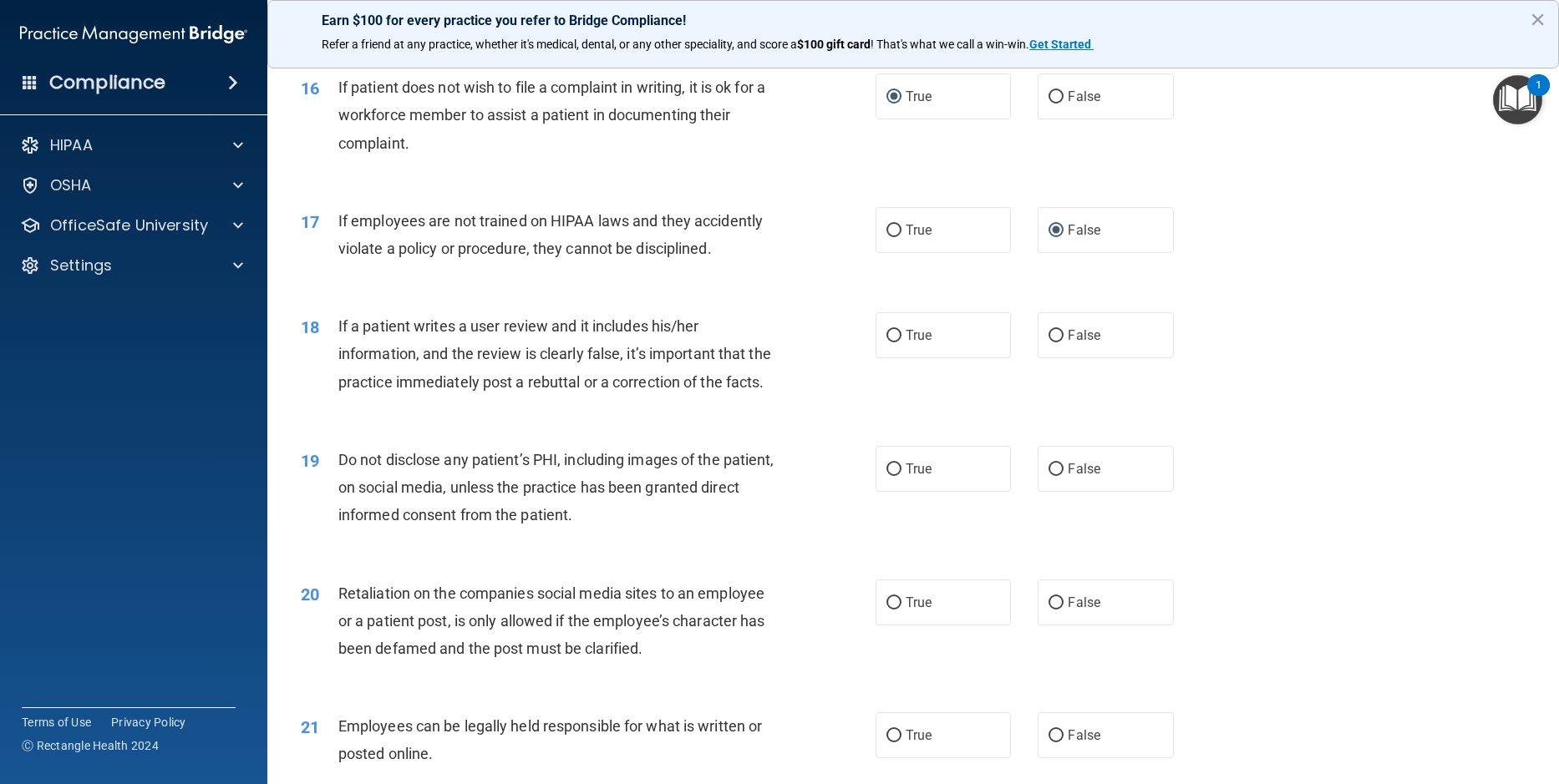
scroll to position [2171, 0]
click at [1054, 102] on input "False" at bounding box center [1056, 95] width 15 height 12
radio input "true"
radio input "false"
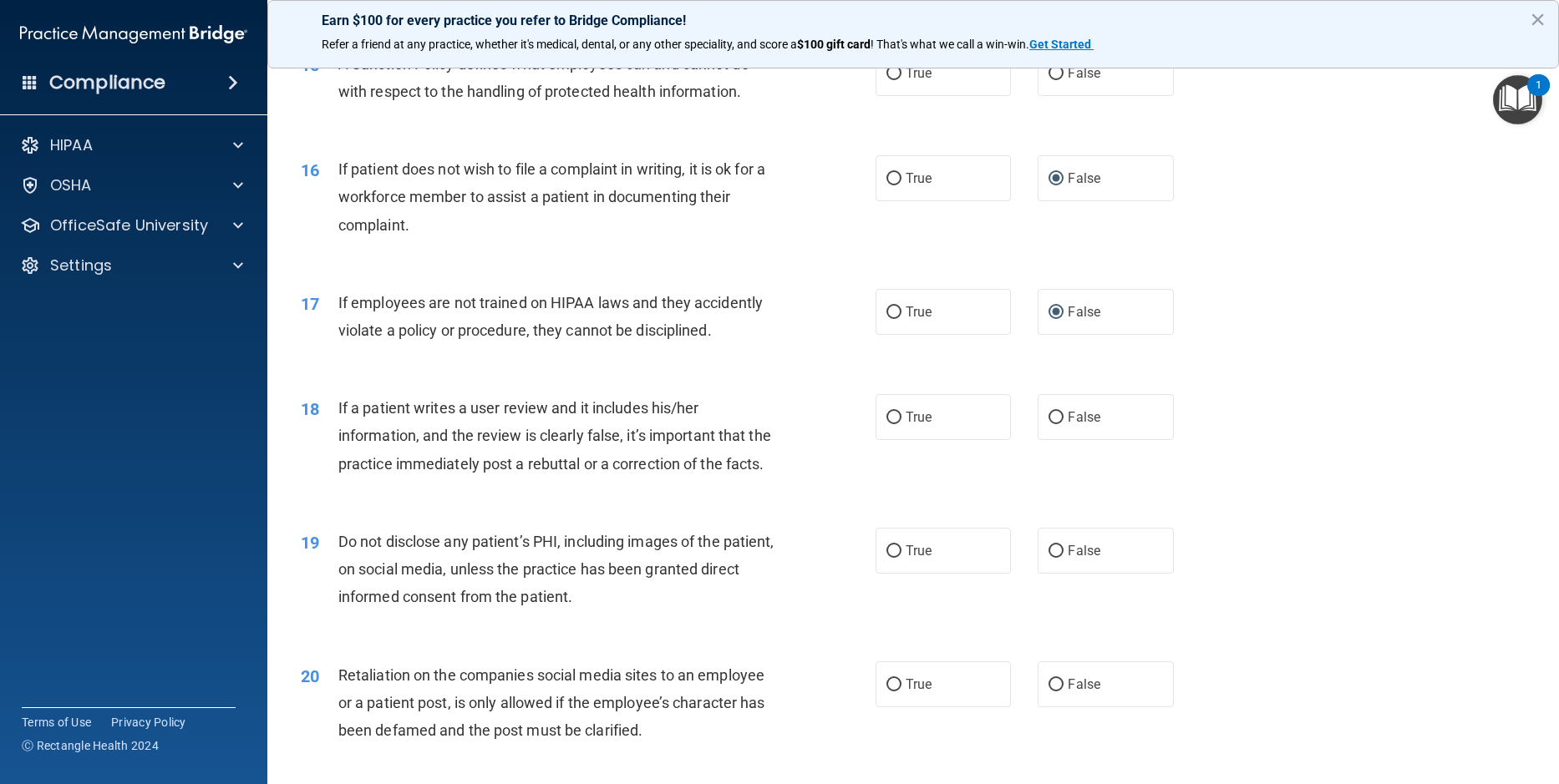
scroll to position [2004, 0]
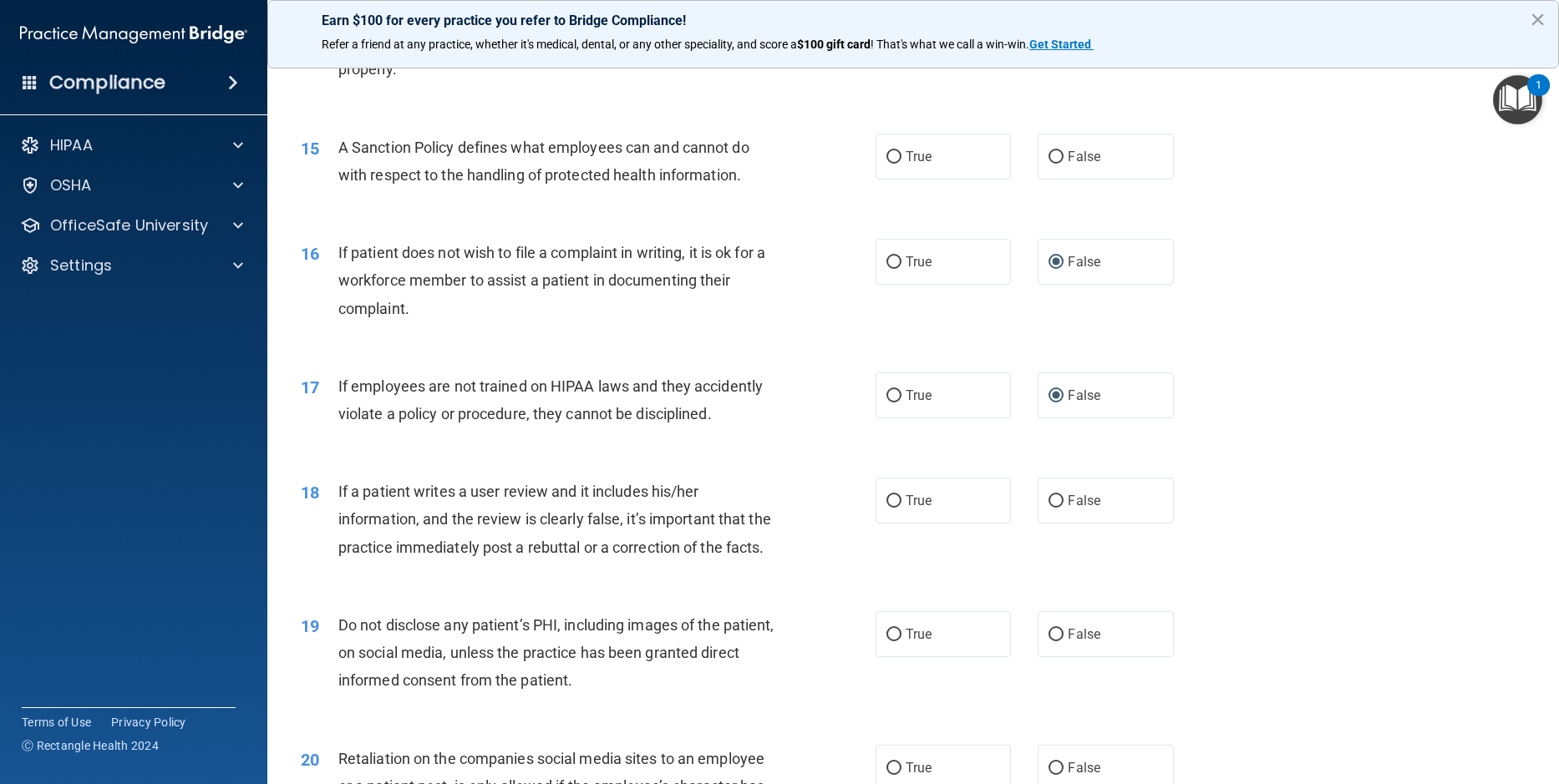
drag, startPoint x: 881, startPoint y: 181, endPoint x: 1007, endPoint y: 218, distance: 131.3
click at [887, 163] on input "True" at bounding box center [894, 157] width 15 height 12
radio input "true"
click at [1289, 218] on div "15 A Sanction Policy defines what employees can and cannot do with respect to t…" at bounding box center [912, 165] width 1250 height 105
click at [887, 508] on input "True" at bounding box center [894, 501] width 15 height 12
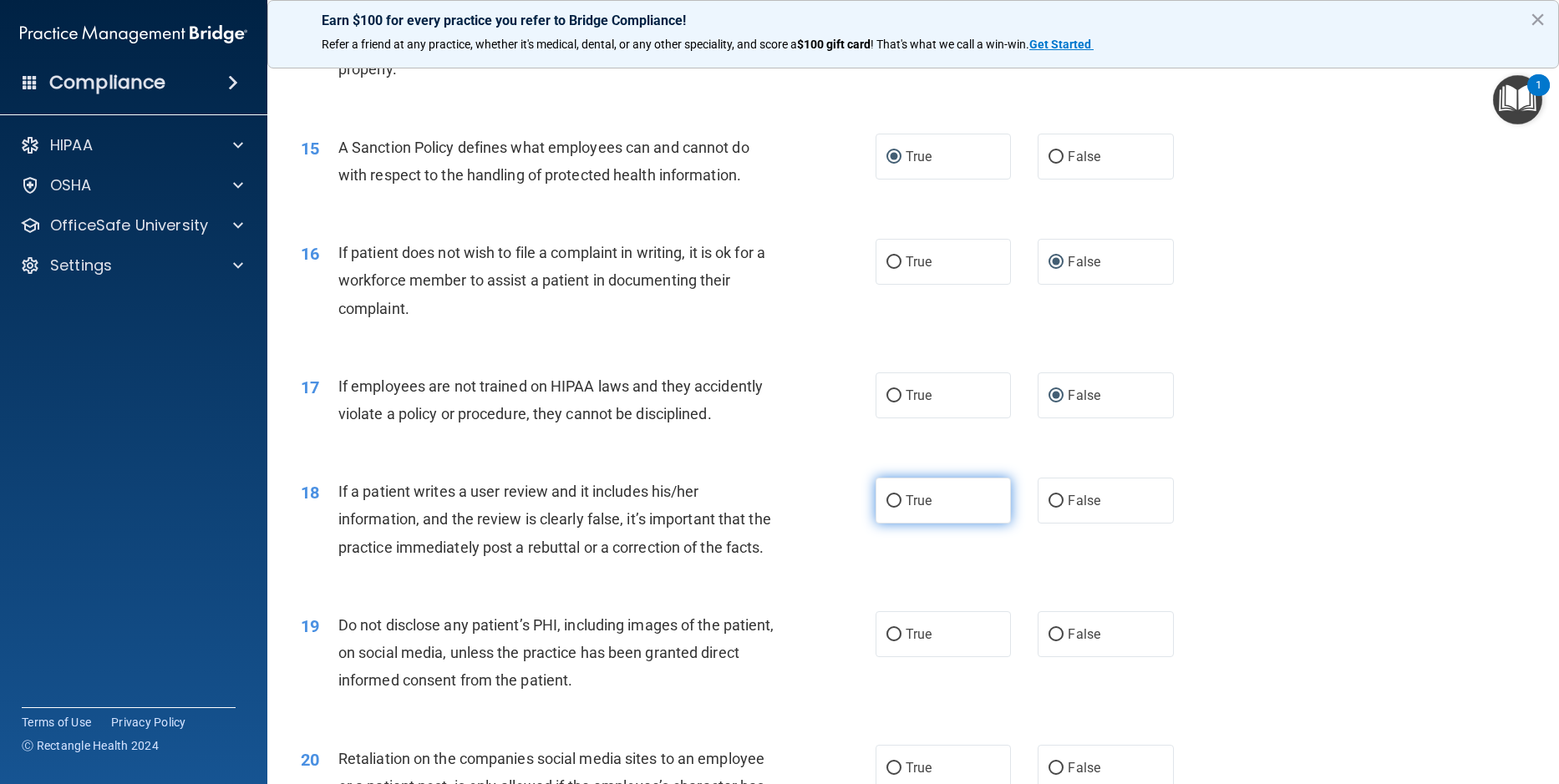
radio input "true"
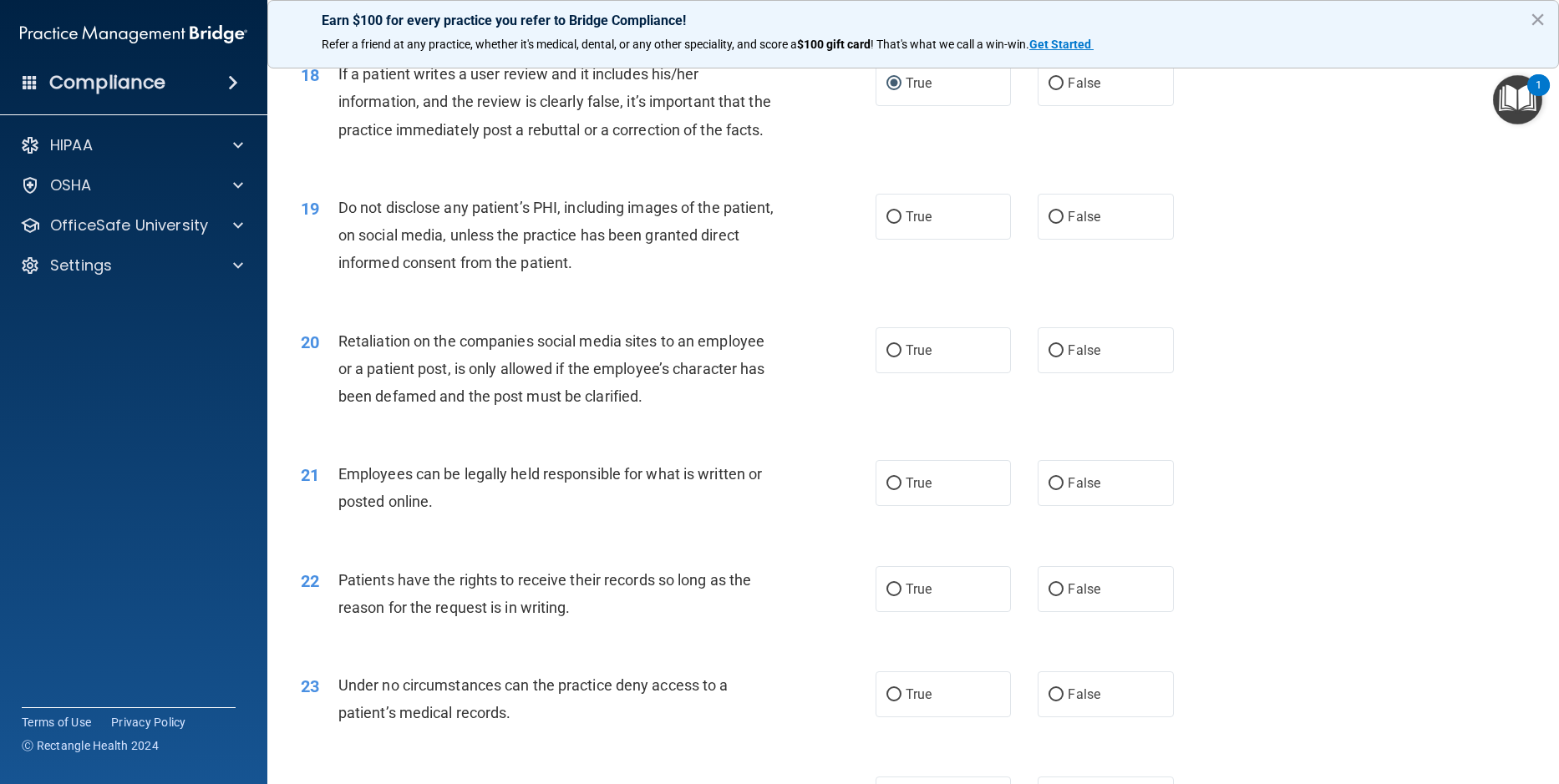
scroll to position [2505, 0]
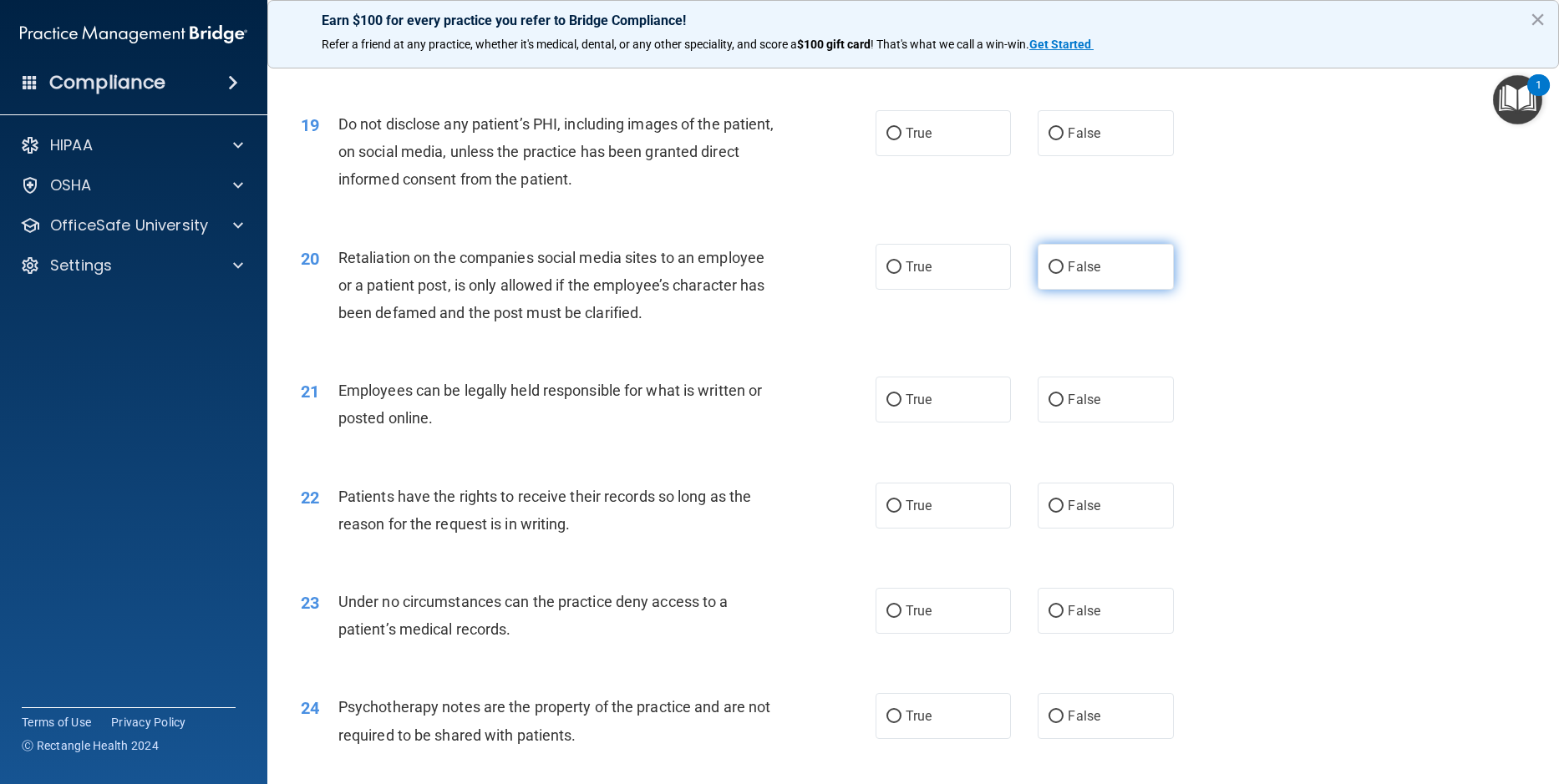
click at [1048, 273] on input "False" at bounding box center [1056, 267] width 15 height 12
radio input "true"
click at [888, 141] on input "True" at bounding box center [894, 134] width 15 height 12
radio input "true"
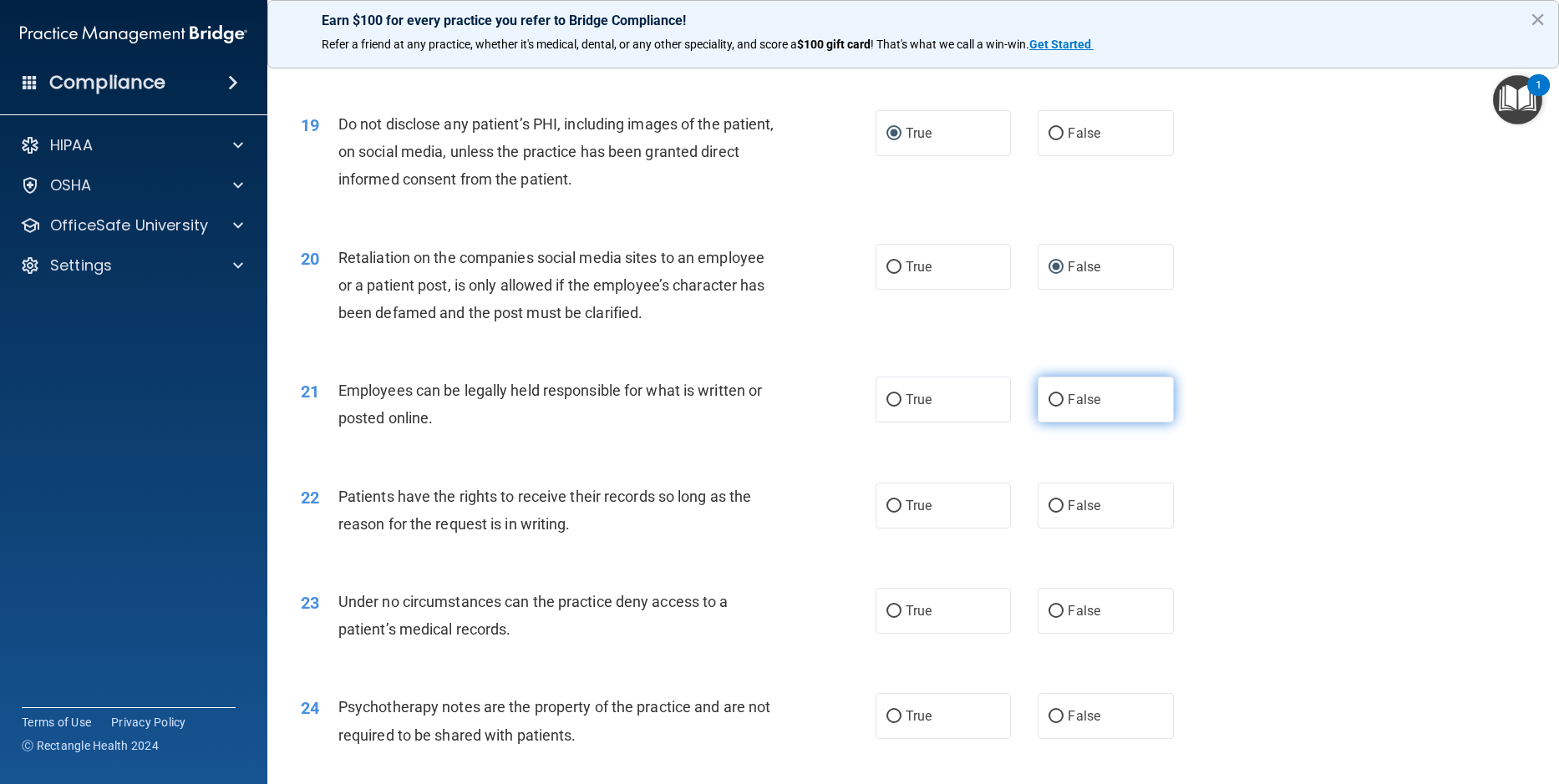
click at [1055, 406] on input "False" at bounding box center [1056, 400] width 15 height 12
radio input "true"
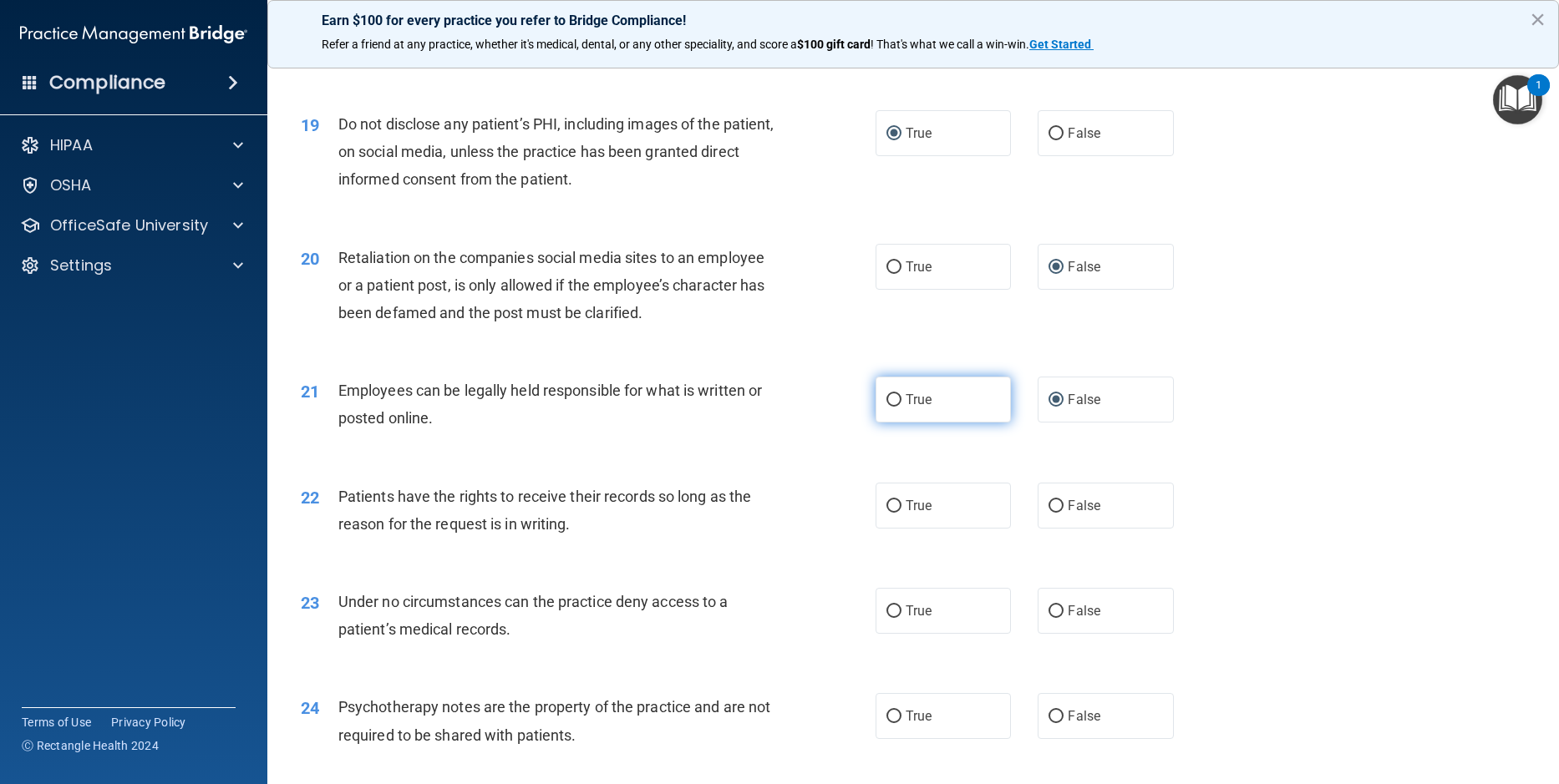
click at [881, 423] on label "True" at bounding box center [942, 400] width 135 height 46
click at [887, 406] on input "True" at bounding box center [894, 400] width 15 height 12
radio input "true"
radio input "false"
click at [1052, 512] on input "False" at bounding box center [1056, 506] width 15 height 12
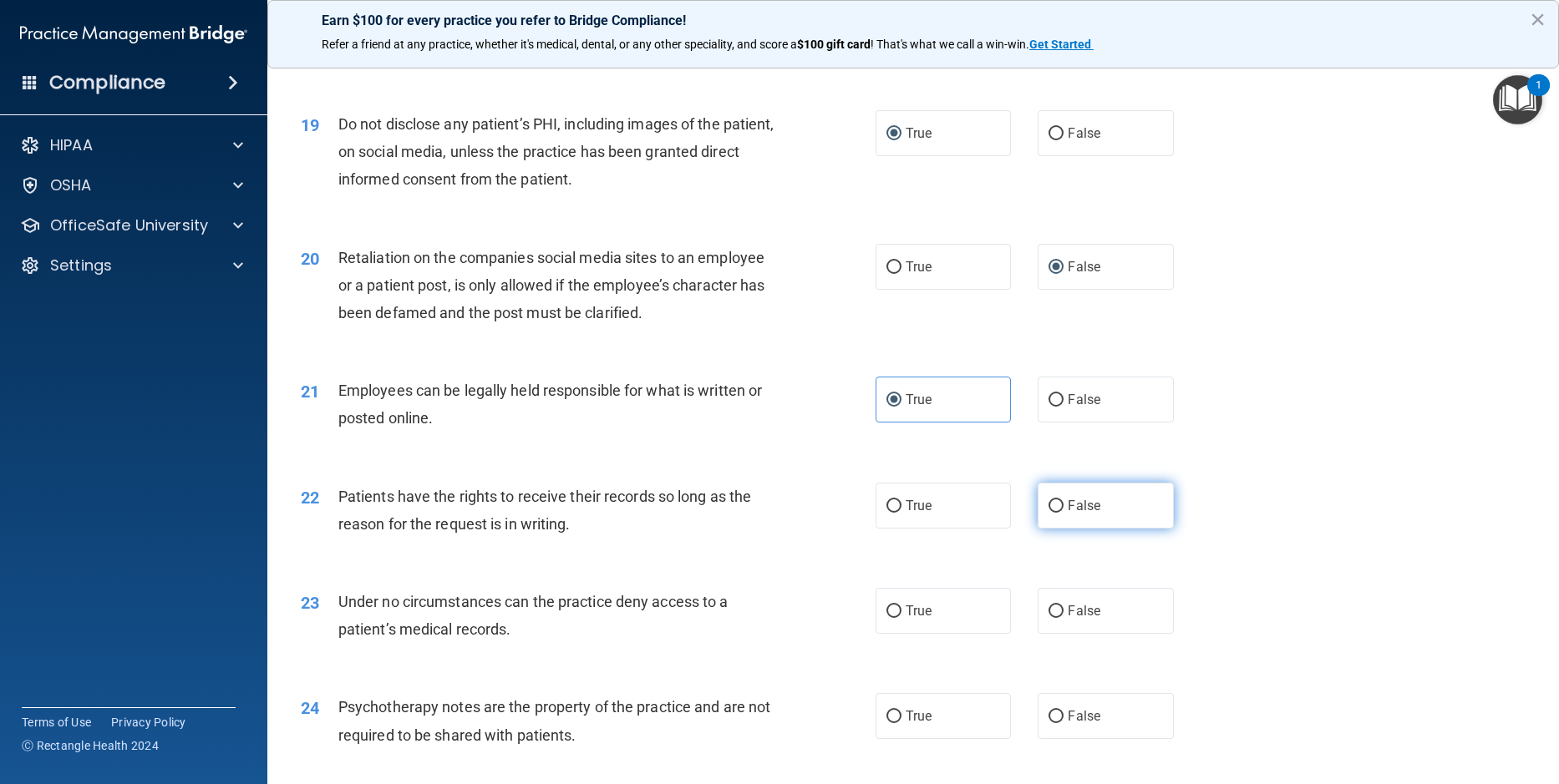
radio input "true"
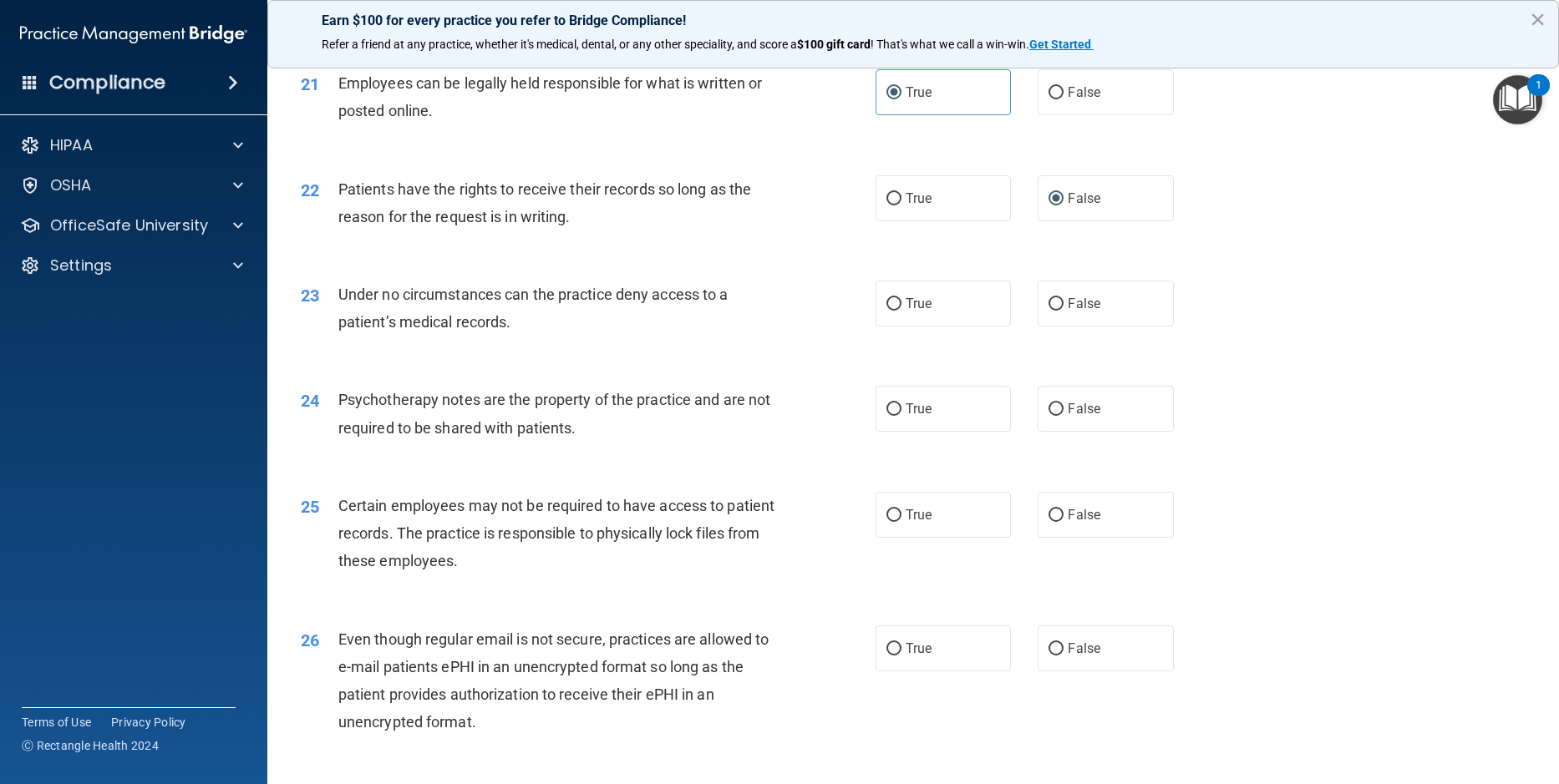
scroll to position [2839, 0]
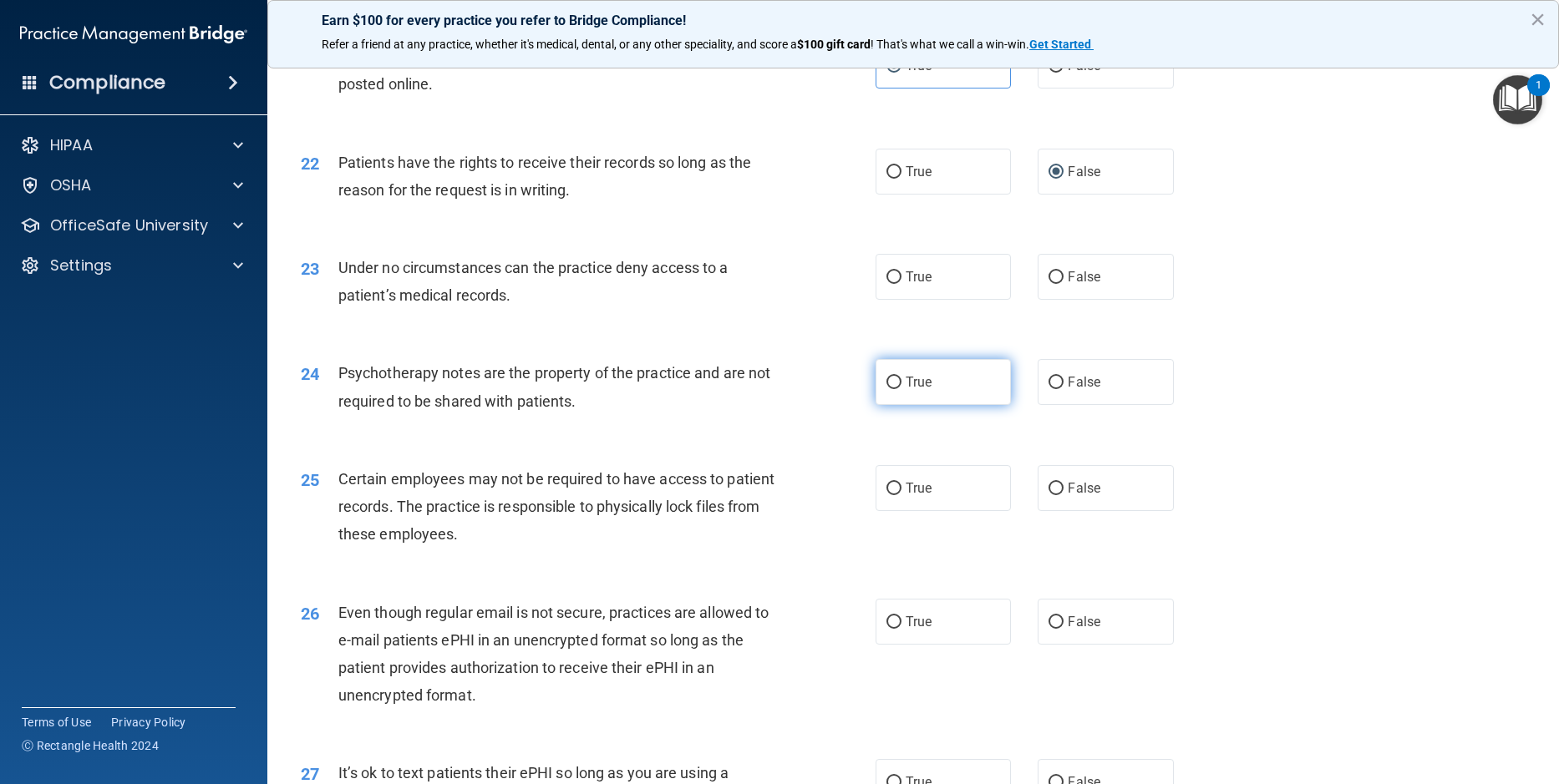
click at [888, 389] on input "True" at bounding box center [894, 382] width 15 height 12
radio input "true"
click at [1048, 495] on input "False" at bounding box center [1056, 489] width 15 height 12
radio input "true"
click at [888, 629] on input "True" at bounding box center [894, 622] width 15 height 12
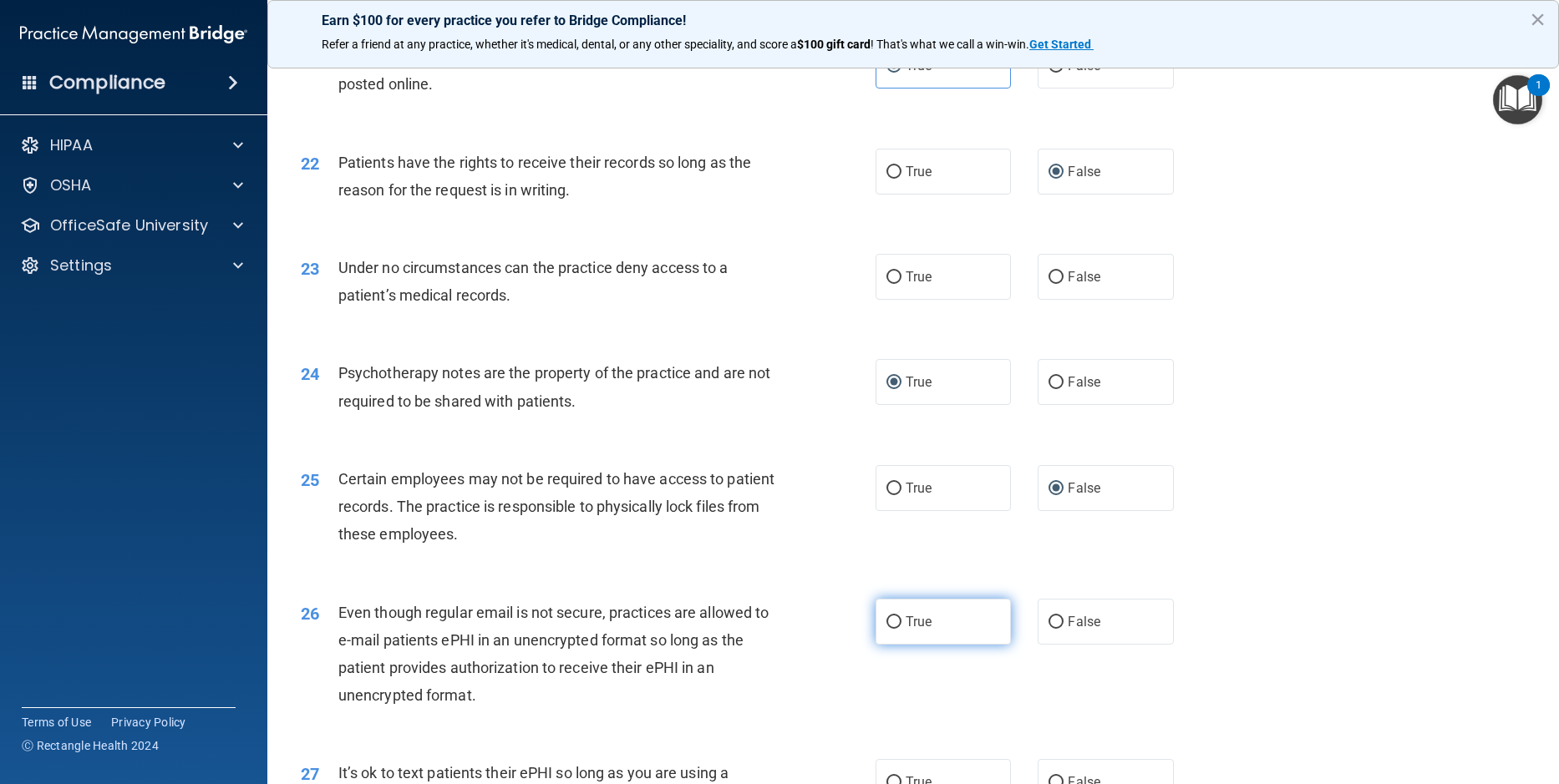
radio input "true"
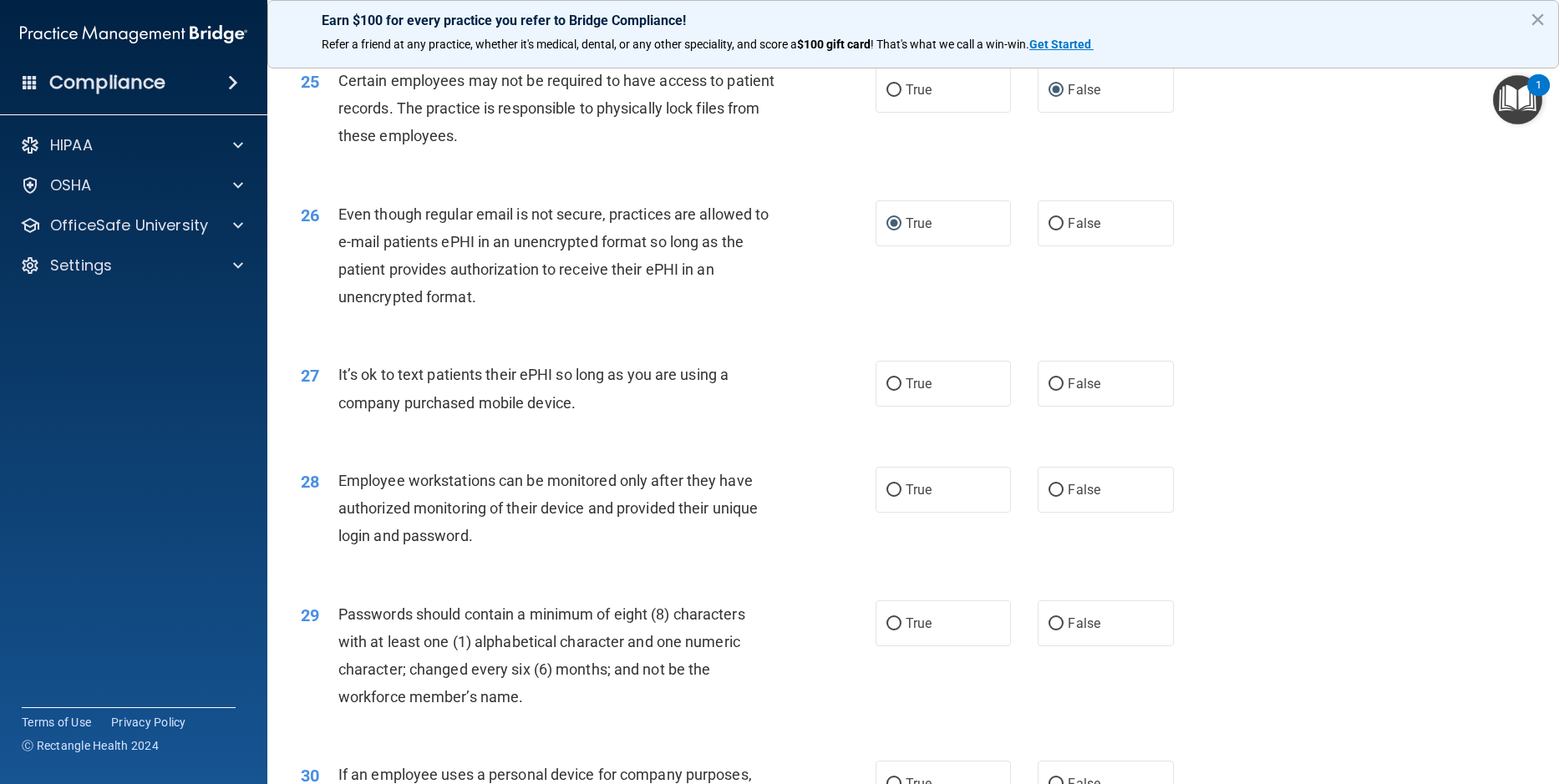
scroll to position [3256, 0]
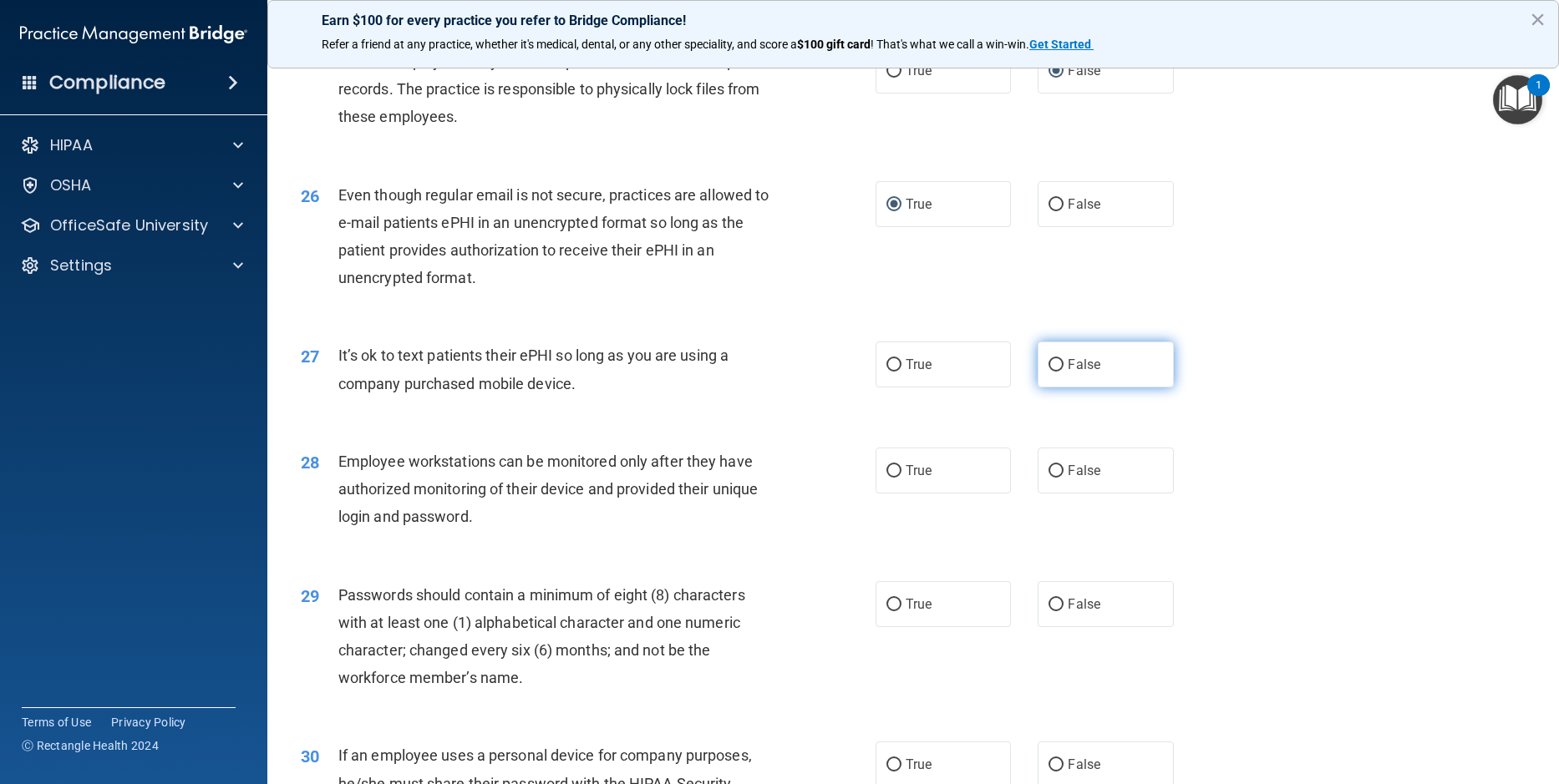
click at [1049, 372] on input "False" at bounding box center [1056, 365] width 15 height 12
radio input "true"
click at [1048, 478] on input "False" at bounding box center [1056, 470] width 15 height 12
radio input "true"
click at [1416, 321] on div "26 Even though regular email is not secure, practices are allowed to e-mail pat…" at bounding box center [912, 241] width 1250 height 162
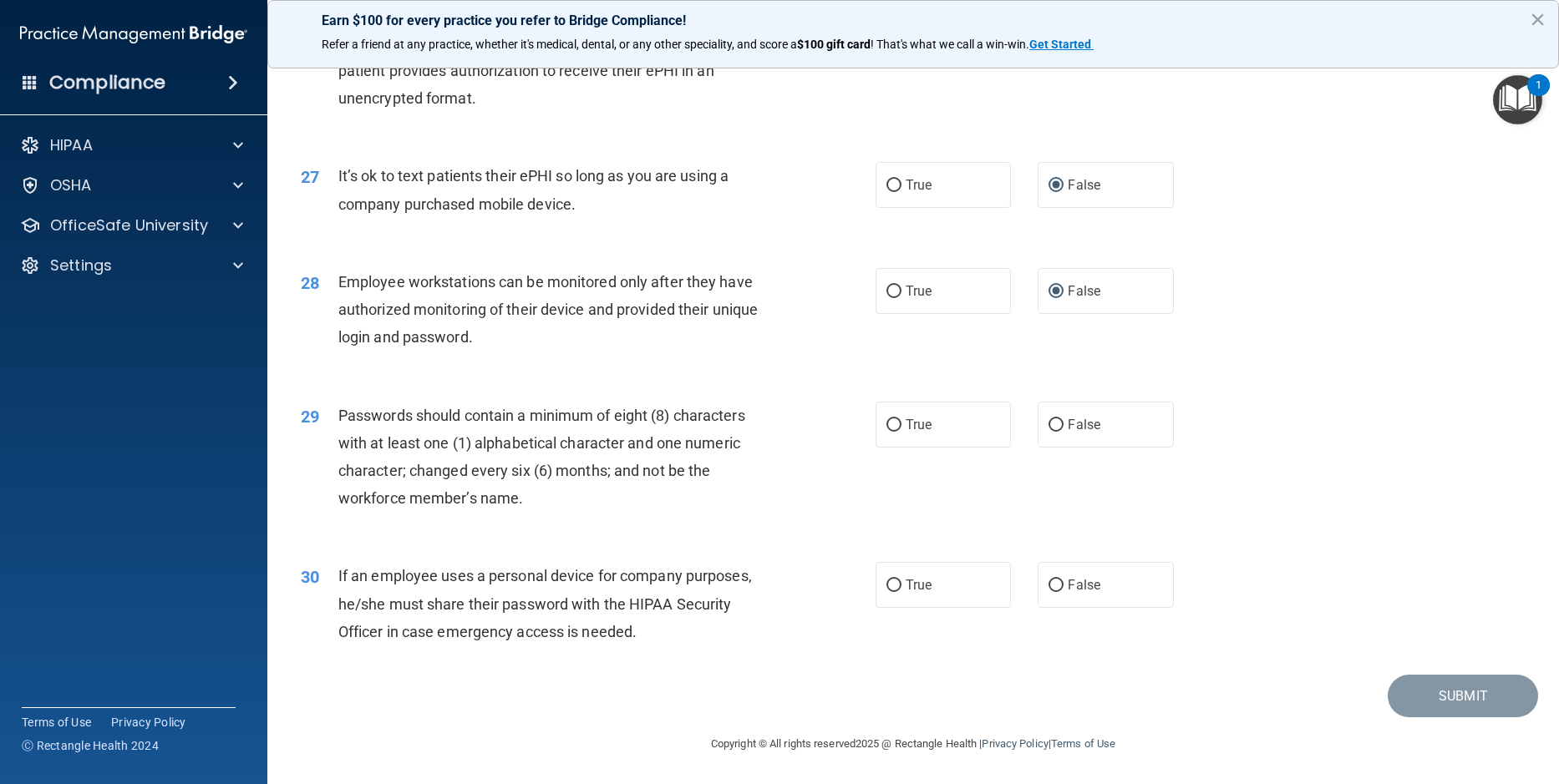
scroll to position [3492, 0]
click at [887, 431] on input "True" at bounding box center [894, 425] width 15 height 12
radio input "true"
click at [1050, 582] on input "False" at bounding box center [1056, 585] width 15 height 12
radio input "true"
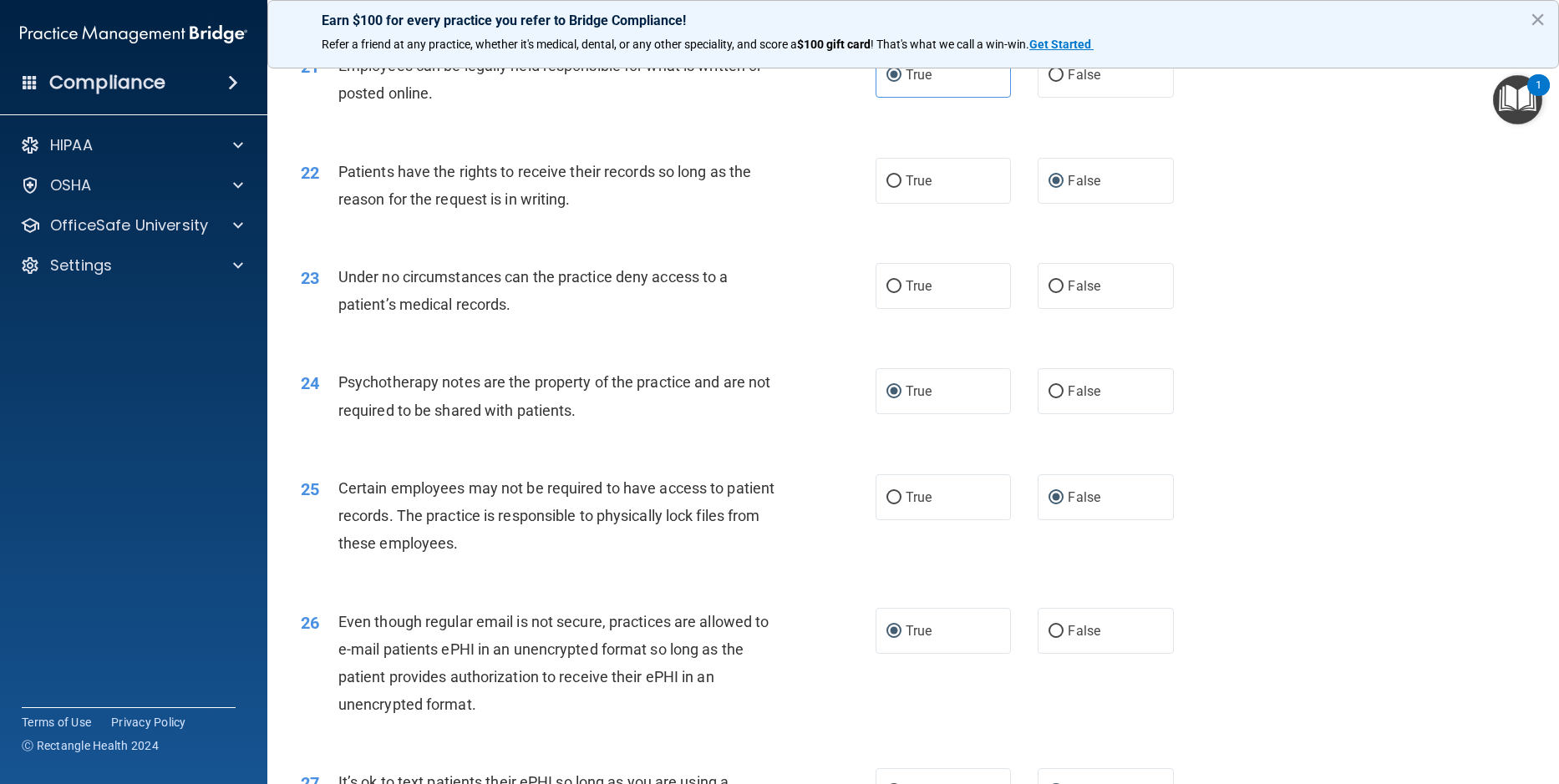
scroll to position [2823, 0]
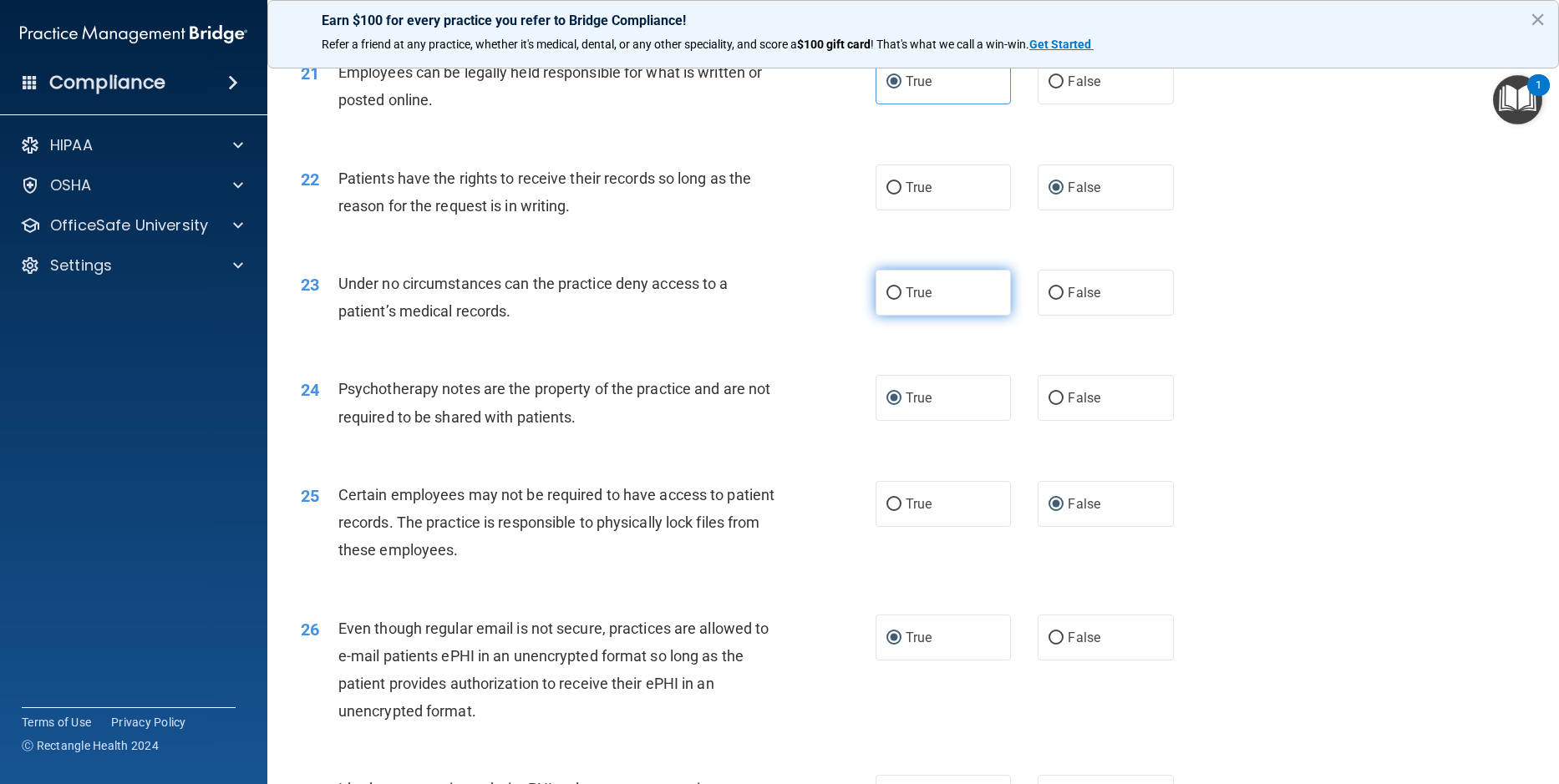
click at [887, 300] on input "True" at bounding box center [894, 293] width 15 height 12
radio input "true"
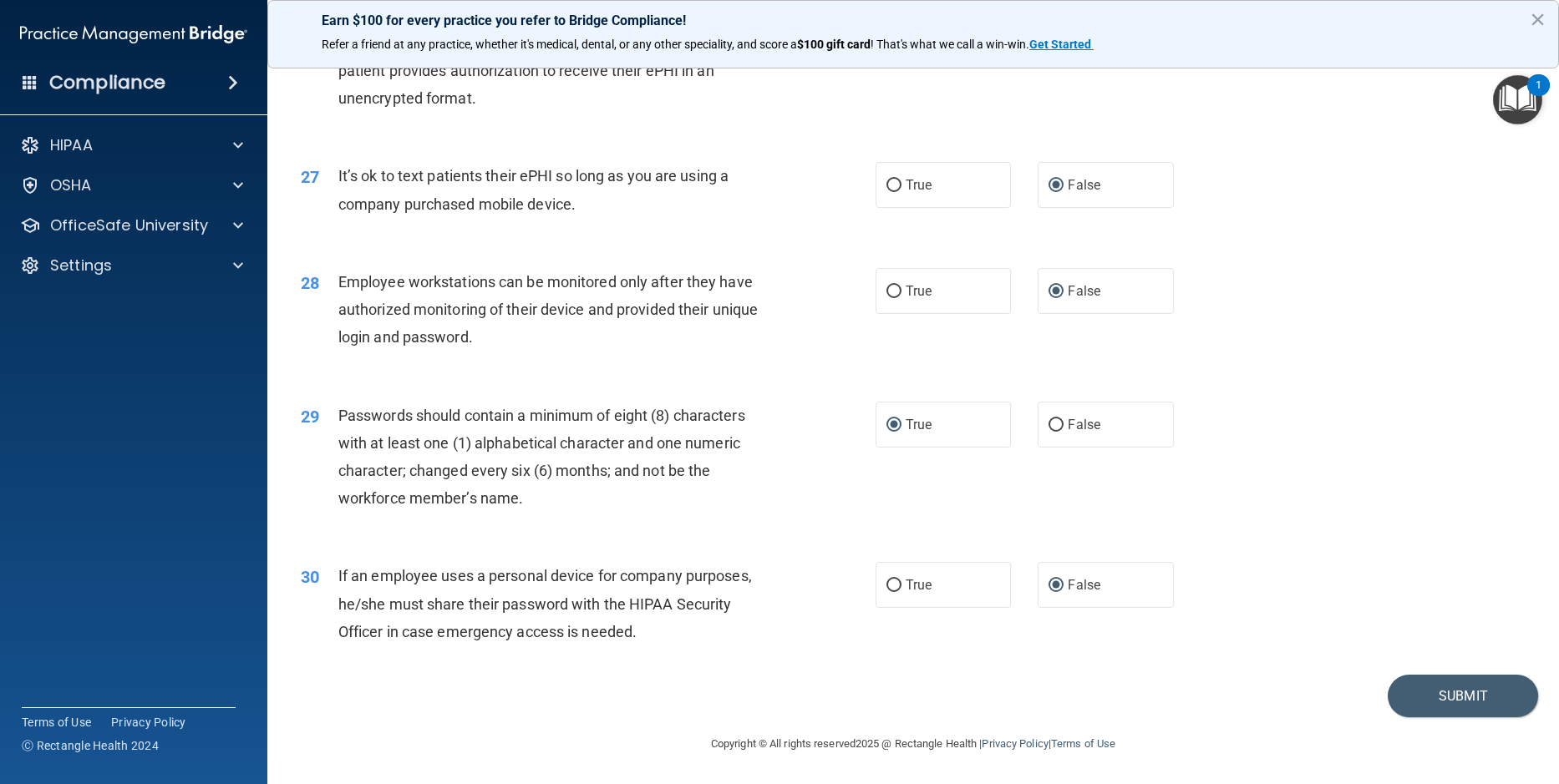
scroll to position [3492, 0]
click at [1416, 704] on button "Submit" at bounding box center [1462, 696] width 150 height 43
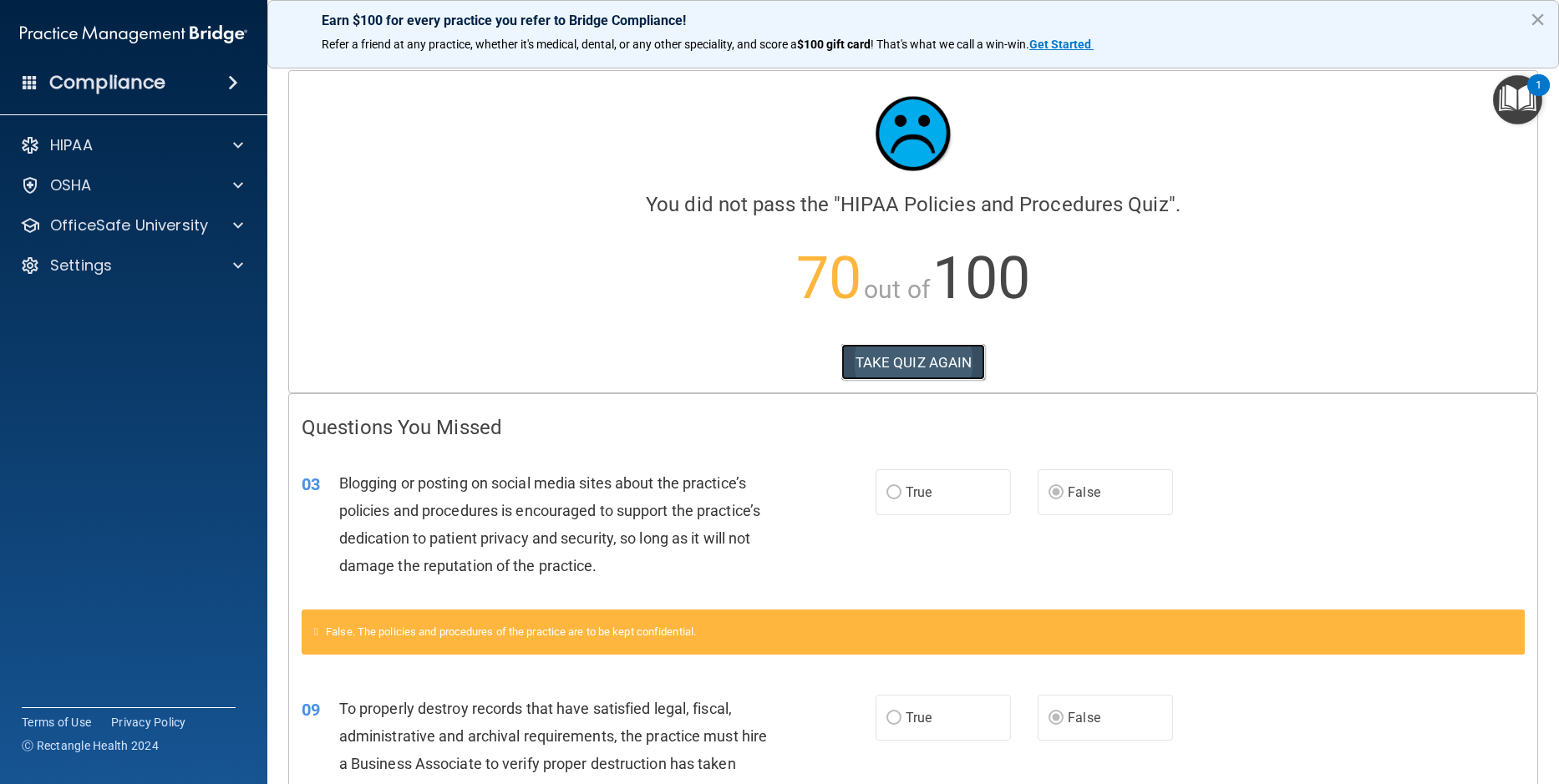
click at [880, 361] on button "TAKE QUIZ AGAIN" at bounding box center [912, 362] width 144 height 36
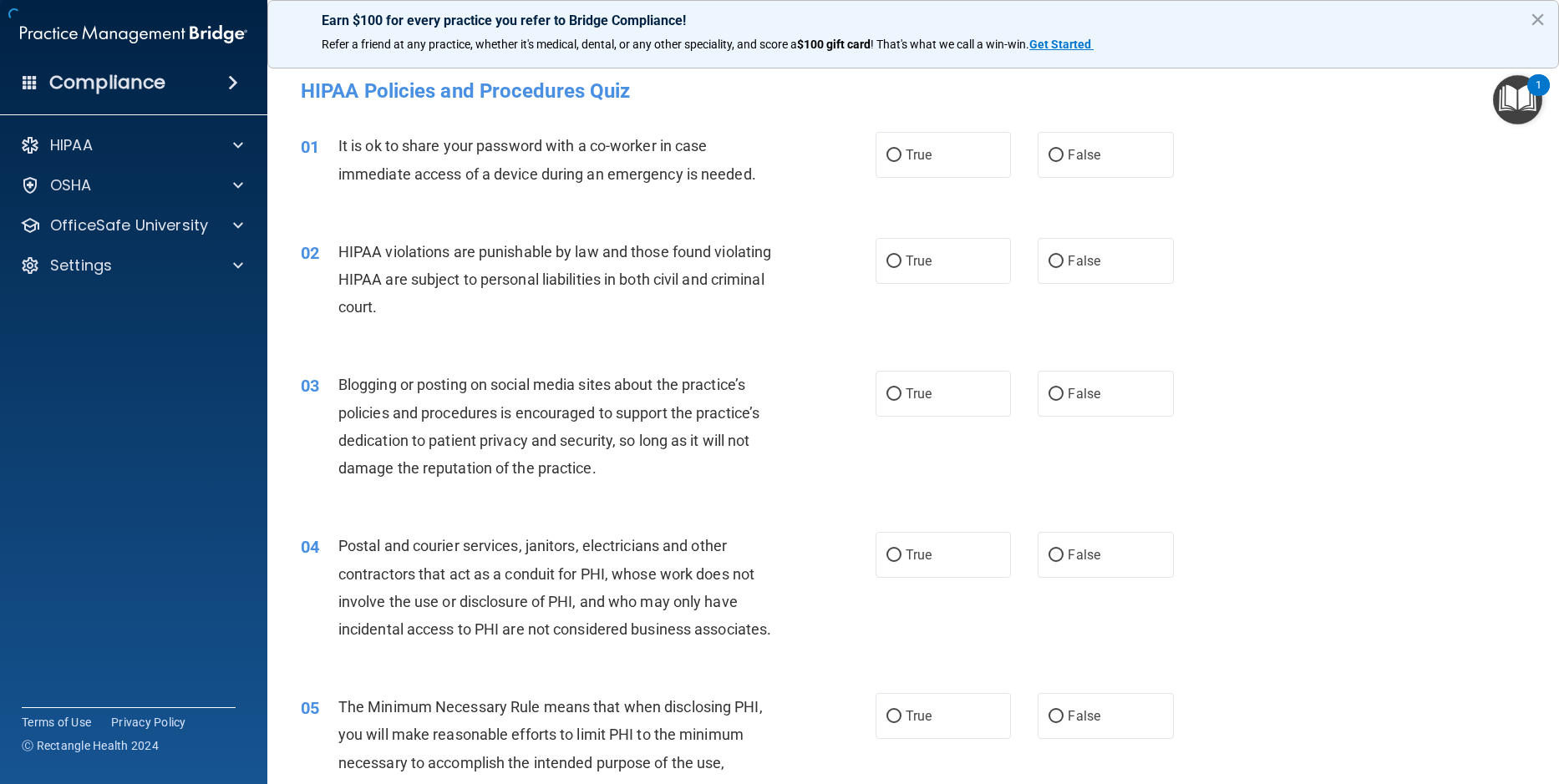
click at [1321, 266] on div "02 HIPAA violations are punishable by law and those found violating HIPAA are s…" at bounding box center [912, 284] width 1250 height 134
click at [1267, 296] on div "02 HIPAA violations are punishable by law and those found violating HIPAA are s…" at bounding box center [912, 284] width 1250 height 134
click at [1343, 168] on div "01 It is ok to share your password with a co-worker in case immediate access of…" at bounding box center [912, 163] width 1250 height 105
